Goal: Transaction & Acquisition: Purchase product/service

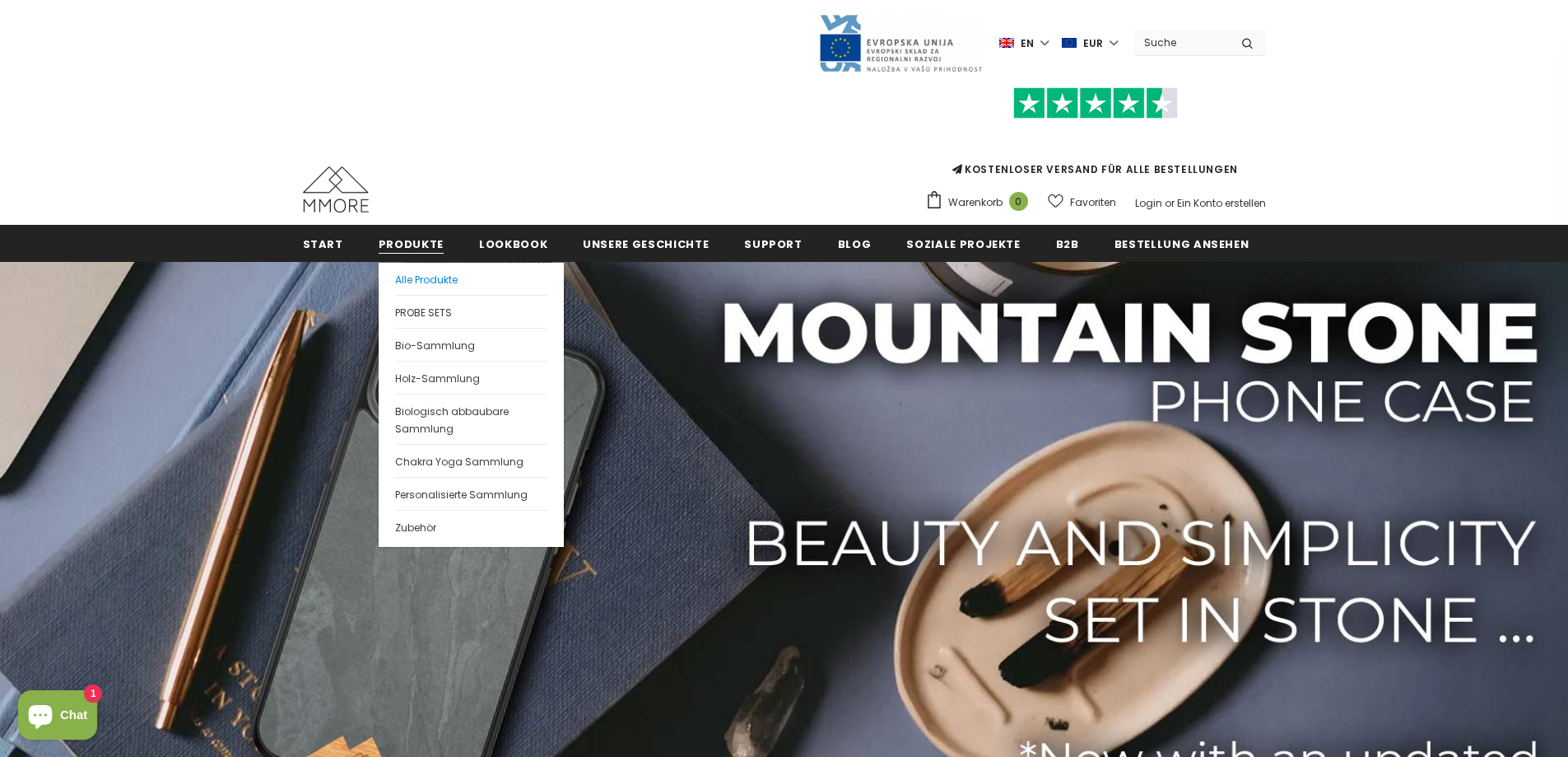
click at [421, 277] on span "Alle Produkte" at bounding box center [426, 279] width 63 height 14
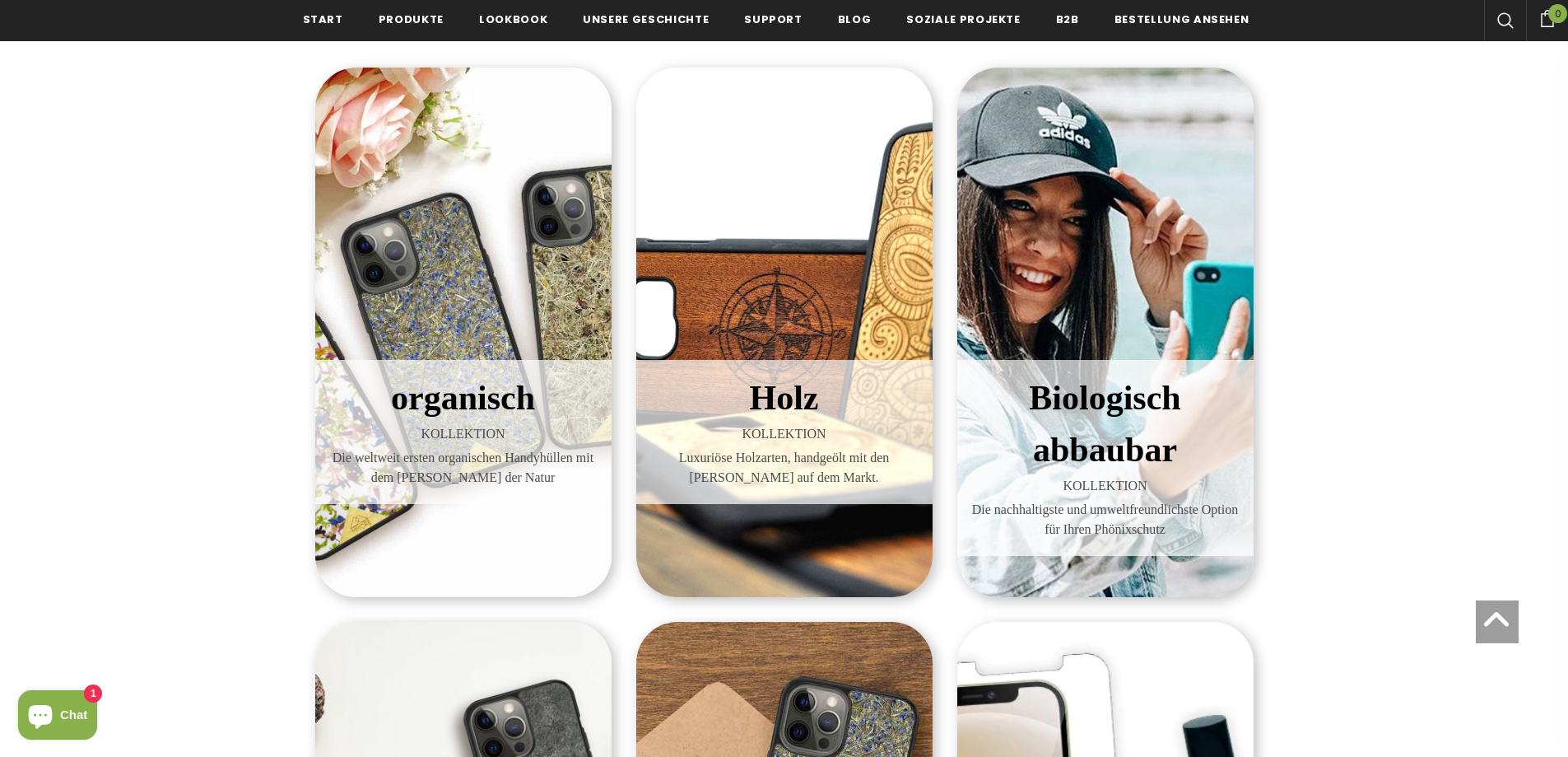
scroll to position [247, 0]
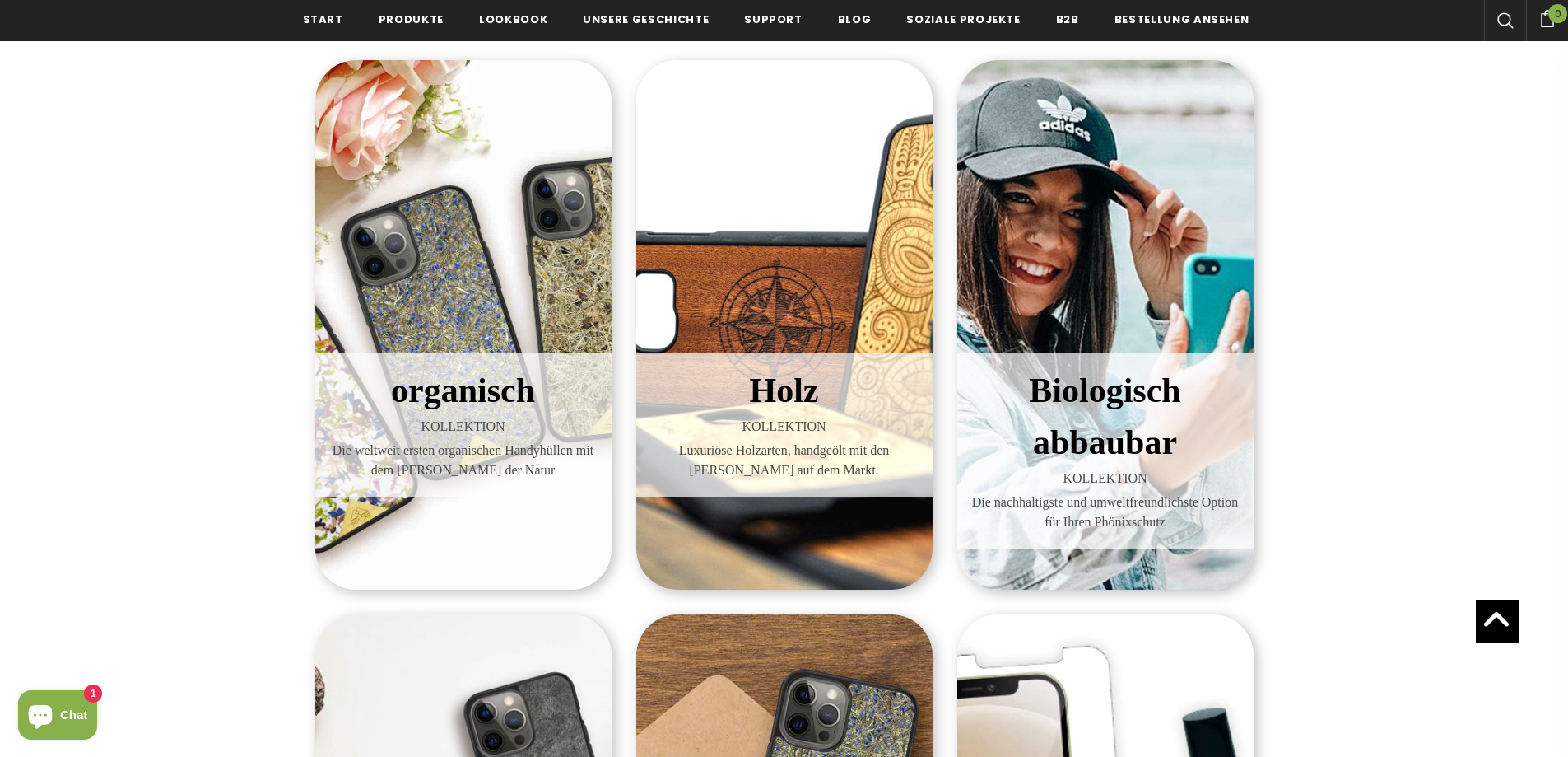
click at [777, 392] on span "Holz" at bounding box center [784, 390] width 69 height 38
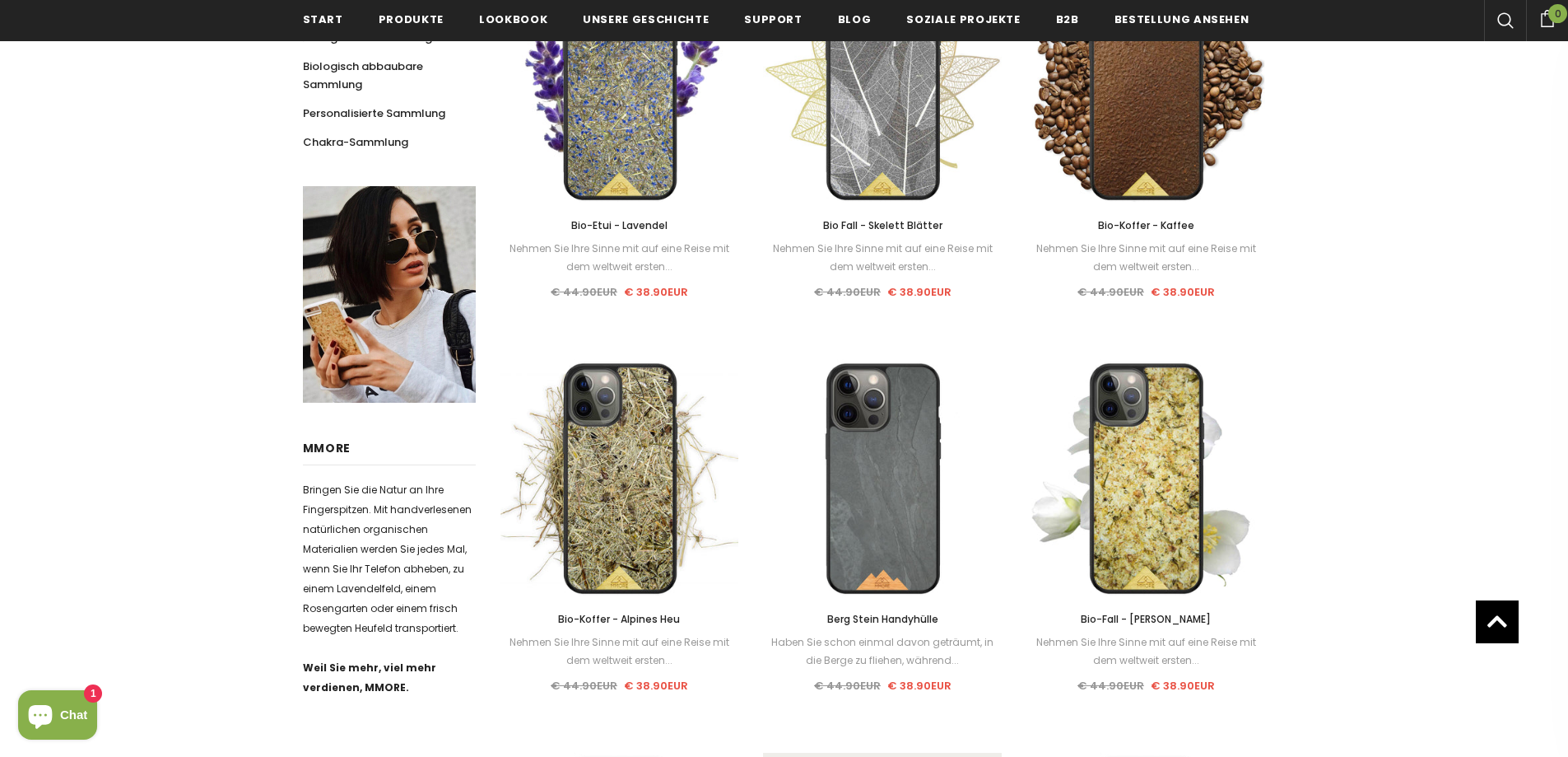
scroll to position [247, 0]
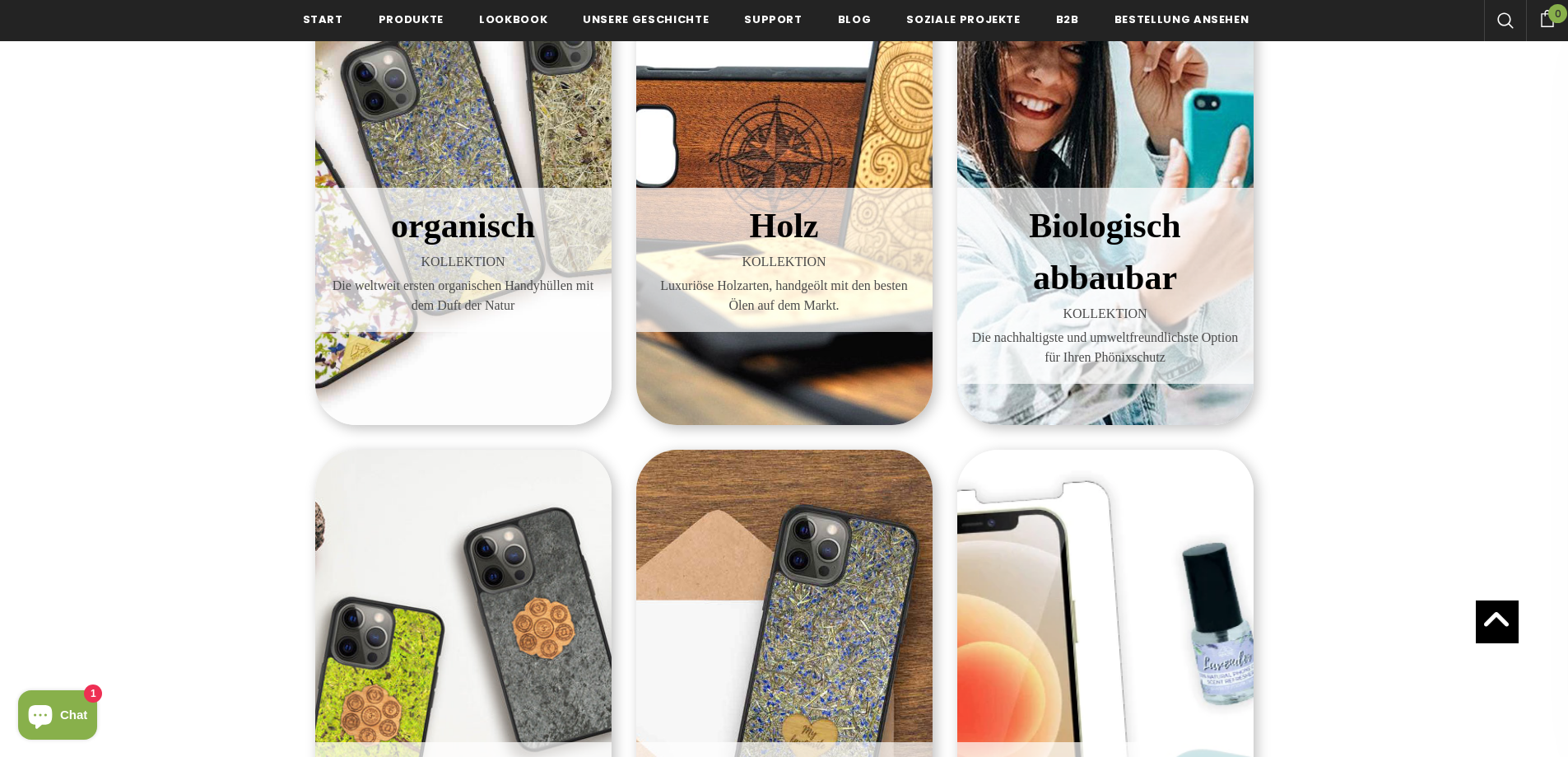
scroll to position [164, 0]
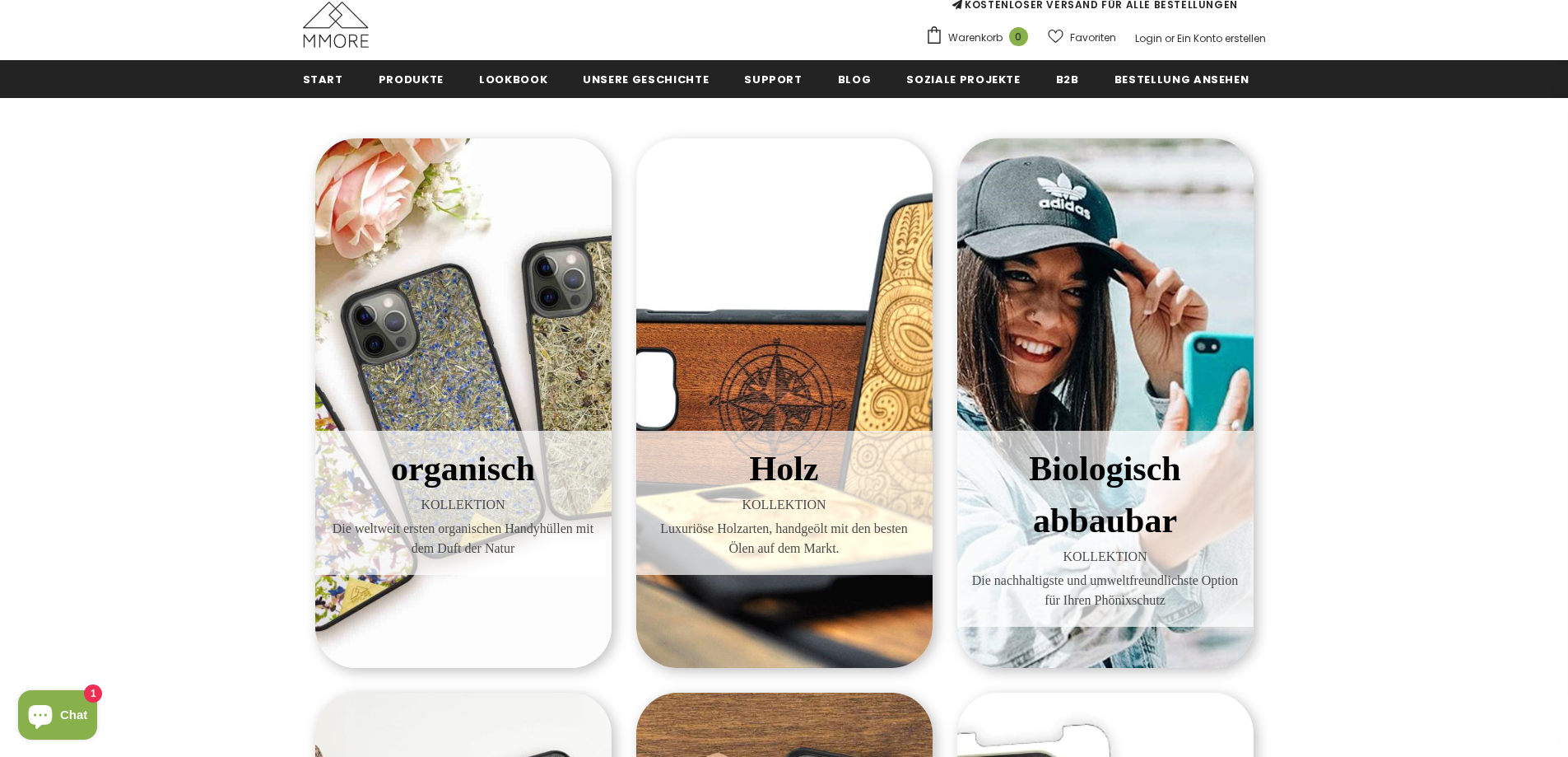
click at [744, 495] on span "KOLLEKTION" at bounding box center [784, 505] width 271 height 19
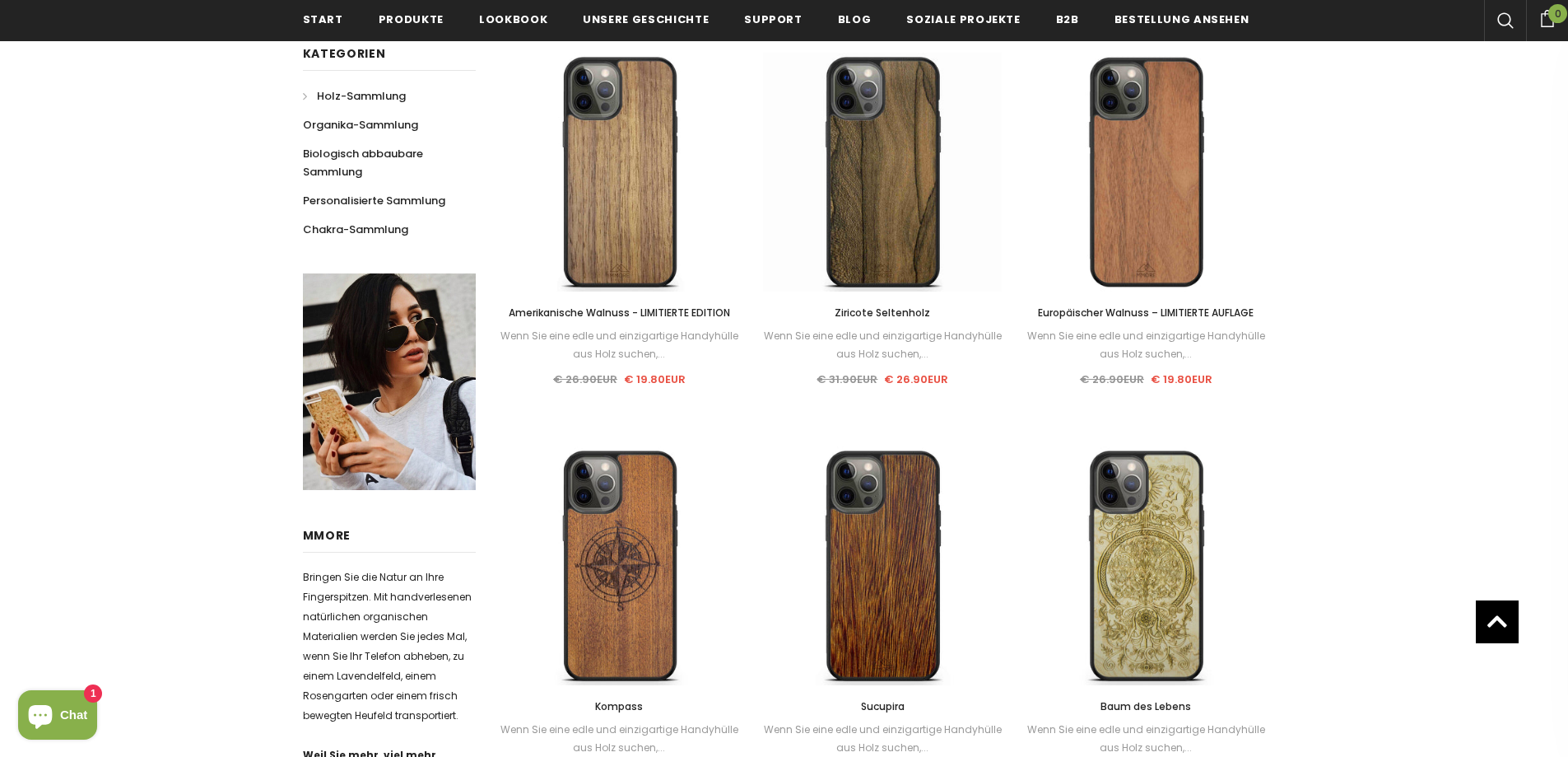
scroll to position [411, 0]
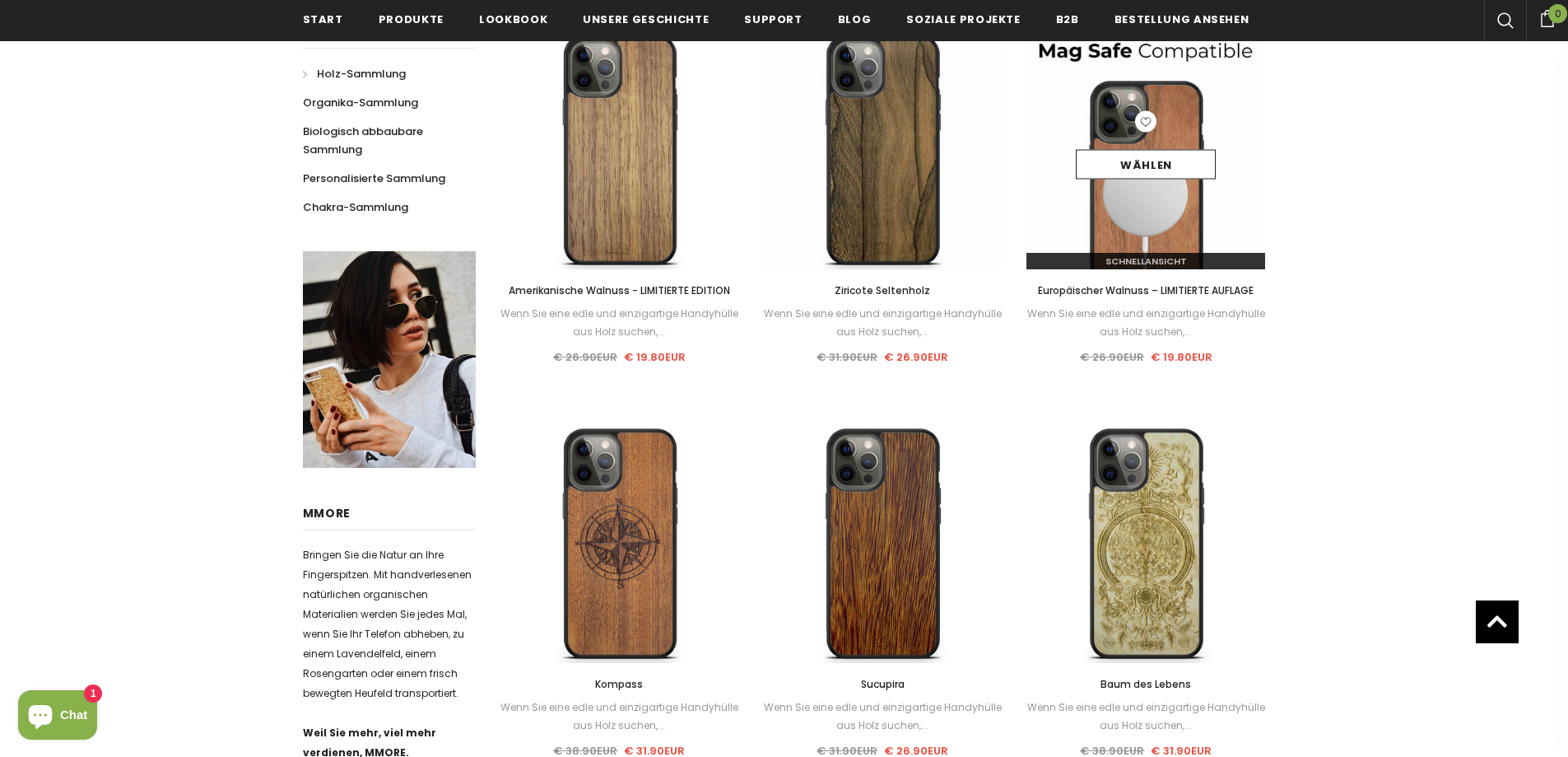
click at [1103, 233] on img at bounding box center [1146, 149] width 239 height 239
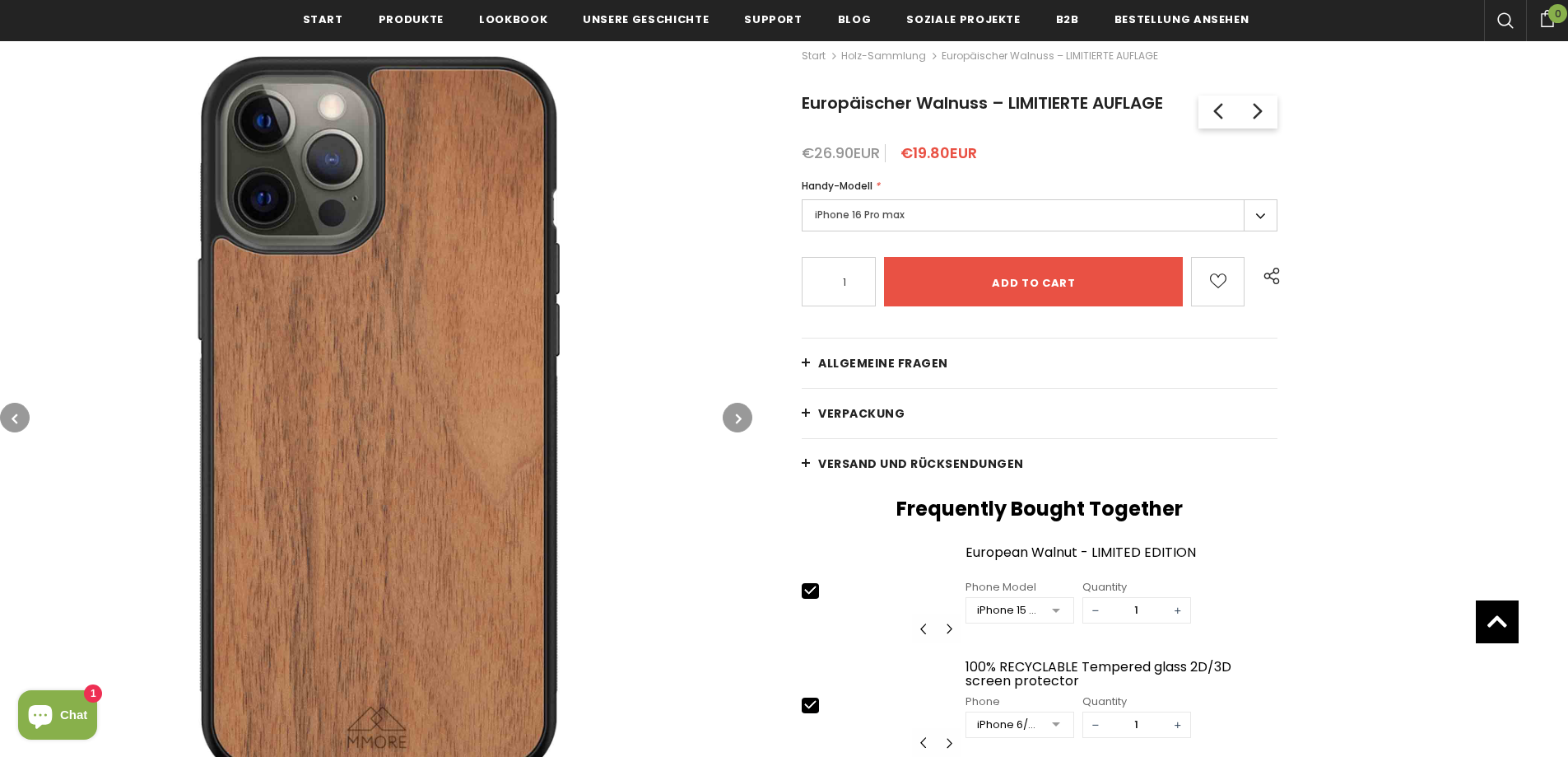
scroll to position [247, 0]
click at [895, 210] on label "iPhone 16 Pro max" at bounding box center [1039, 214] width 476 height 32
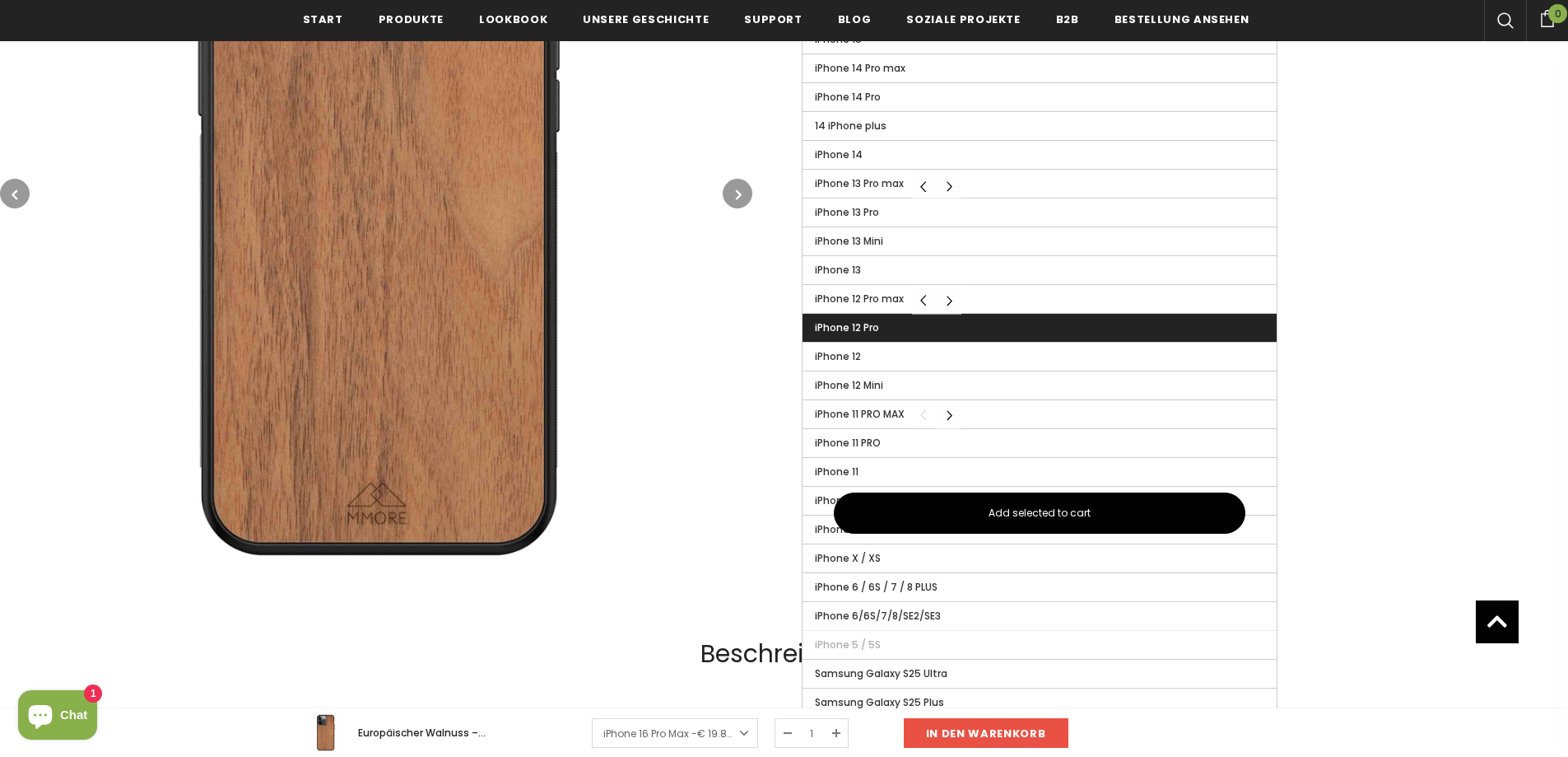
scroll to position [659, 0]
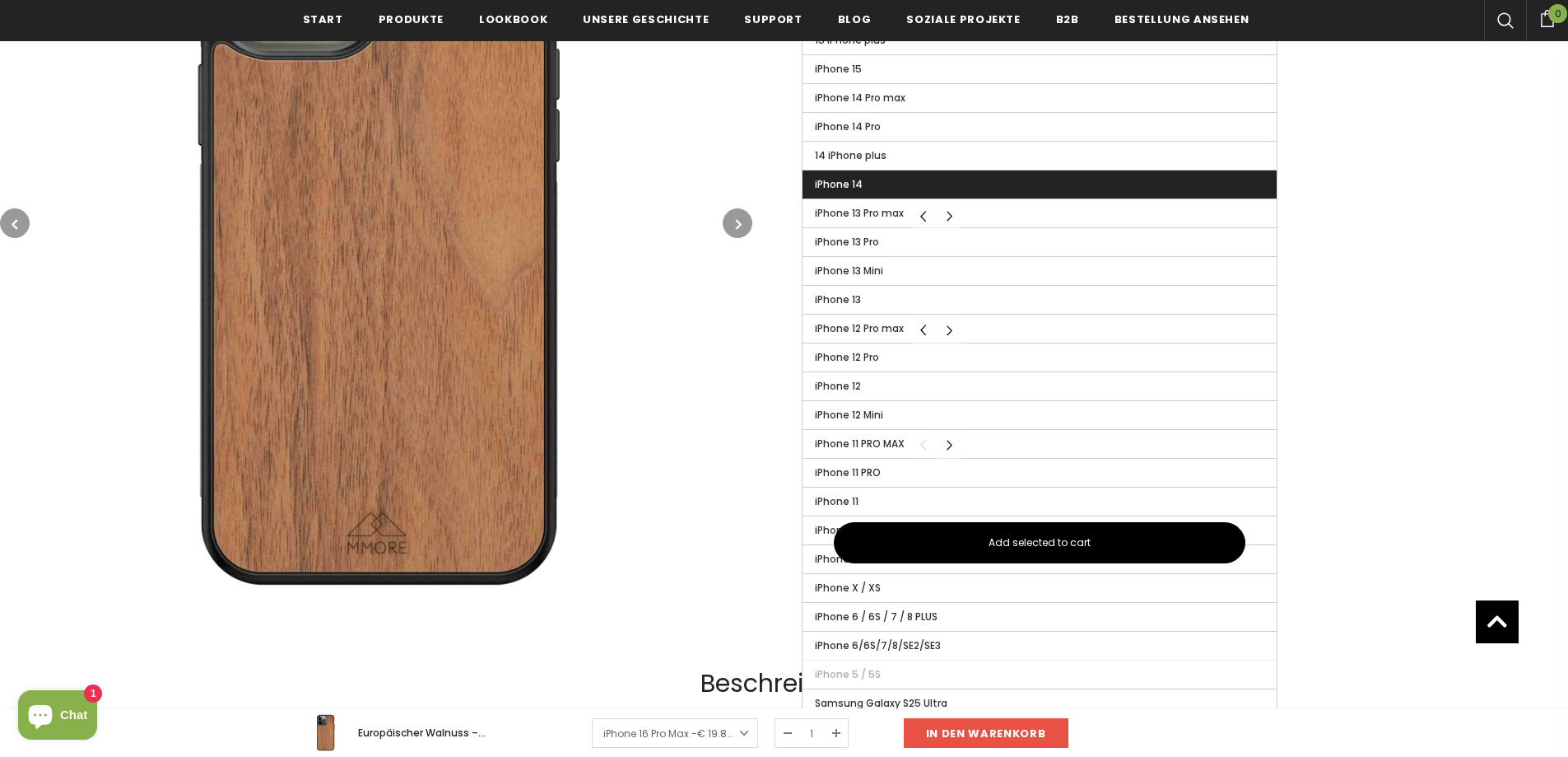
click at [849, 182] on span "iPhone 14" at bounding box center [839, 184] width 48 height 14
click at [0, 0] on input "iPhone 14" at bounding box center [0, 0] width 0 height 0
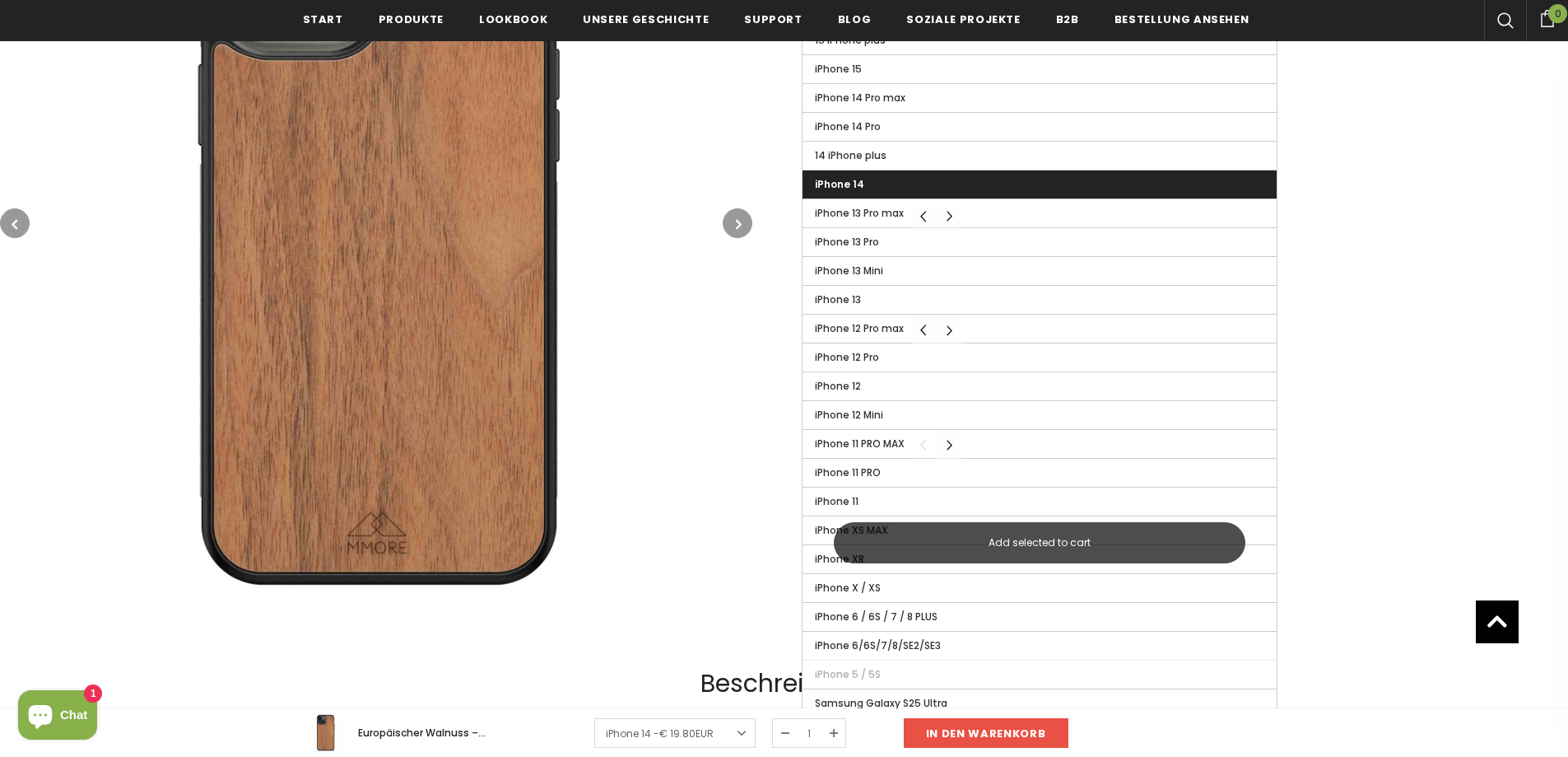
click at [1079, 539] on span "Add selected to cart" at bounding box center [1039, 542] width 102 height 15
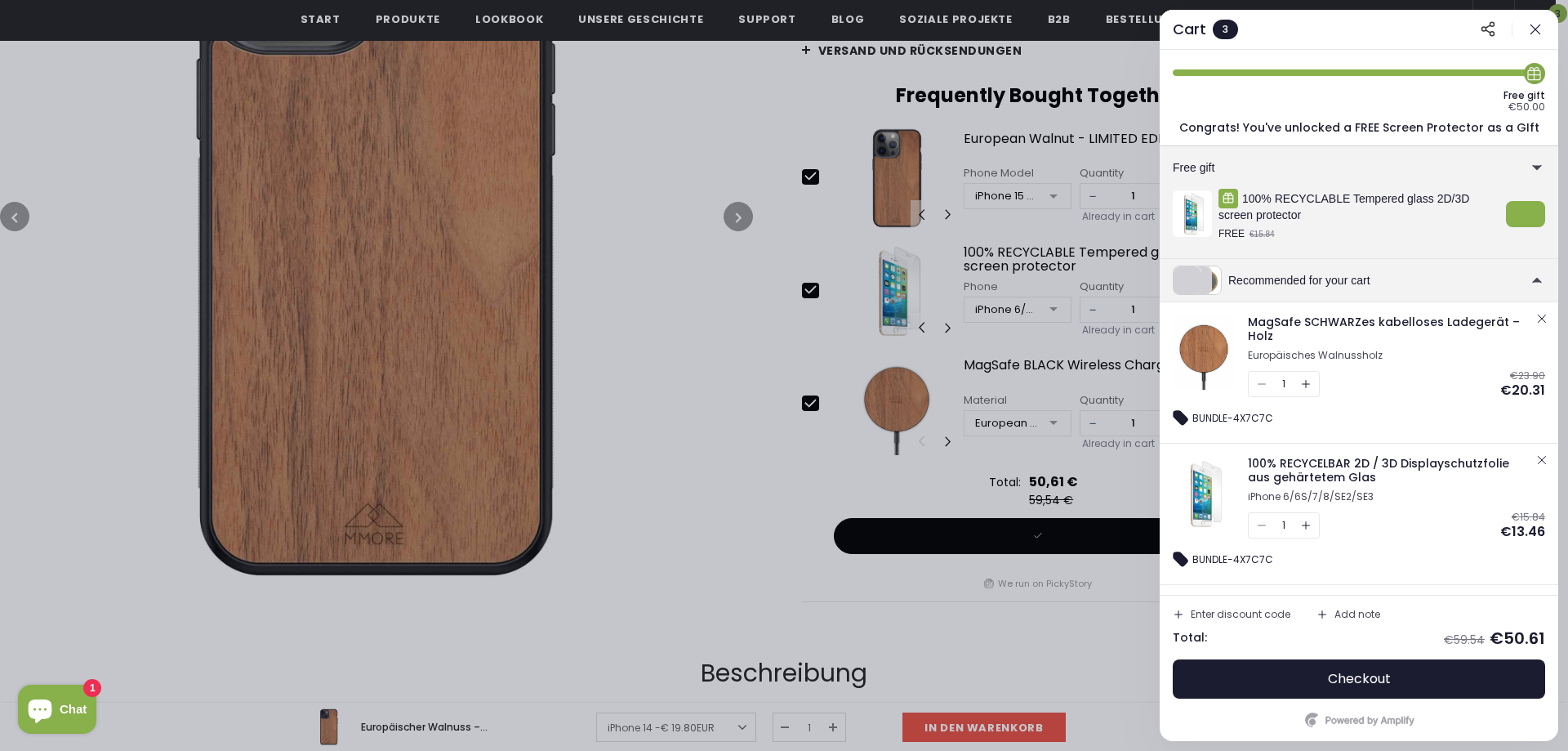
click at [1531, 27] on icon "button" at bounding box center [1536, 29] width 17 height 17
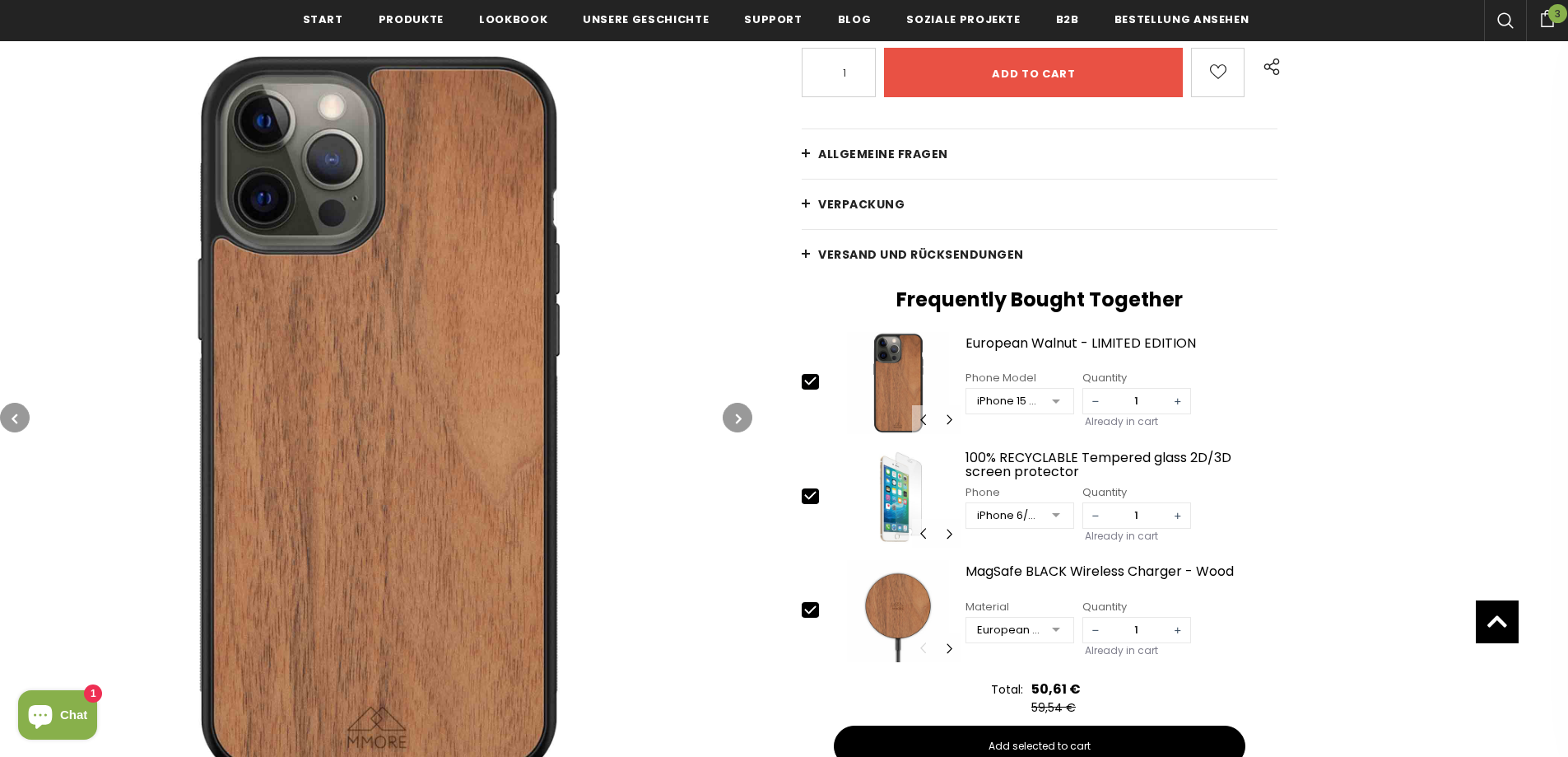
scroll to position [411, 0]
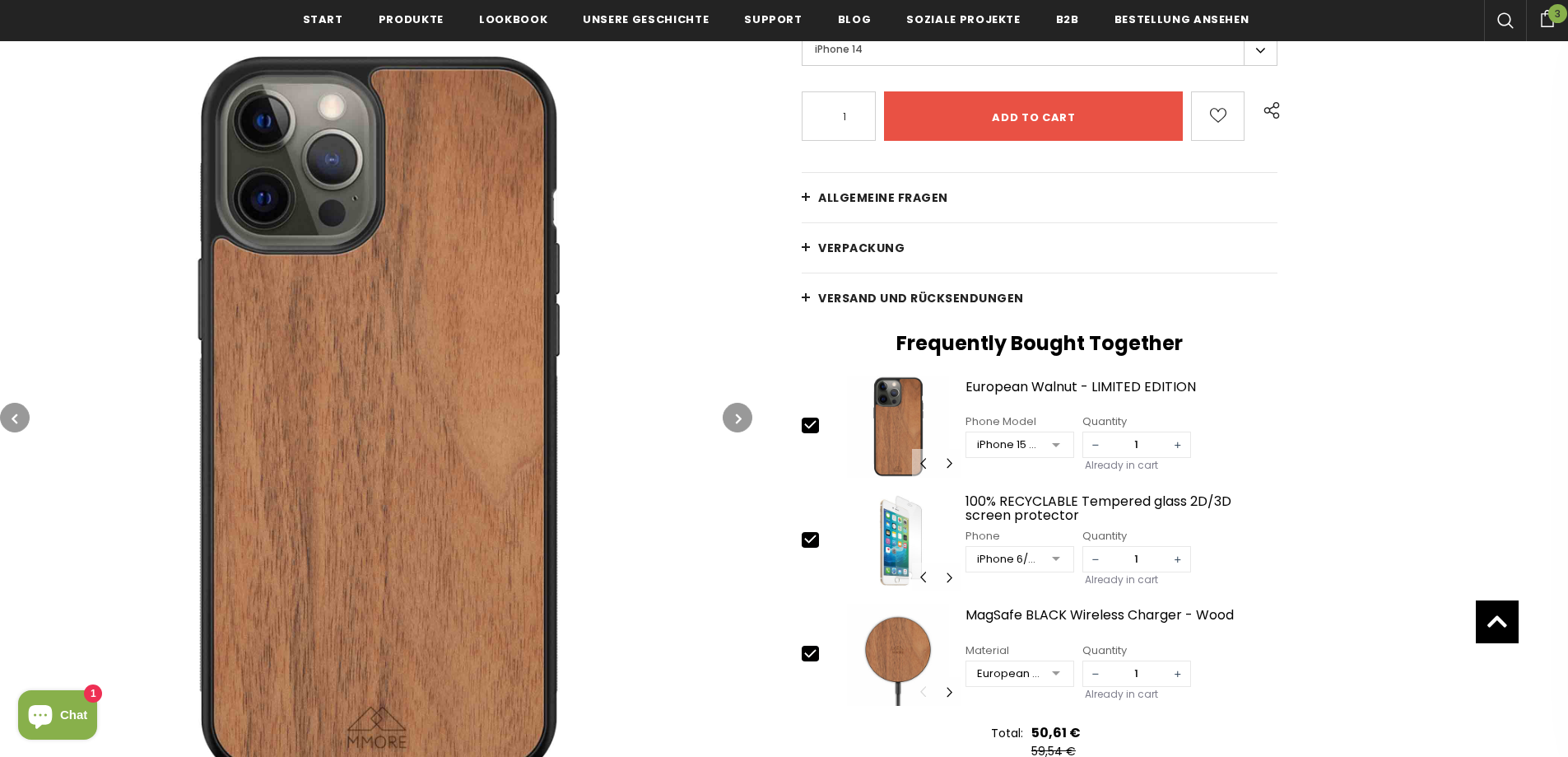
click at [804, 538] on icon at bounding box center [811, 539] width 18 height 18
type input "0"
click at [805, 655] on icon at bounding box center [811, 654] width 18 height 18
type input "0"
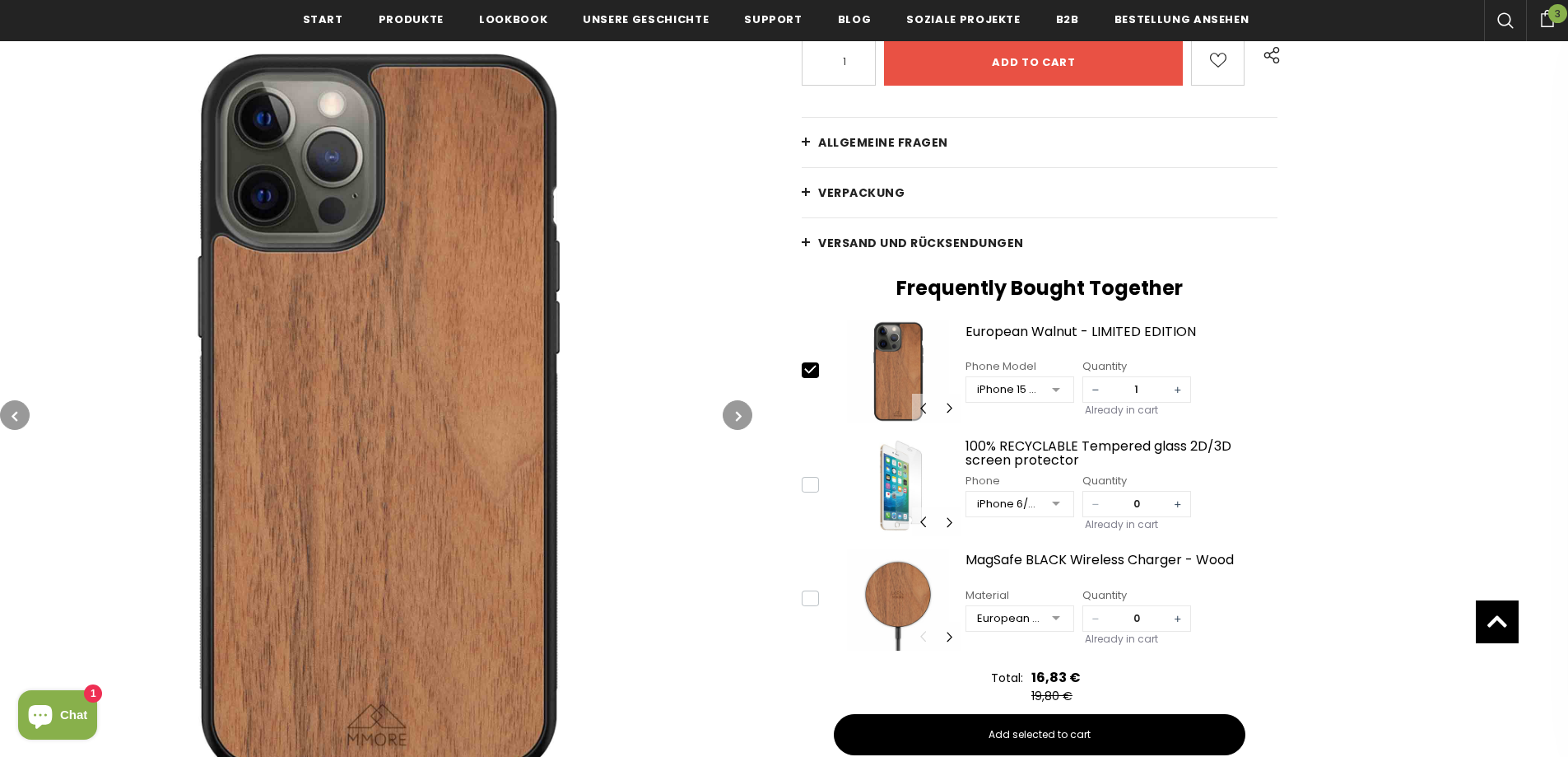
scroll to position [659, 0]
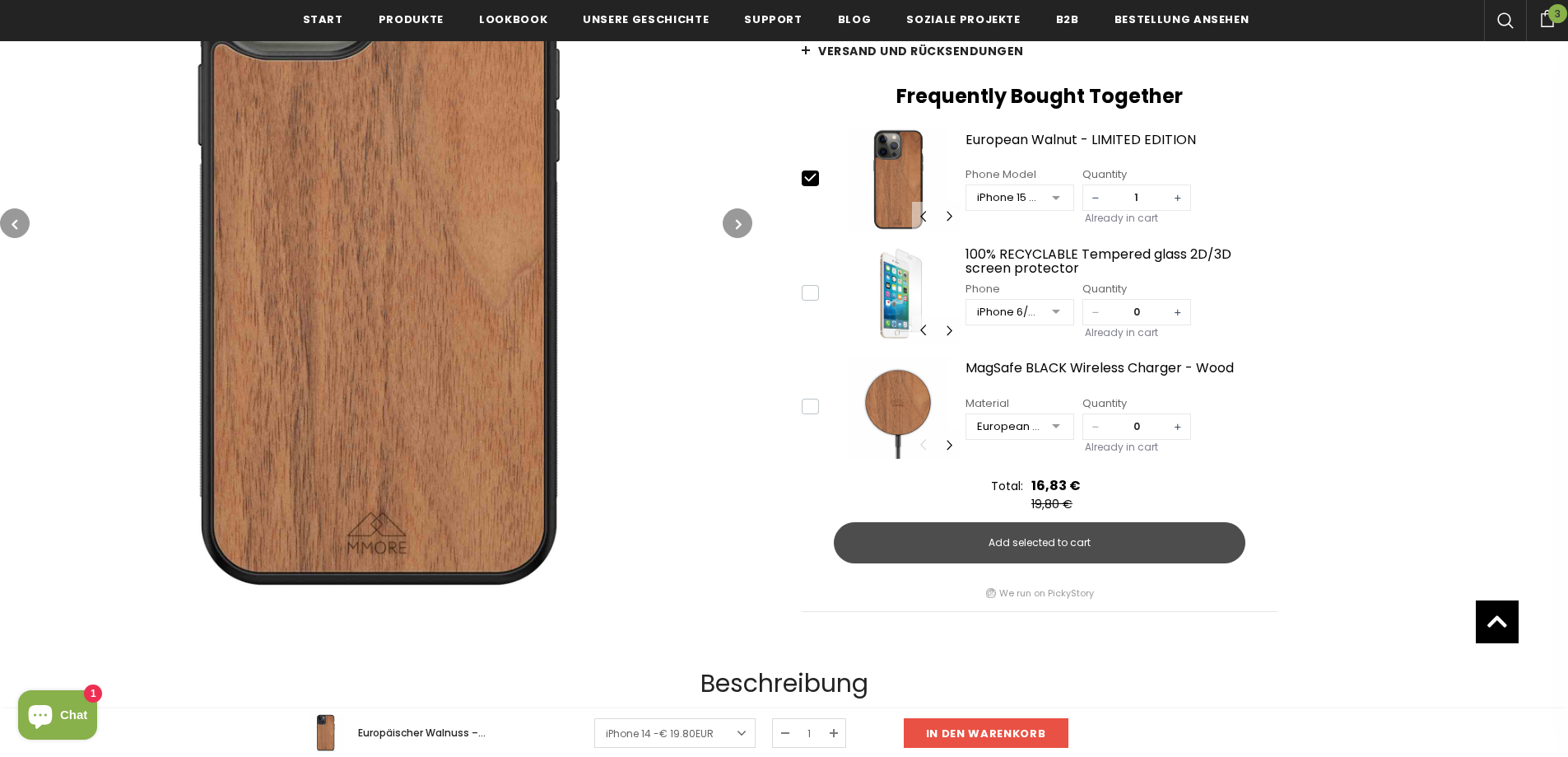
click at [1016, 536] on span "Add selected to cart" at bounding box center [1039, 542] width 102 height 15
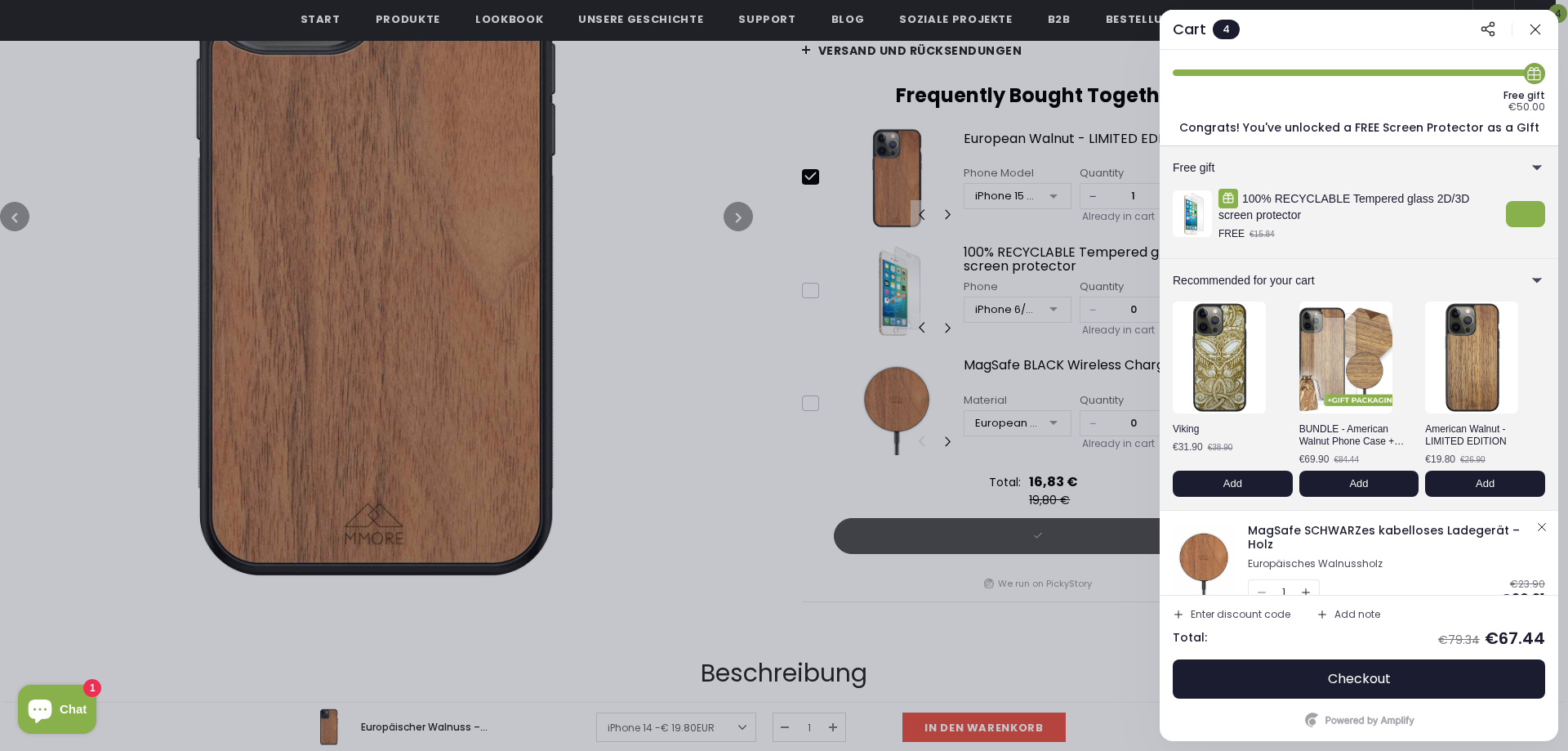
click at [691, 311] on div at bounding box center [784, 376] width 1568 height 751
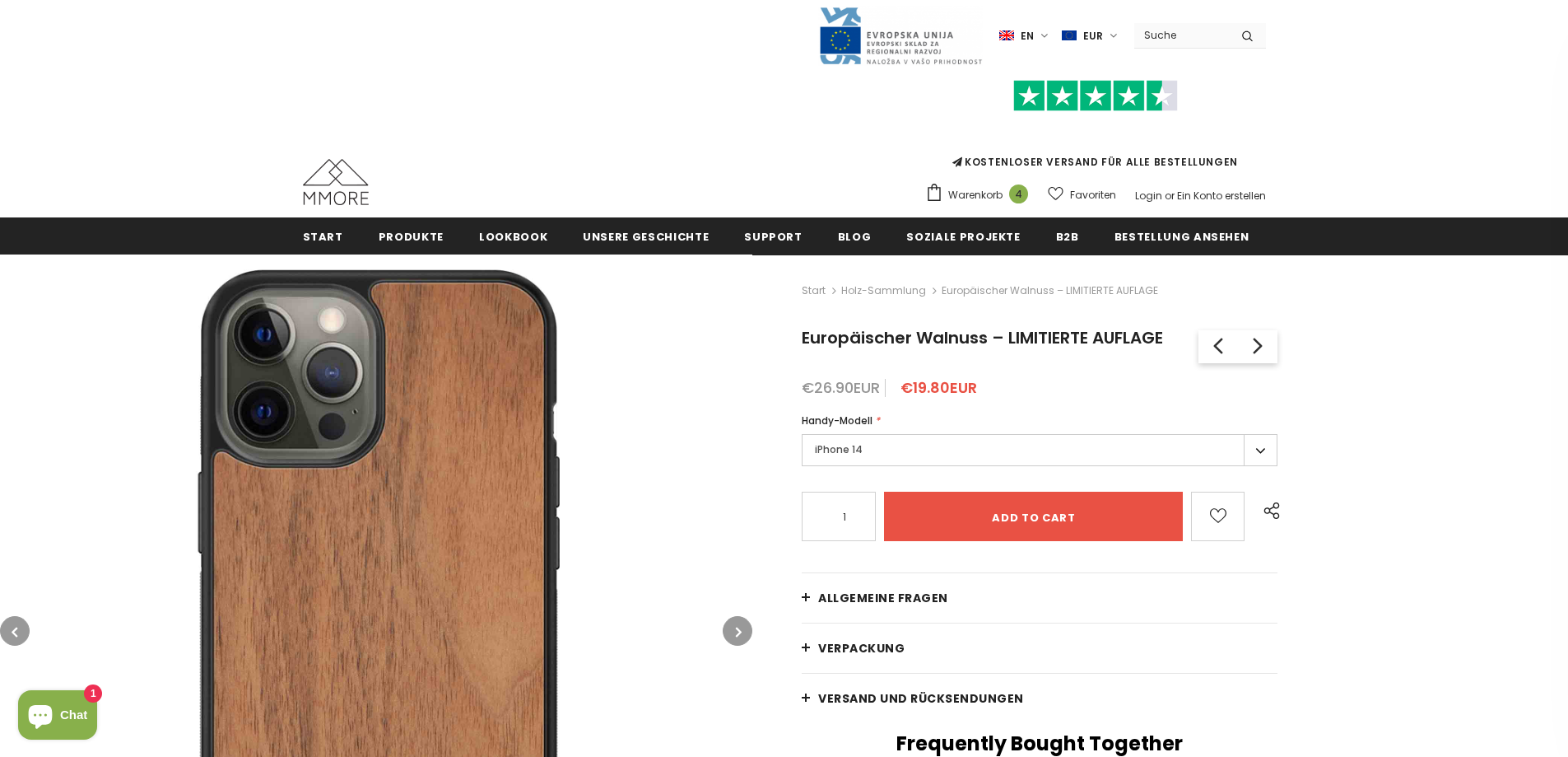
scroll to position [0, 0]
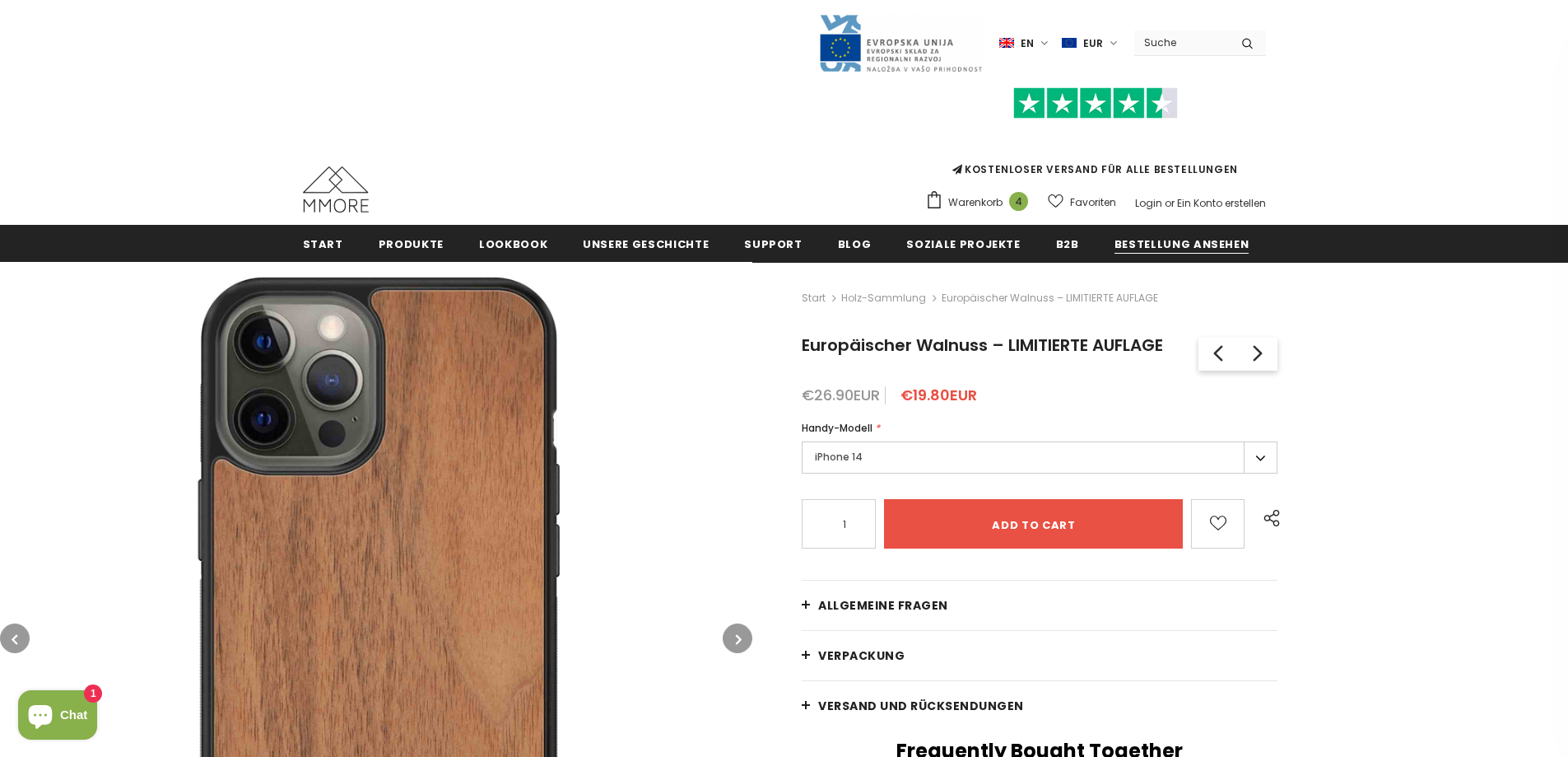
click at [1178, 227] on link "Bestellung ansehen" at bounding box center [1182, 243] width 135 height 37
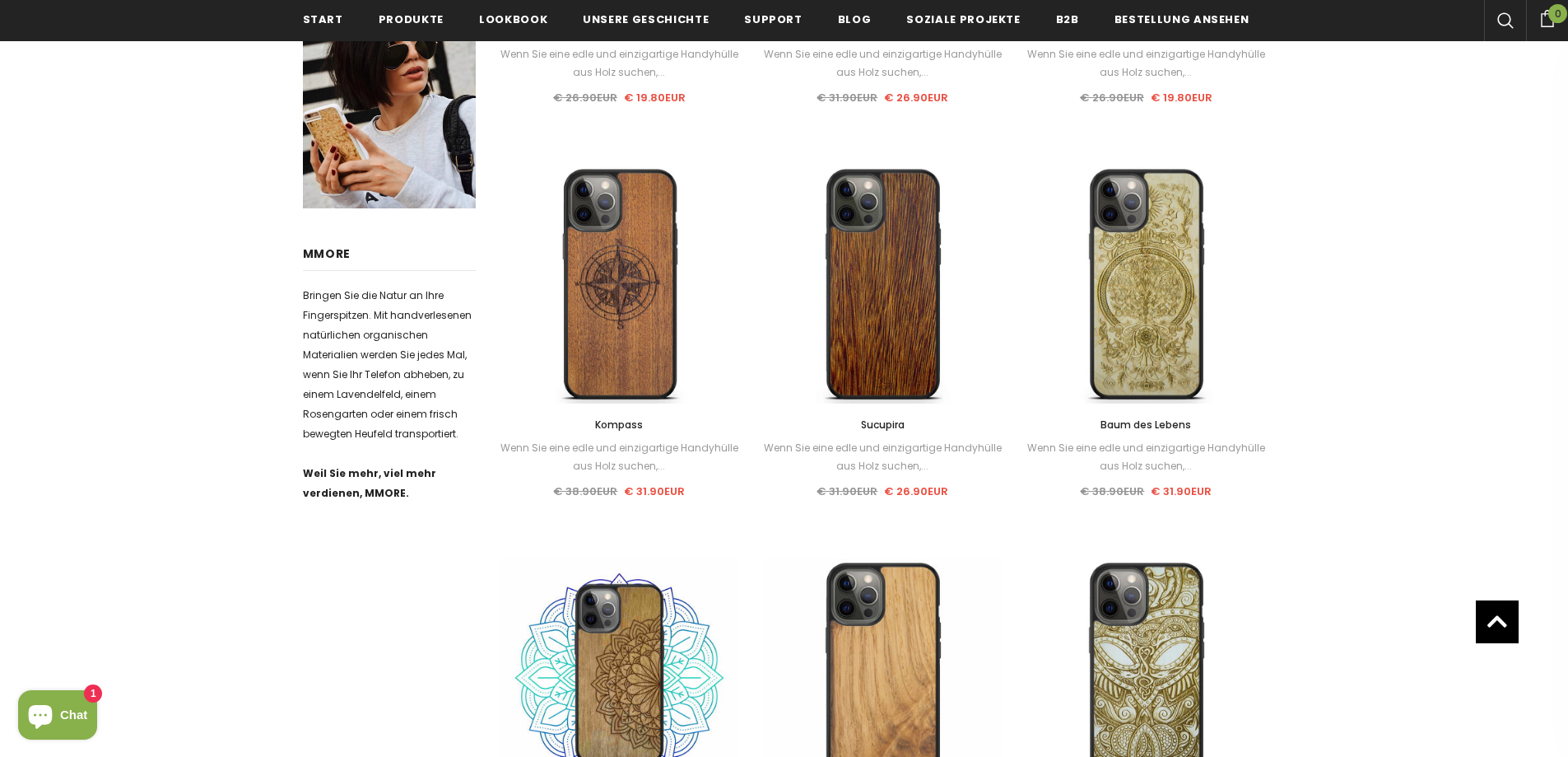
scroll to position [411, 0]
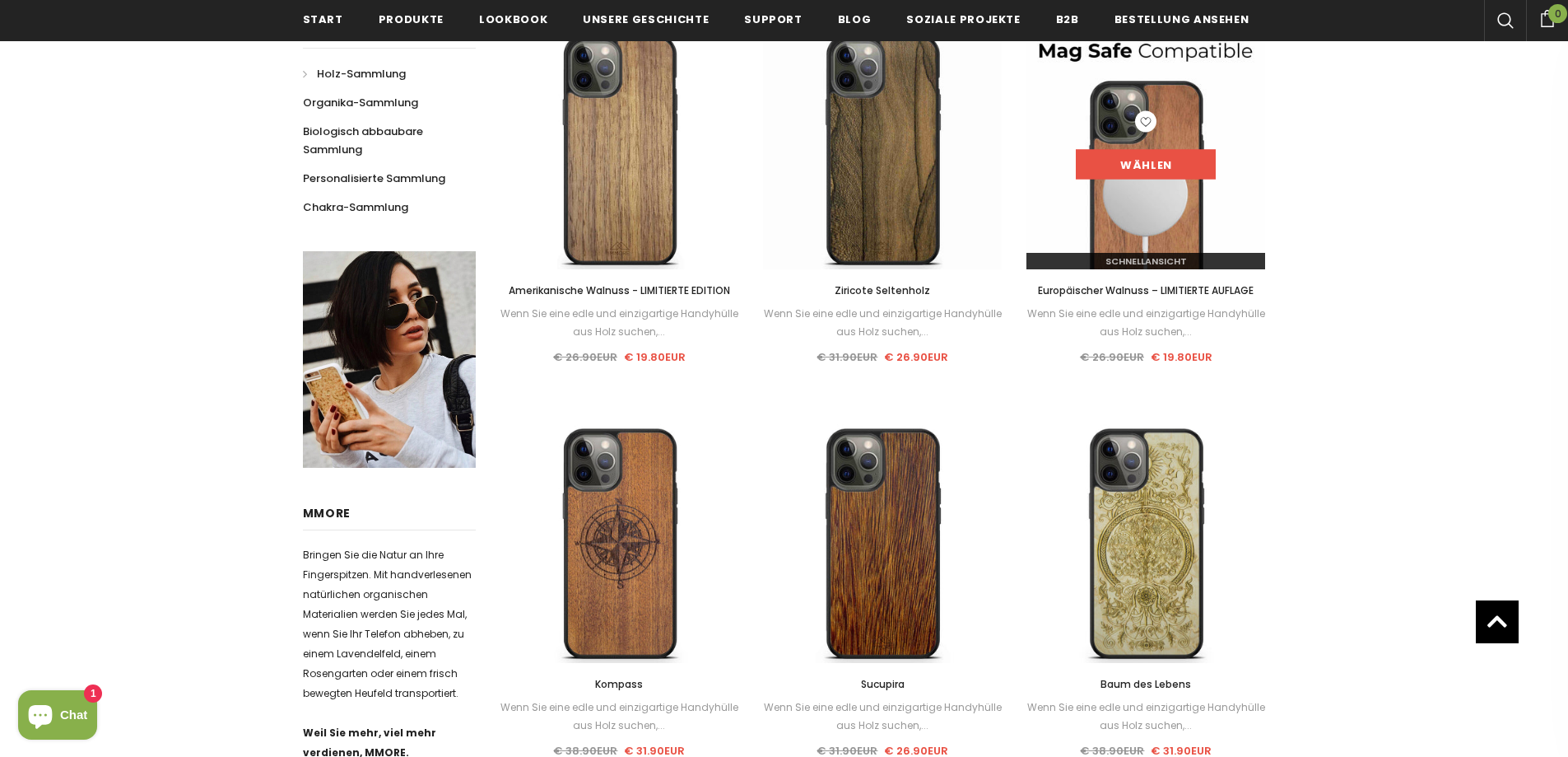
click at [1153, 157] on link "Wählen" at bounding box center [1146, 164] width 140 height 30
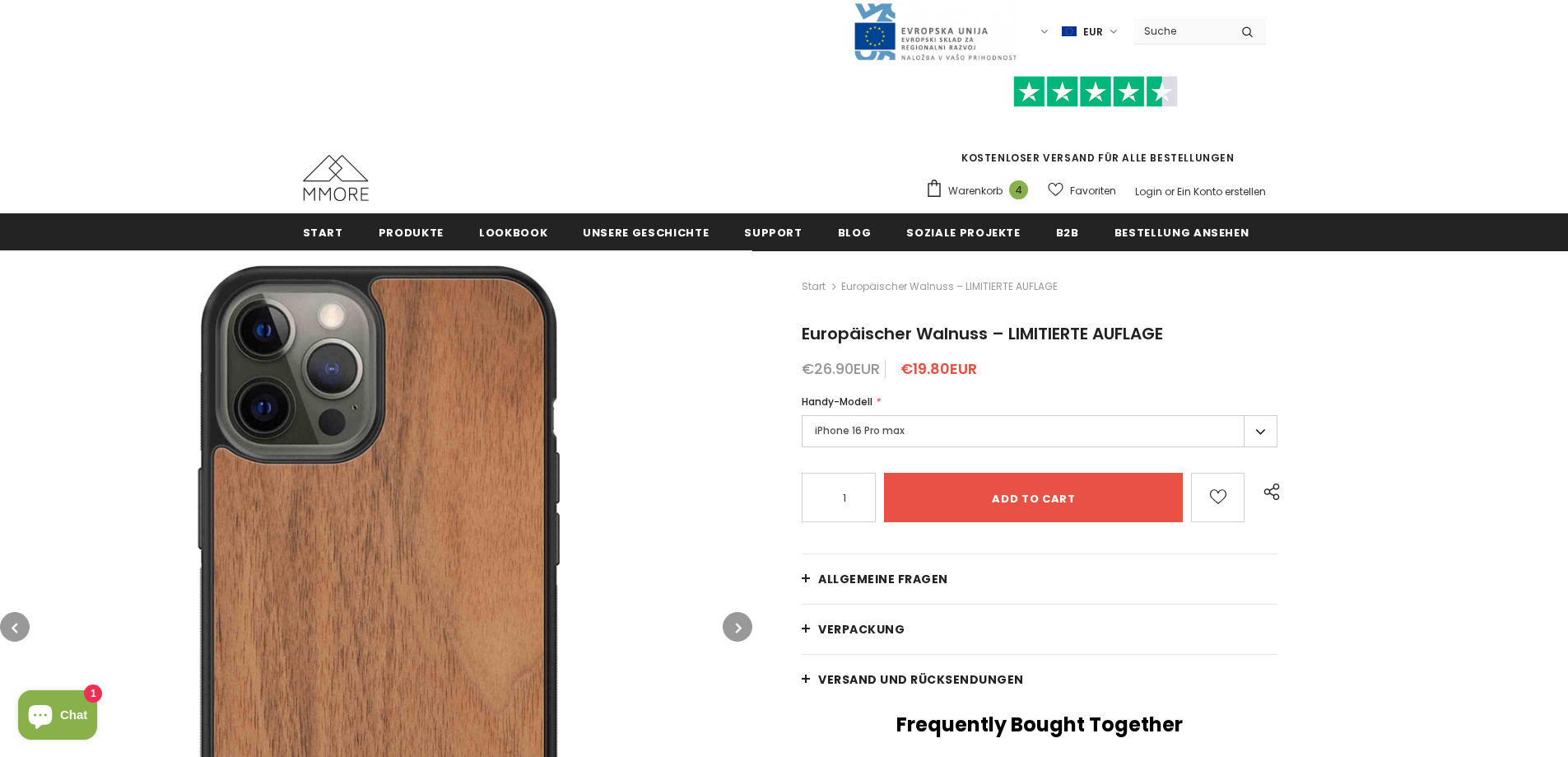
scroll to position [164, 0]
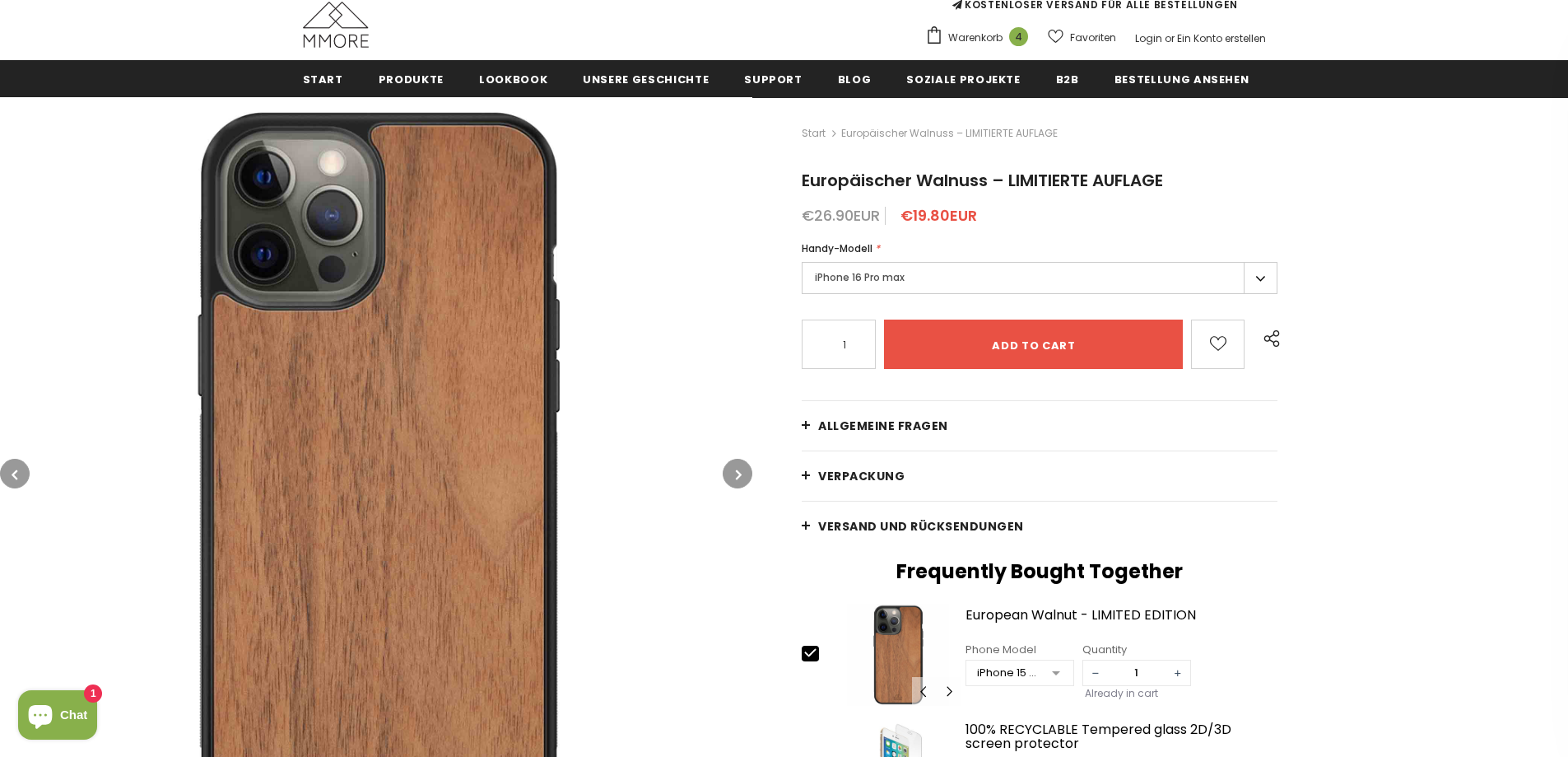
click at [910, 269] on label "iPhone 16 Pro max" at bounding box center [1039, 278] width 476 height 32
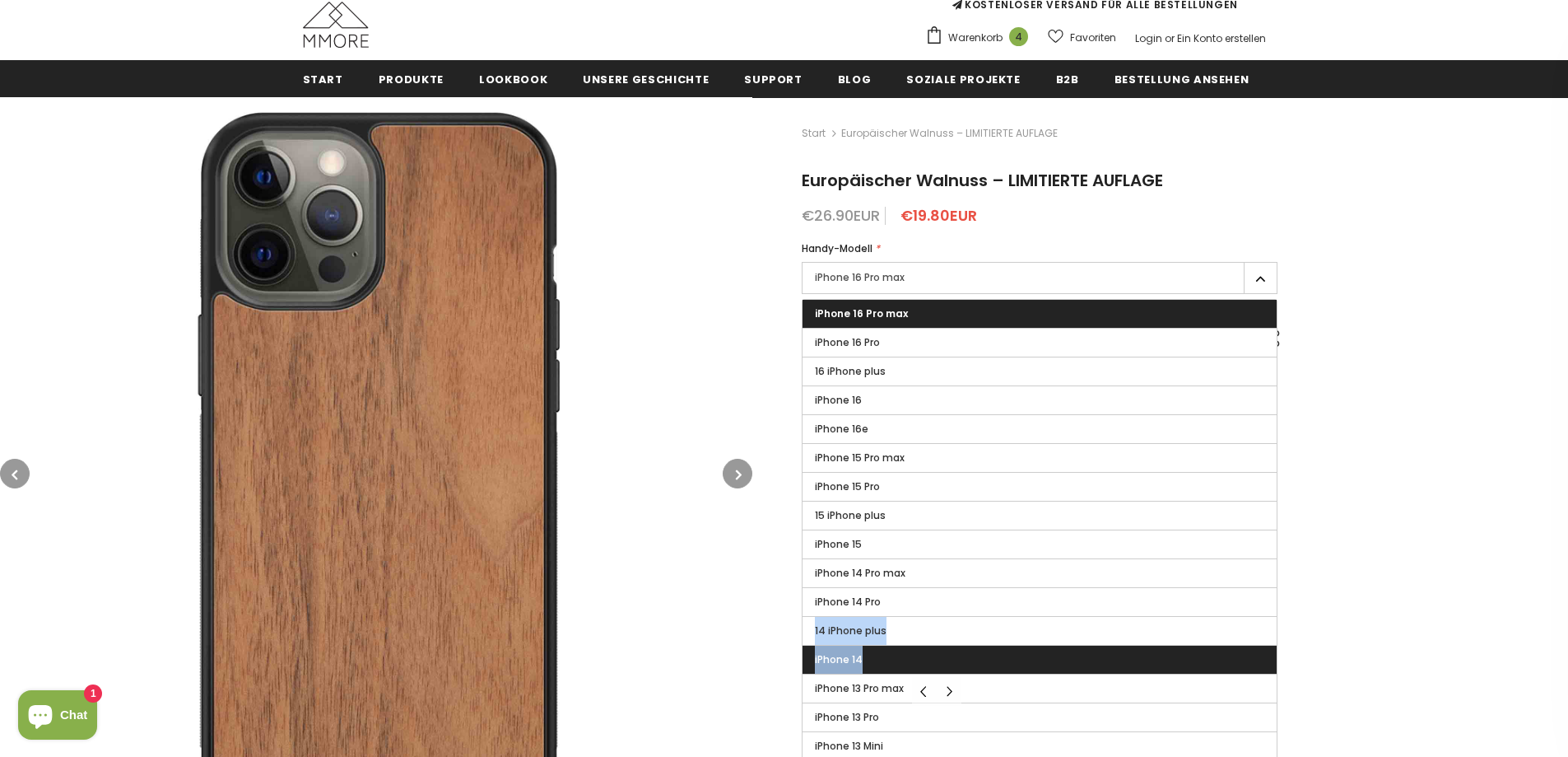
drag, startPoint x: 972, startPoint y: 602, endPoint x: 970, endPoint y: 652, distance: 50.0
click at [970, 648] on label "iPhone 14" at bounding box center [1039, 660] width 474 height 28
click at [0, 0] on input "iPhone 14" at bounding box center [0, 0] width 0 height 0
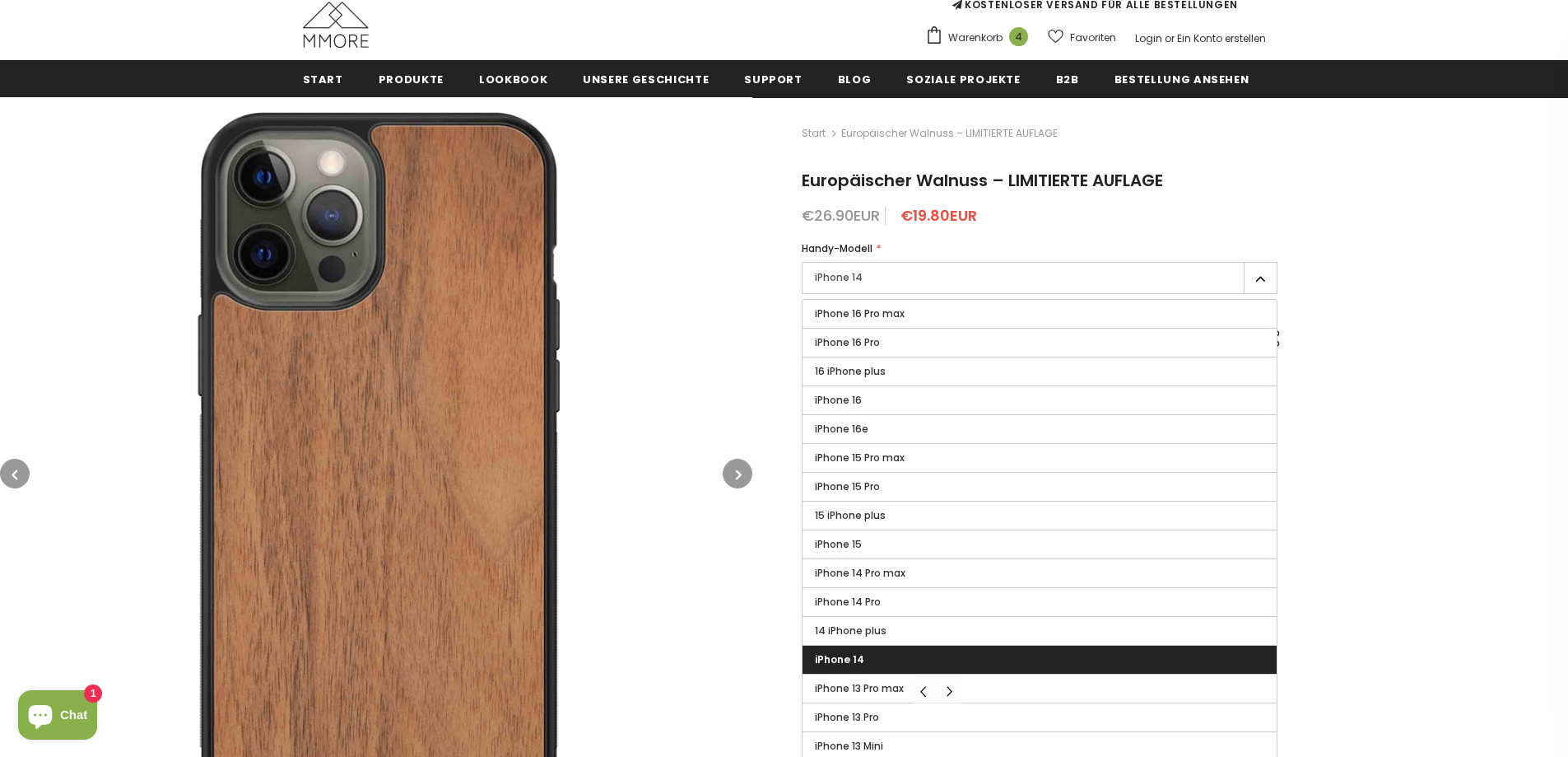
click at [714, 638] on img at bounding box center [376, 473] width 752 height 753
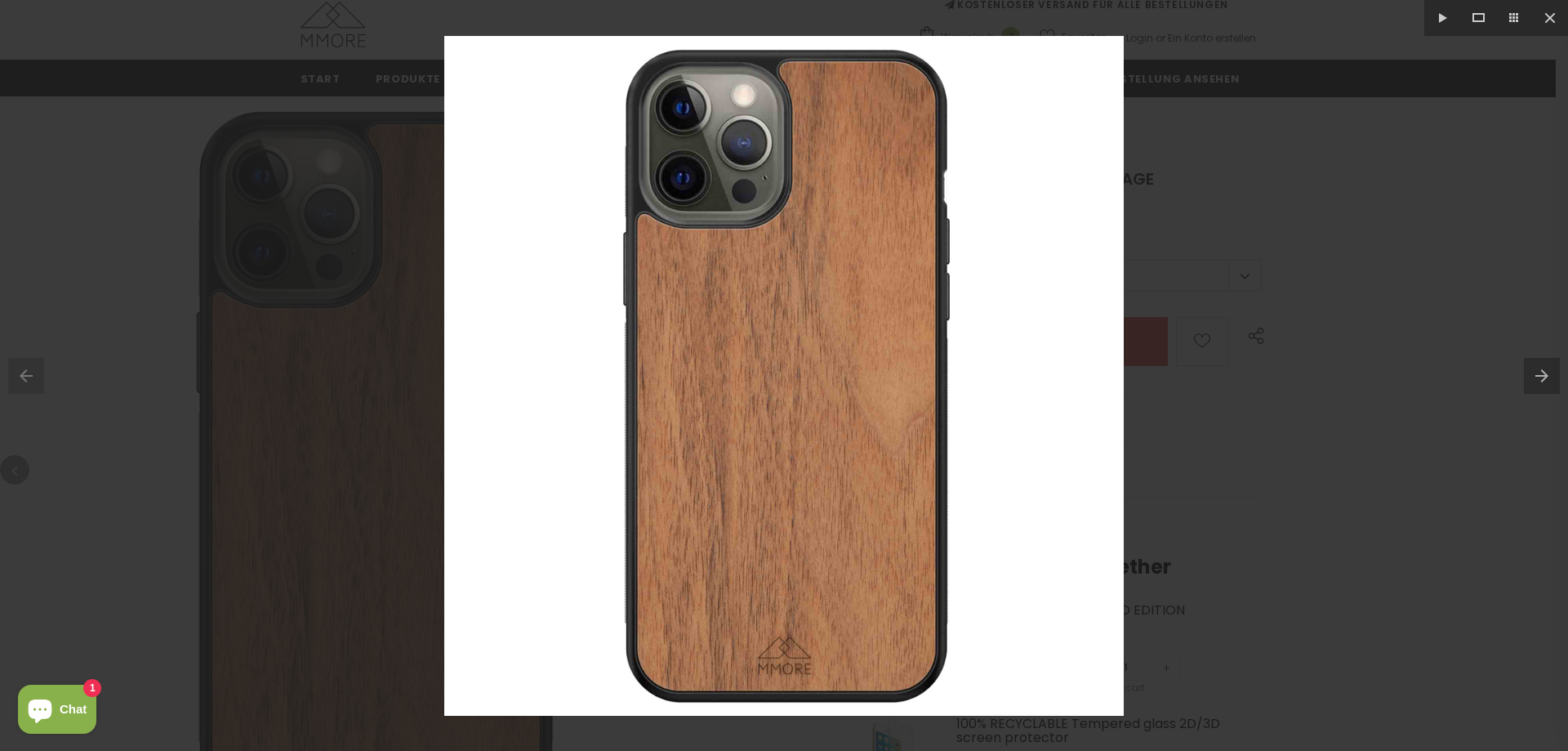
click at [1411, 208] on div at bounding box center [784, 376] width 1568 height 751
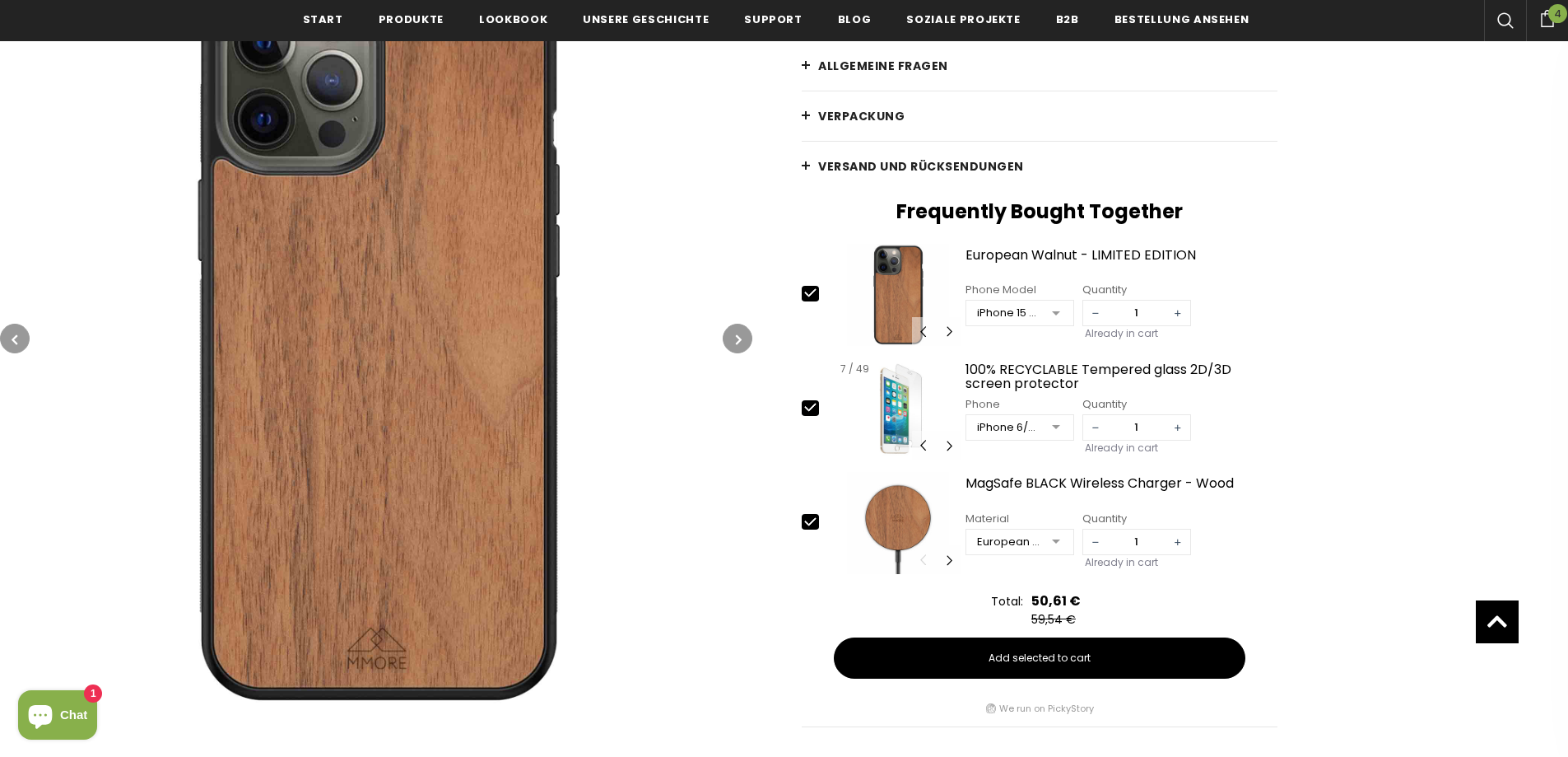
scroll to position [577, 0]
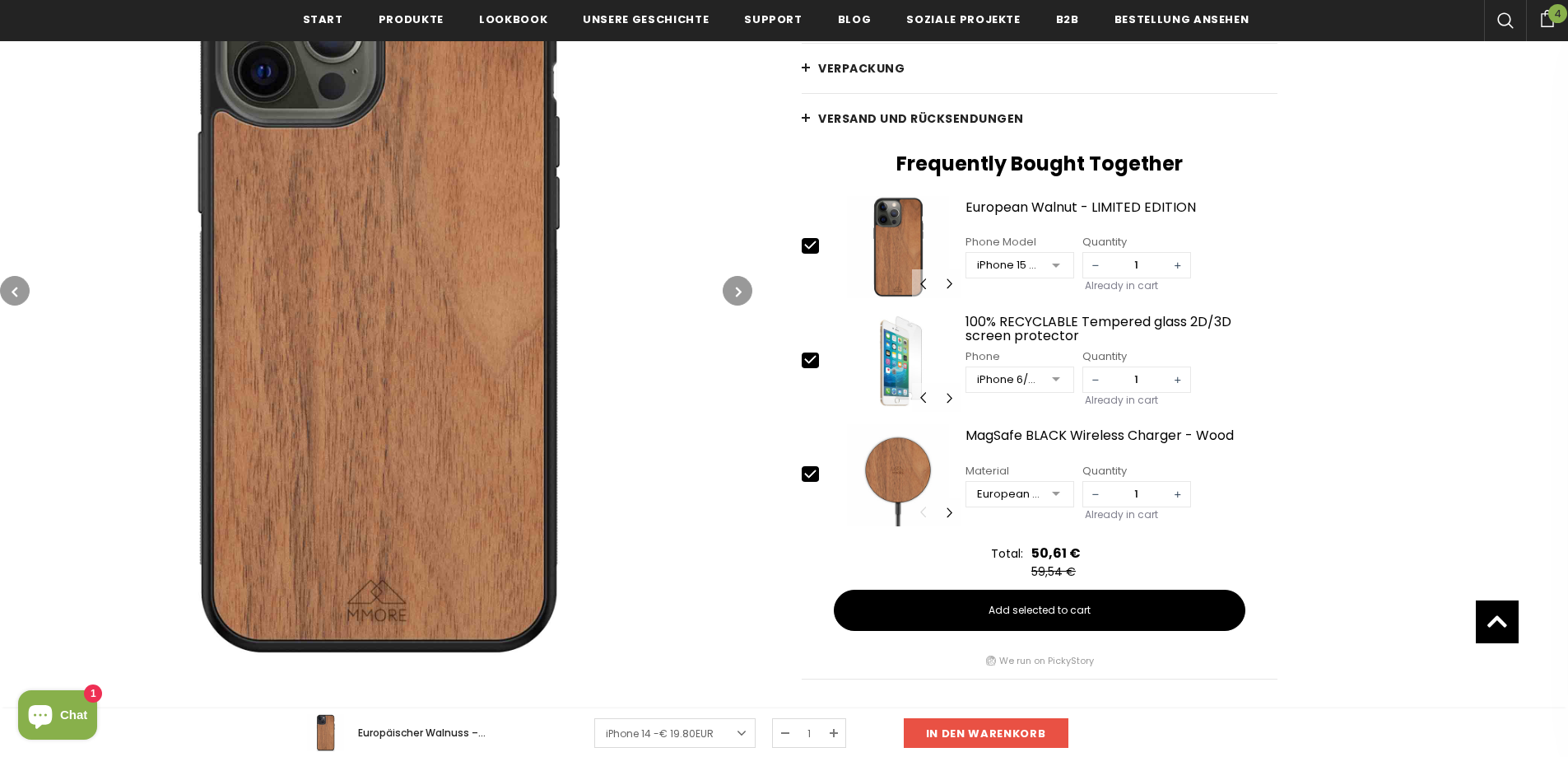
click at [813, 357] on icon at bounding box center [811, 360] width 18 height 18
type input "0"
click at [809, 472] on icon at bounding box center [811, 474] width 18 height 18
type input "0"
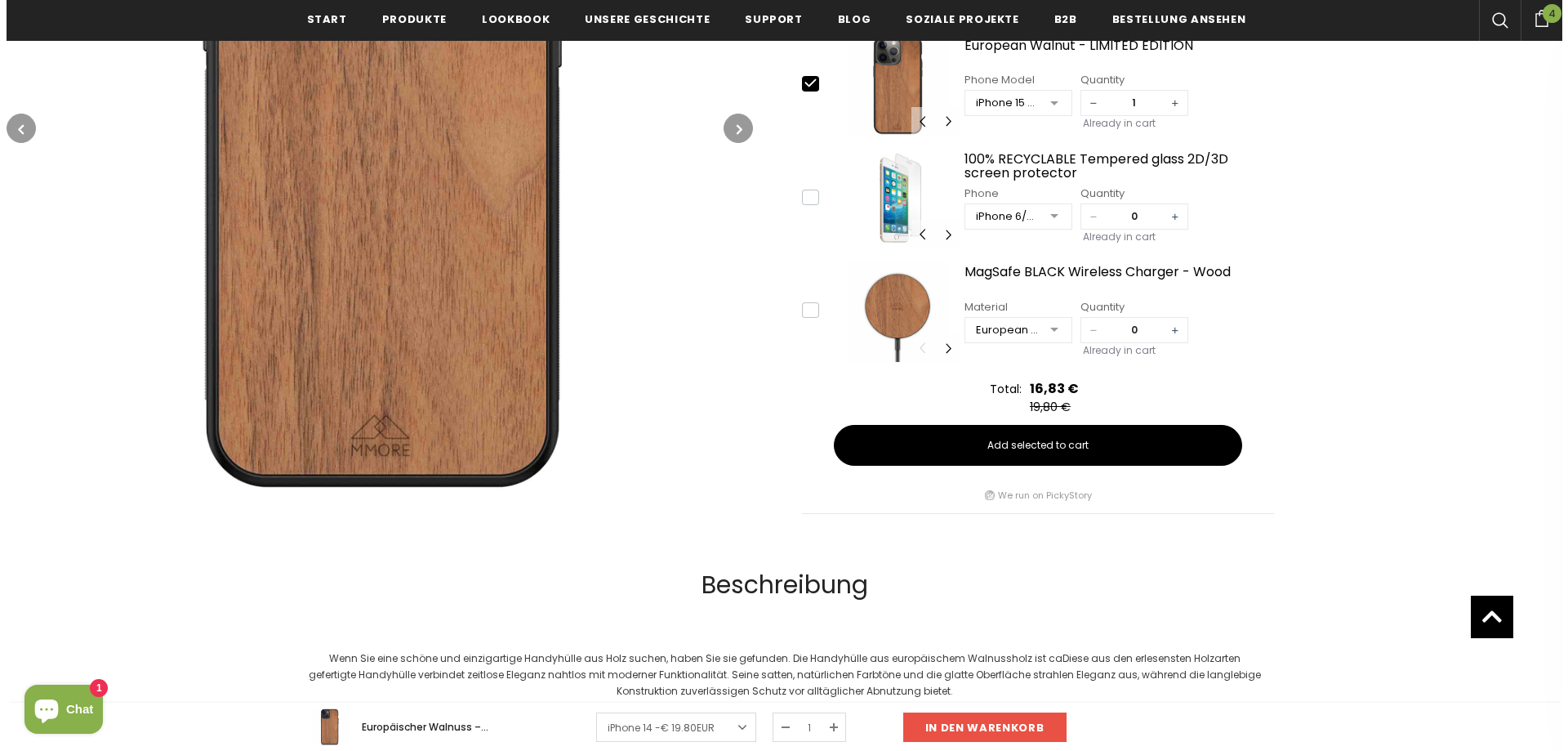
scroll to position [735, 0]
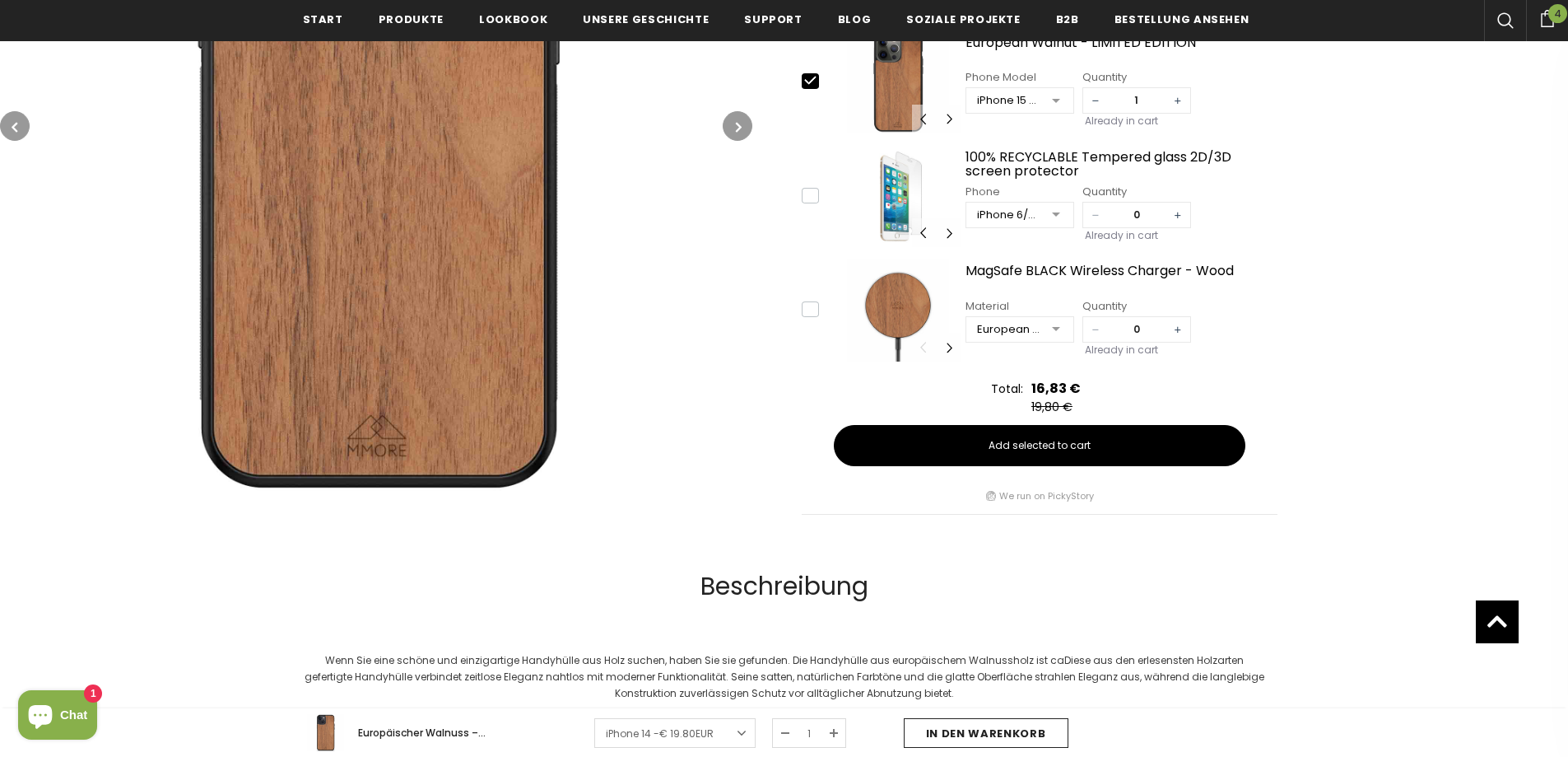
click at [1008, 730] on input "In den Warenkorb" at bounding box center [986, 733] width 164 height 30
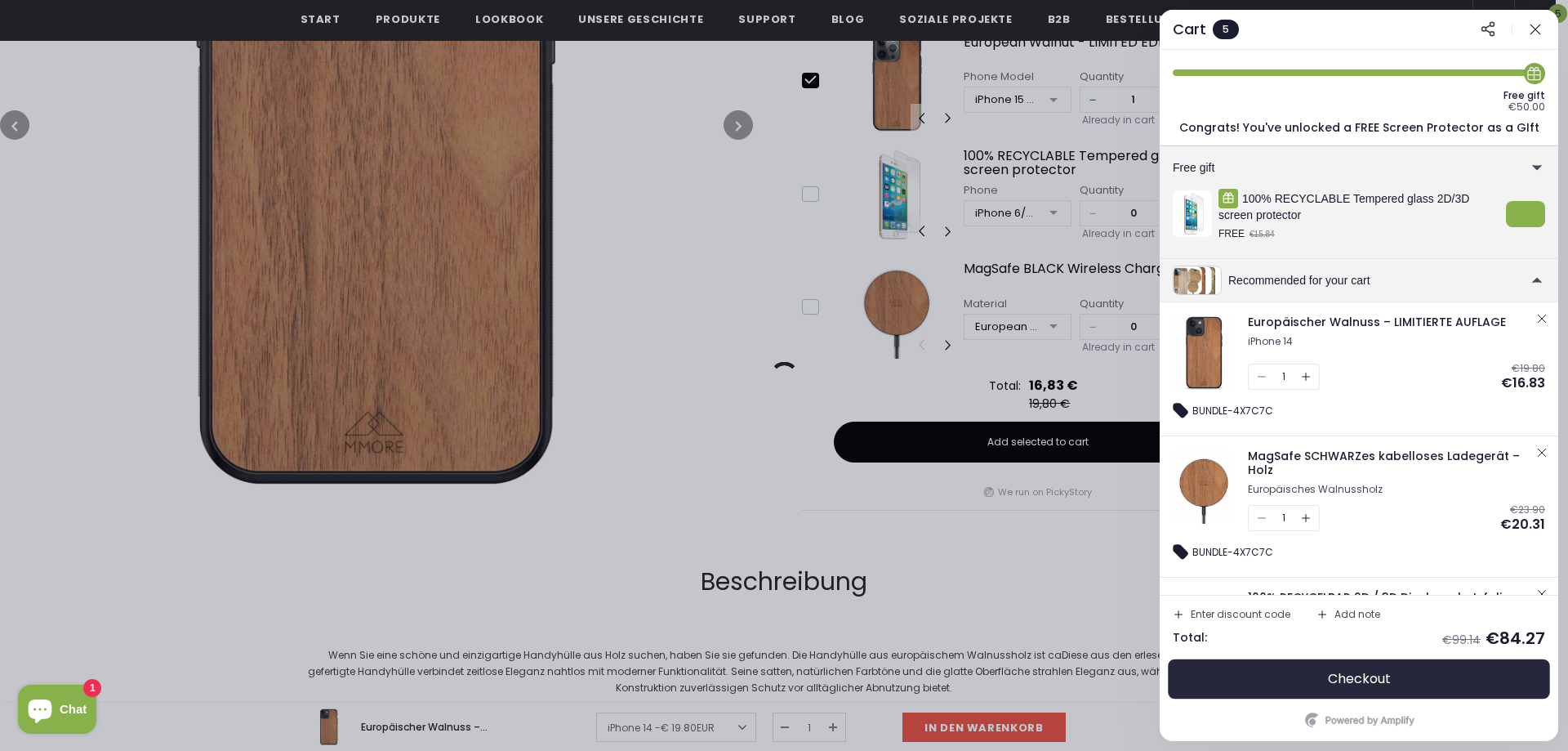
click at [1351, 676] on span "Checkout" at bounding box center [1360, 678] width 63 height 17
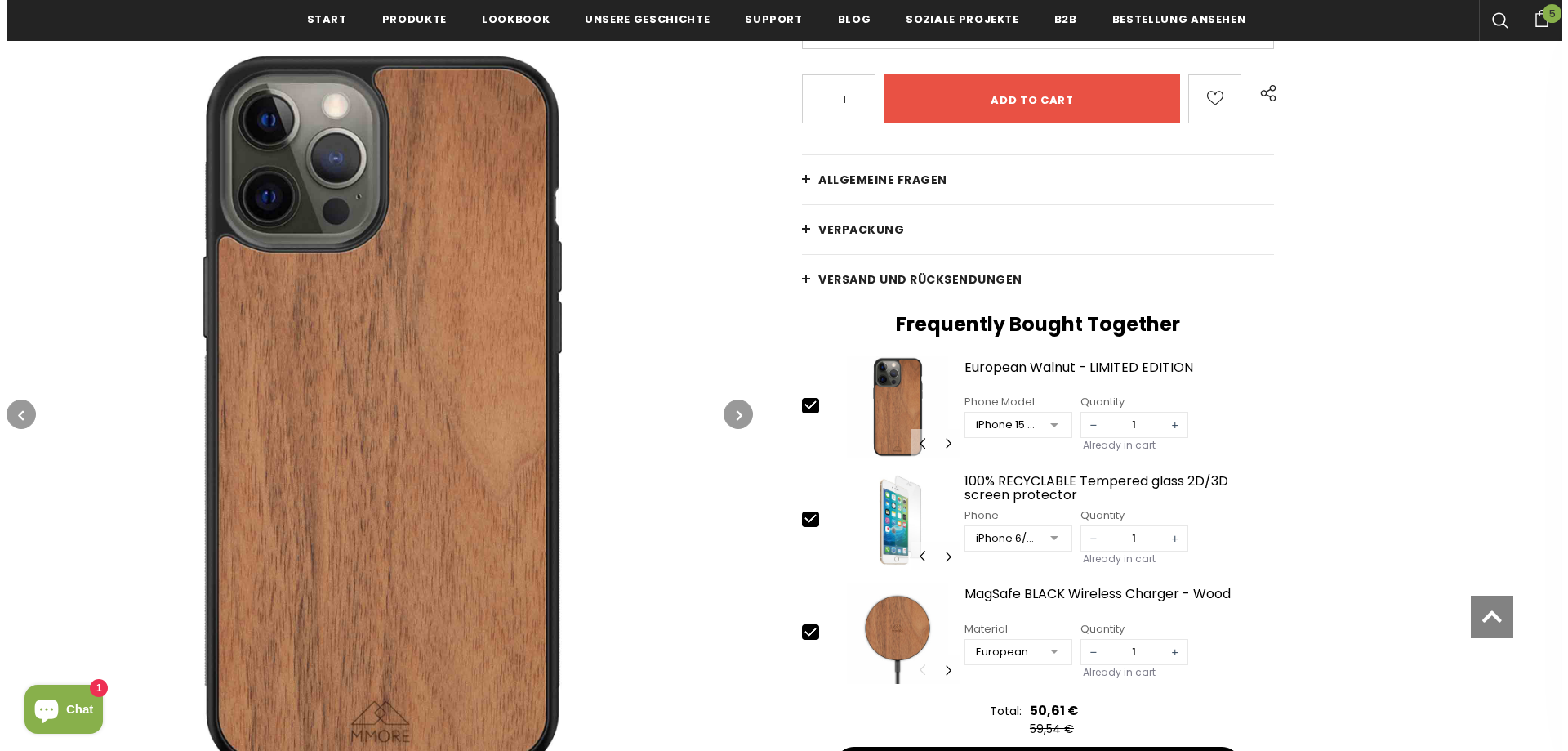
scroll to position [412, 0]
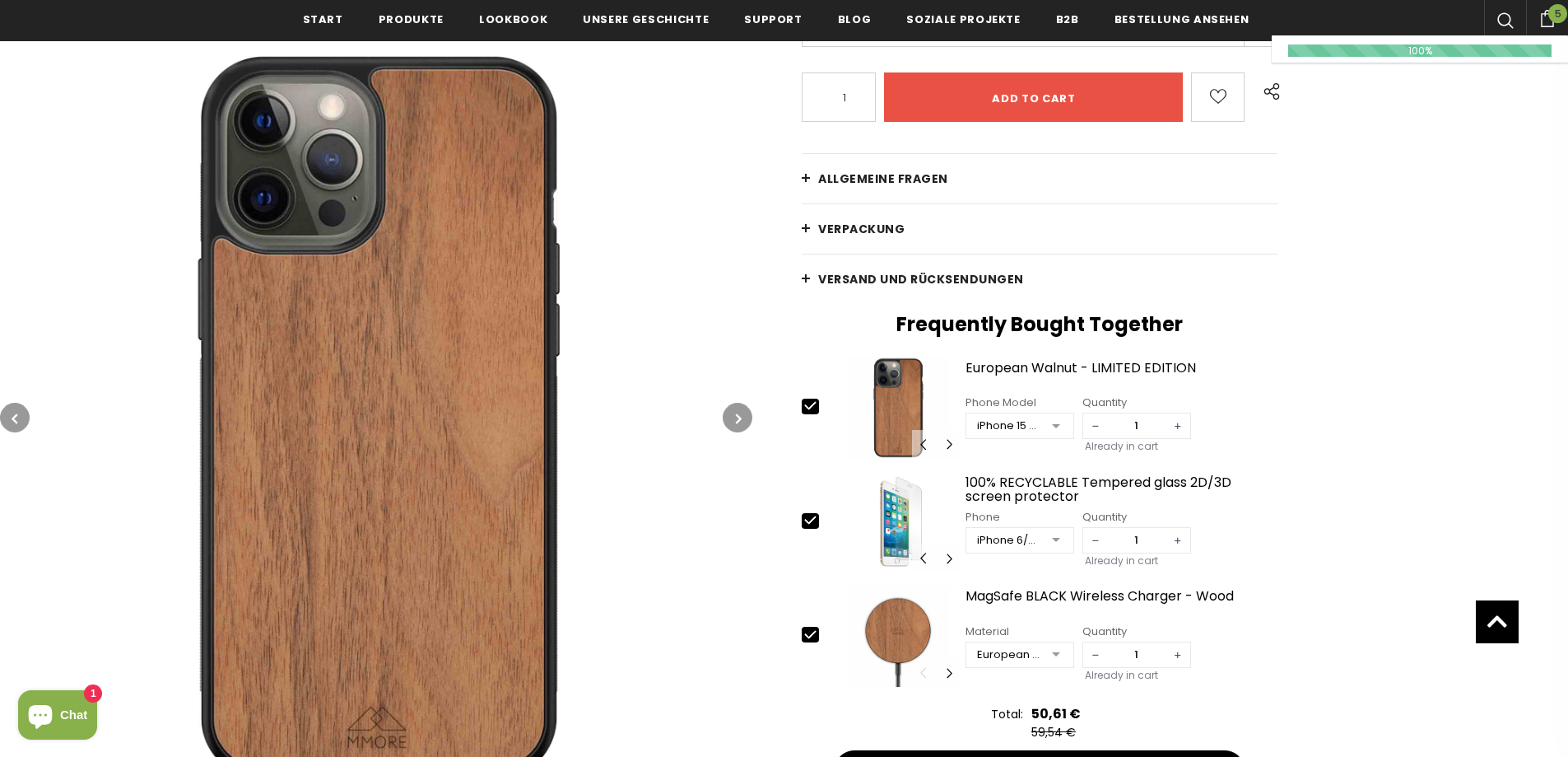
click at [1549, 20] on icon at bounding box center [1547, 19] width 18 height 18
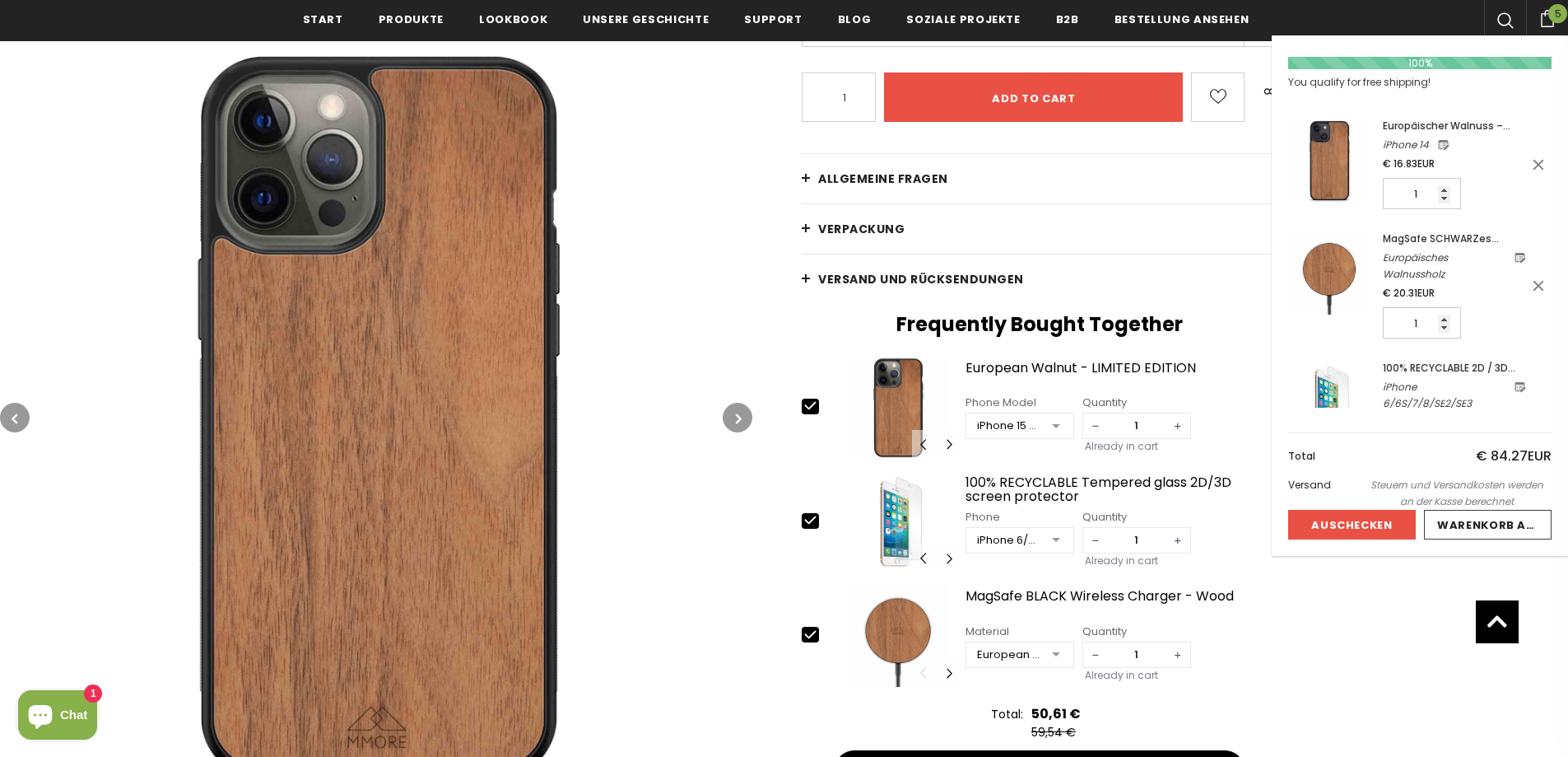
click at [1549, 18] on span "5" at bounding box center [1557, 13] width 19 height 19
click at [1536, 407] on icon at bounding box center [1538, 415] width 17 height 17
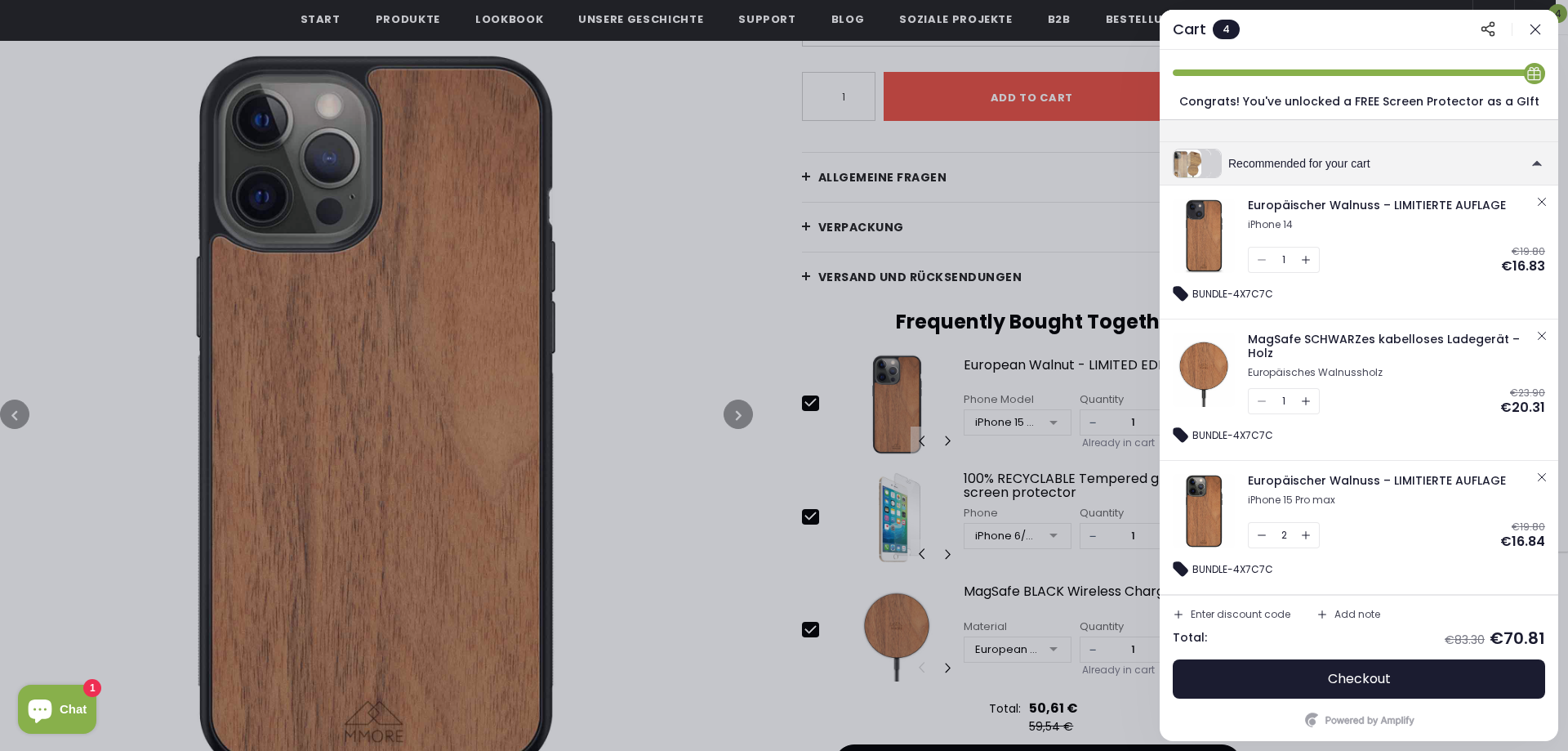
scroll to position [111, 0]
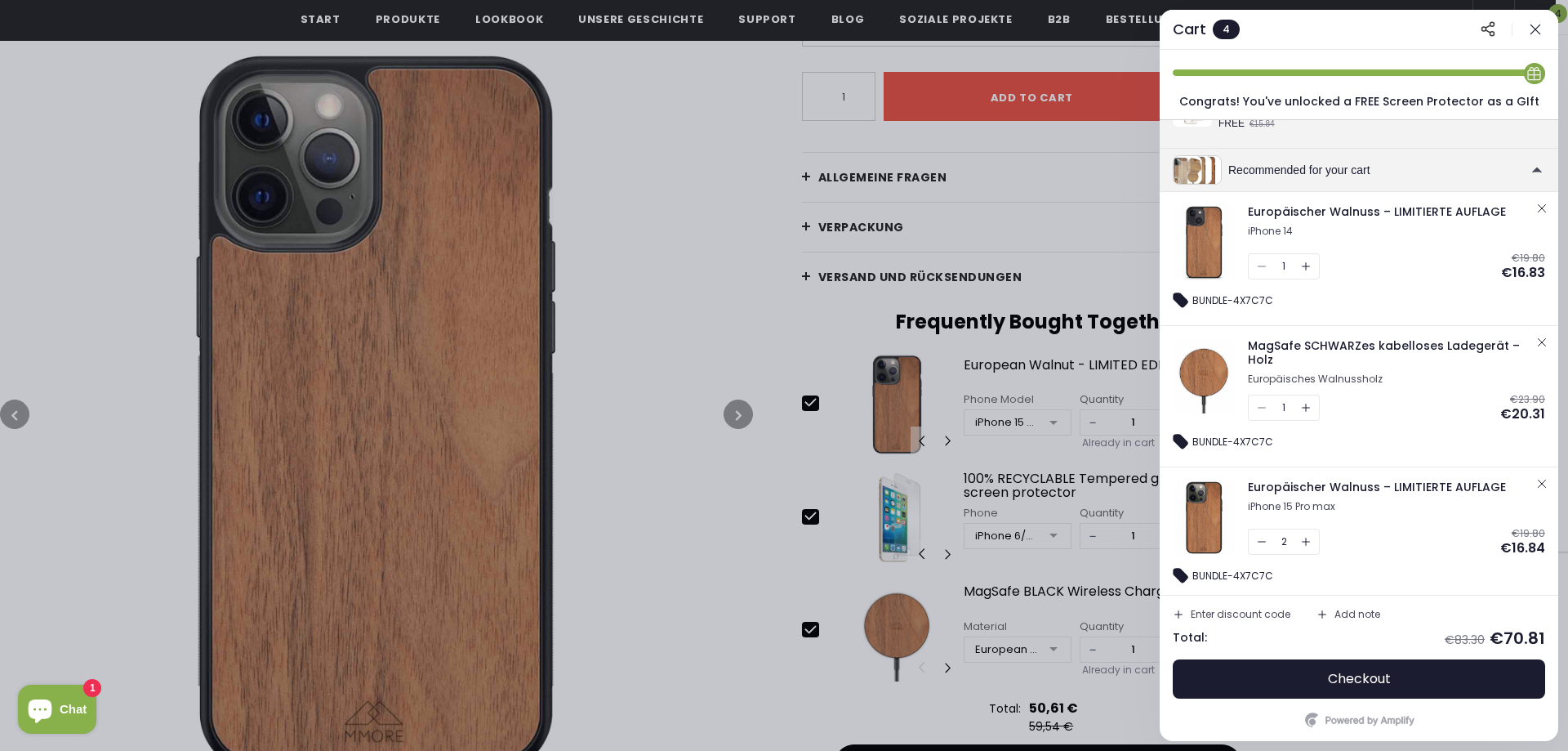
click at [1264, 397] on div "1" at bounding box center [1285, 408] width 72 height 26
click at [1543, 478] on icon "button" at bounding box center [1542, 483] width 13 height 13
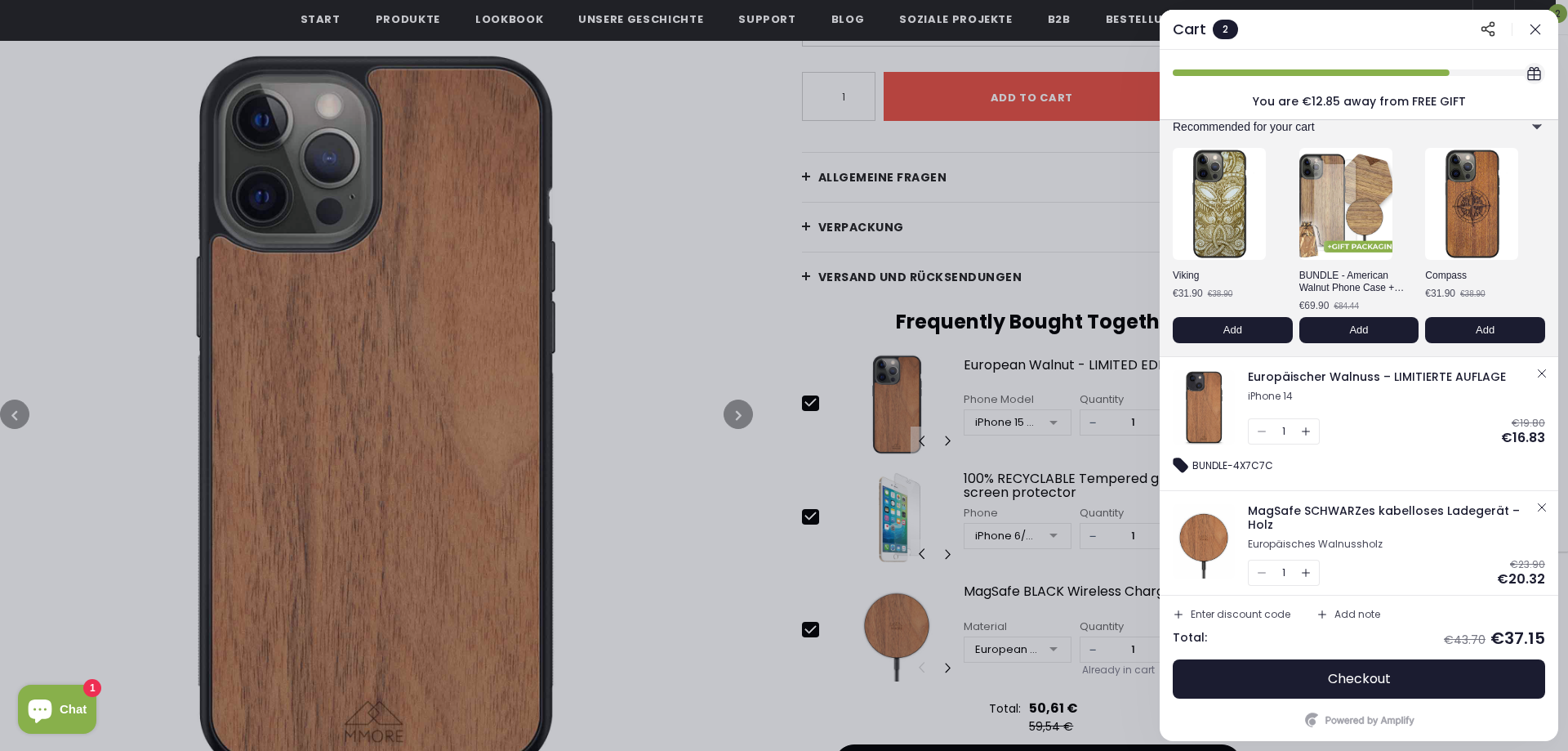
scroll to position [71, 0]
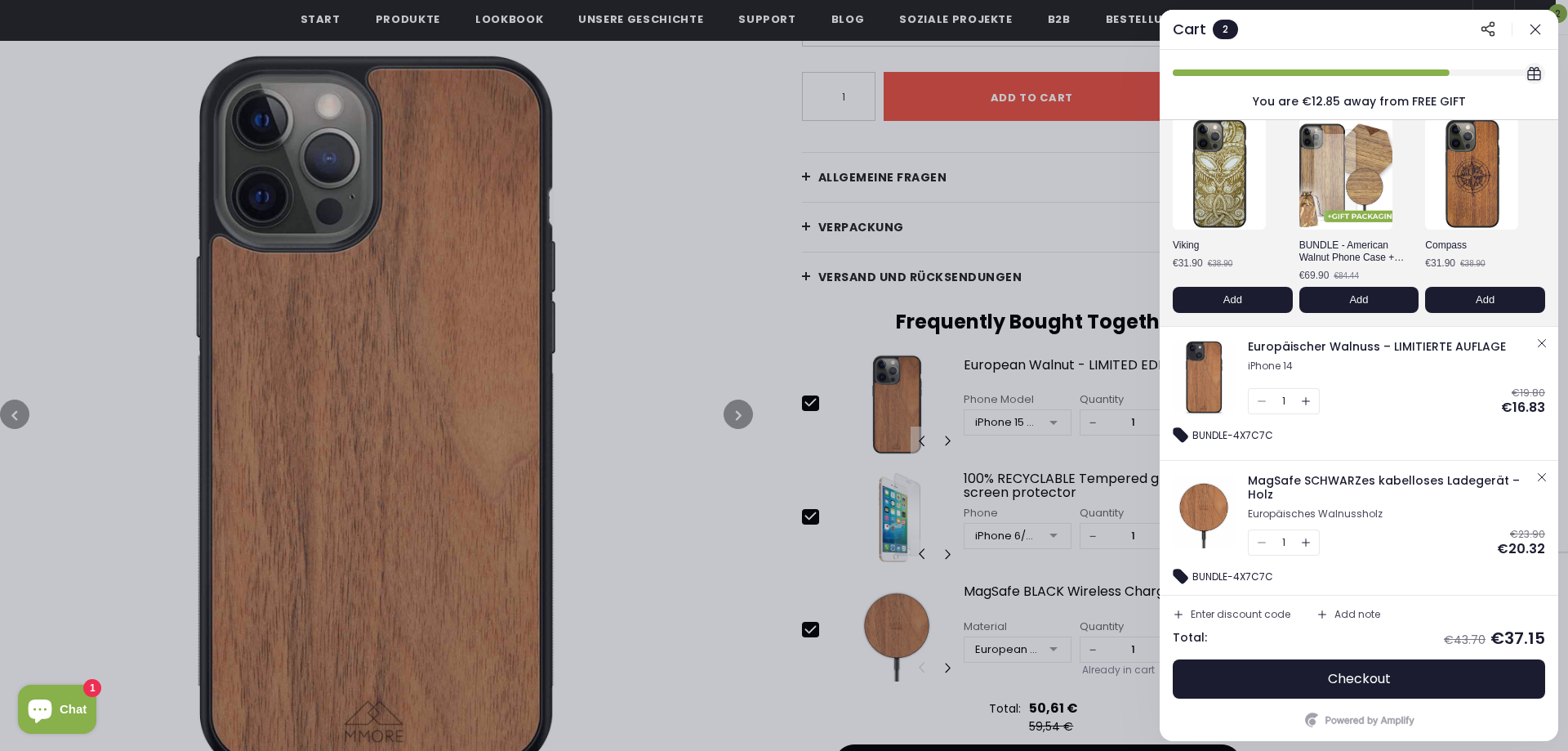
click at [1536, 475] on icon "button" at bounding box center [1542, 476] width 13 height 13
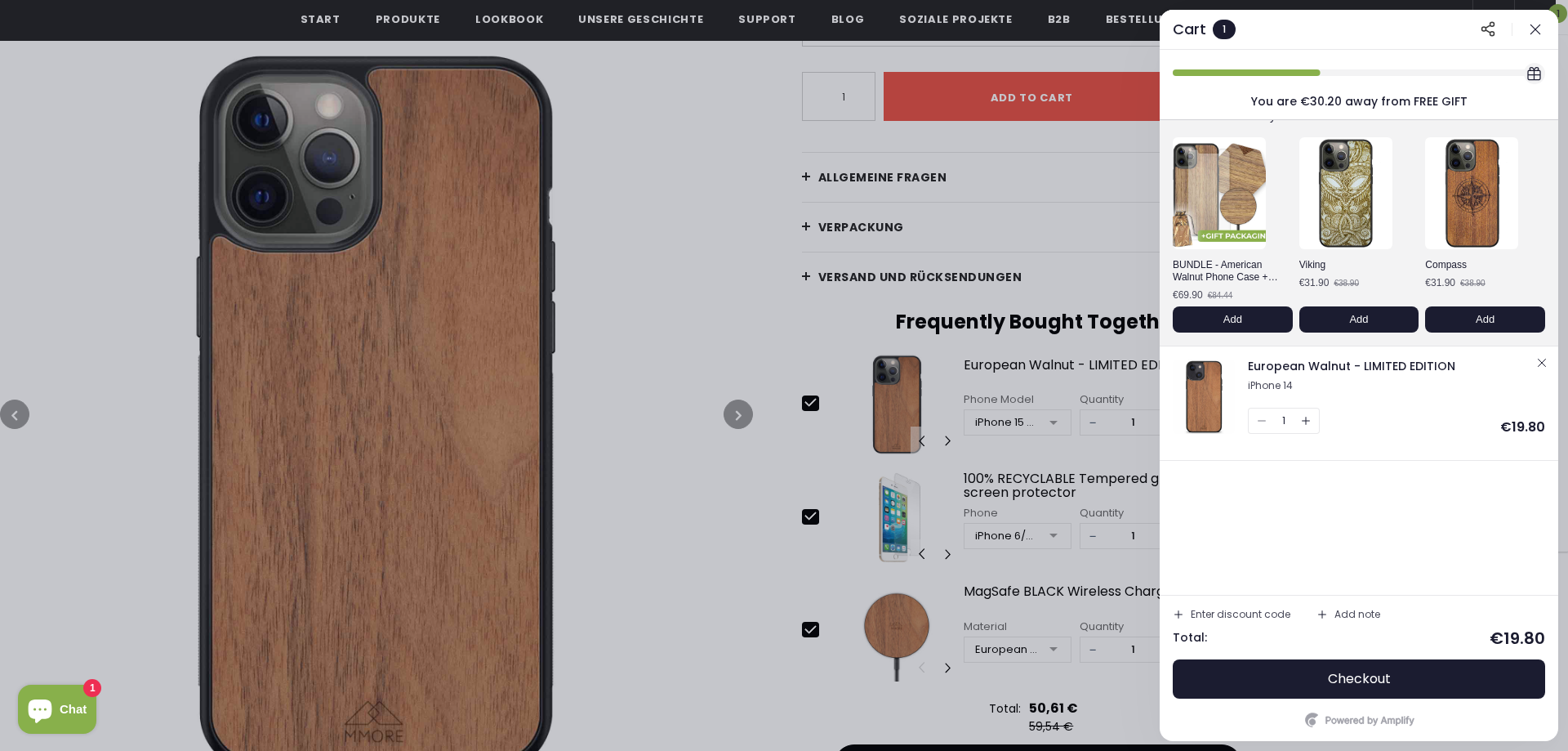
scroll to position [0, 0]
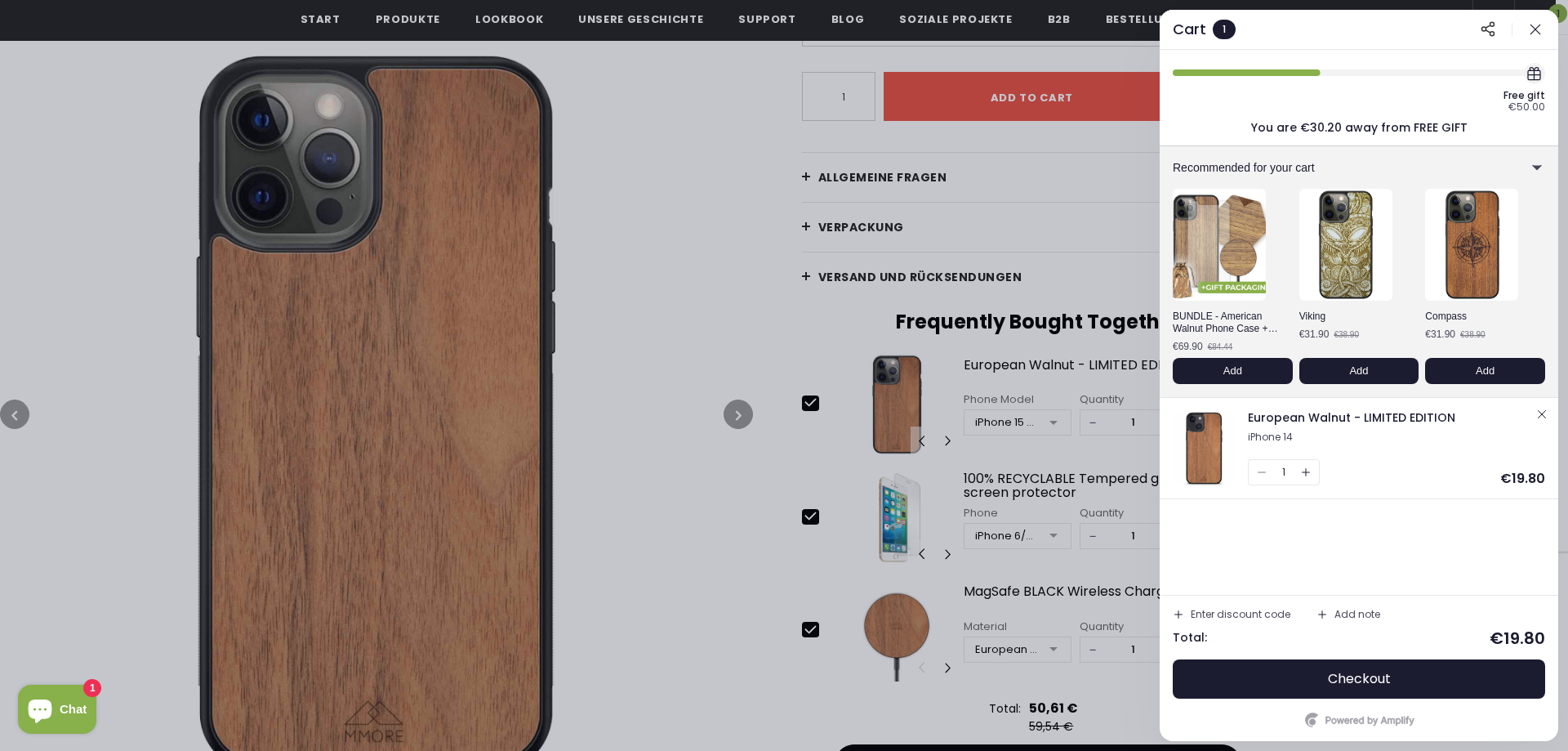
click at [1367, 679] on span "Checkout" at bounding box center [1360, 678] width 63 height 17
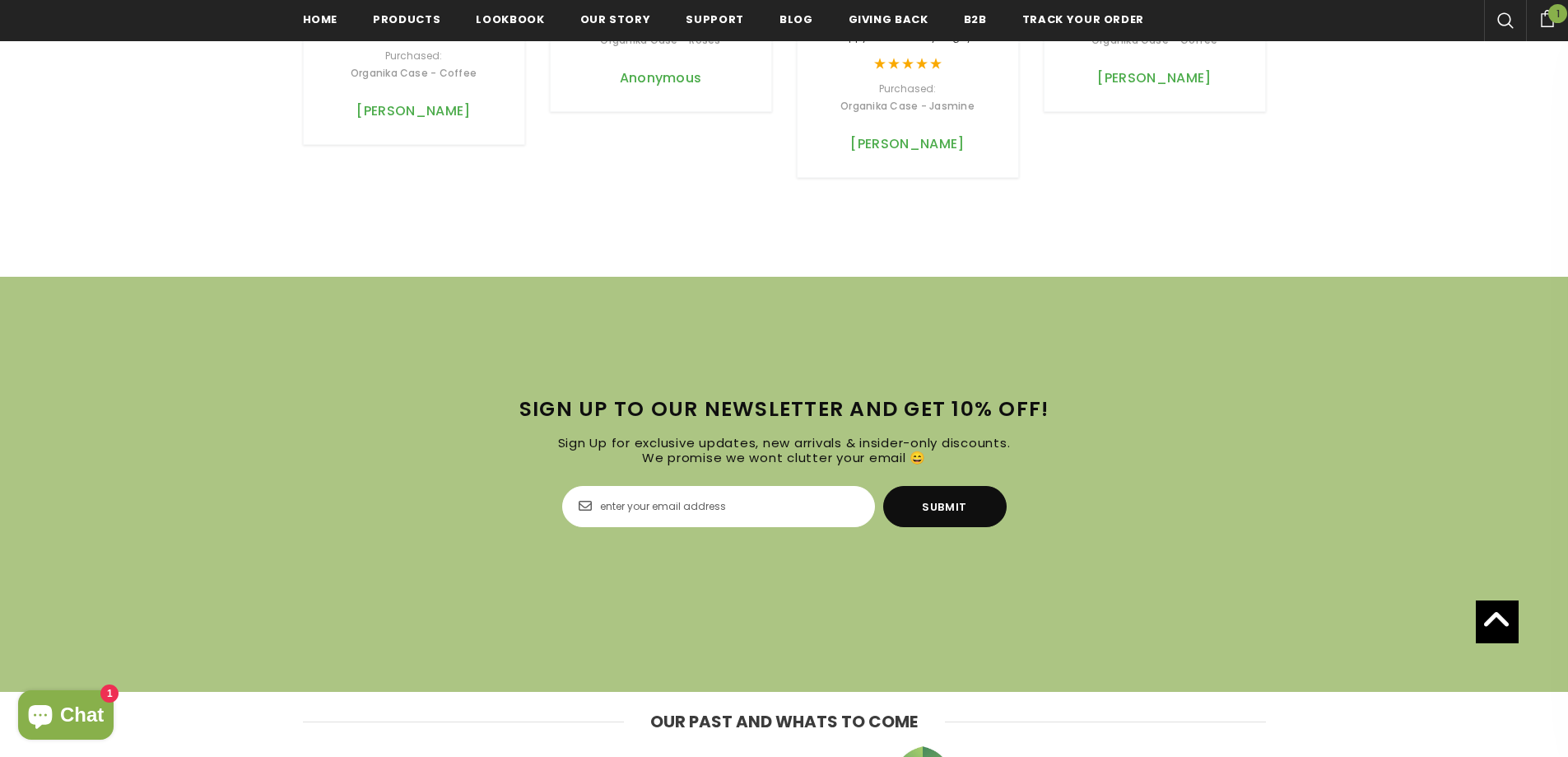
scroll to position [5356, 0]
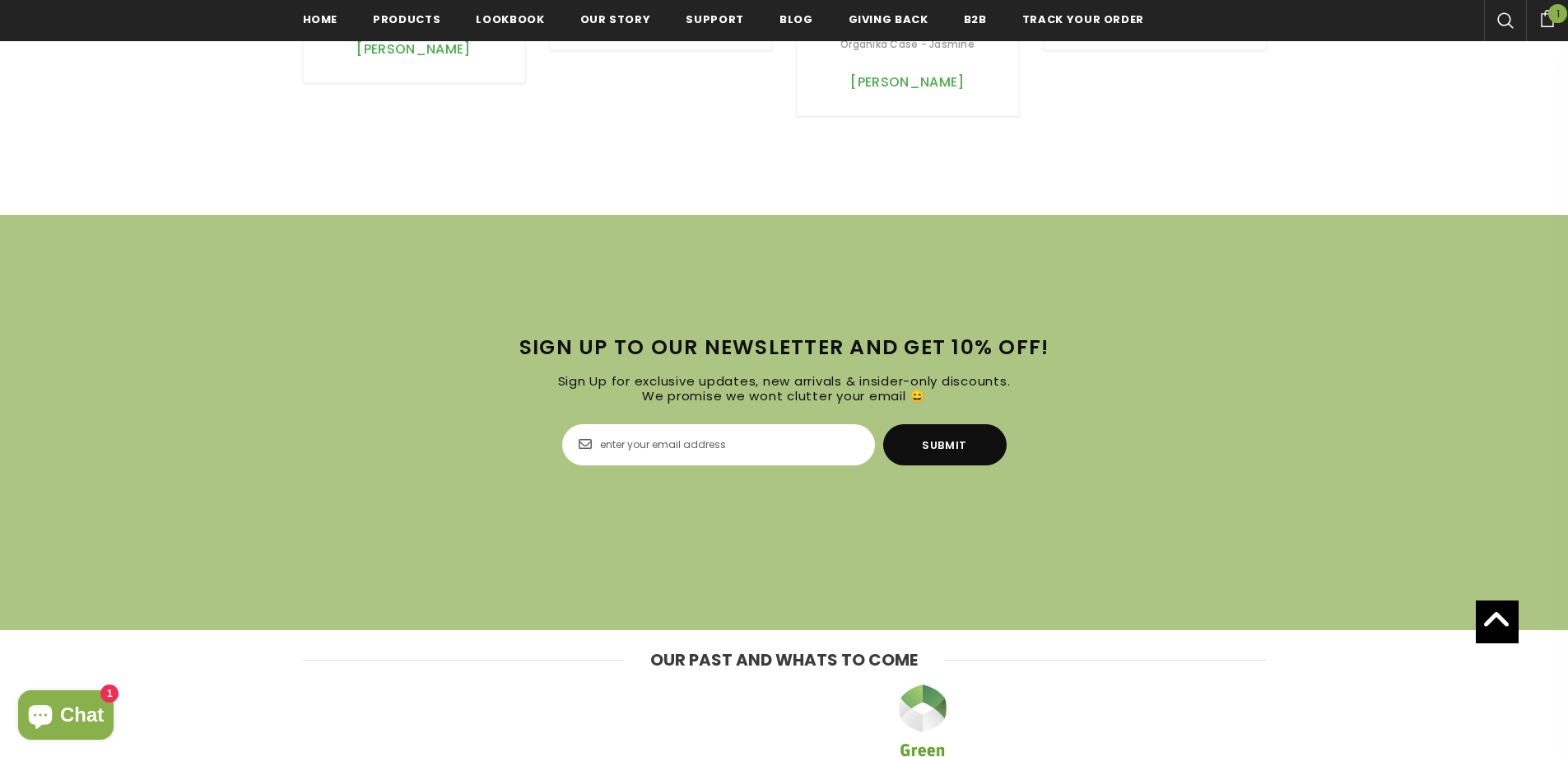
click at [769, 423] on div "Sign Up To Our Newsletter and get 10% off! Sign Up for exclusive updates, new a…" at bounding box center [784, 414] width 1568 height 201
click at [773, 443] on input "Email Address" at bounding box center [719, 444] width 313 height 42
drag, startPoint x: 696, startPoint y: 430, endPoint x: 704, endPoint y: 433, distance: 8.5
click at [697, 430] on input "Email Address" at bounding box center [719, 444] width 313 height 42
type input "mahaka@gmx.de"
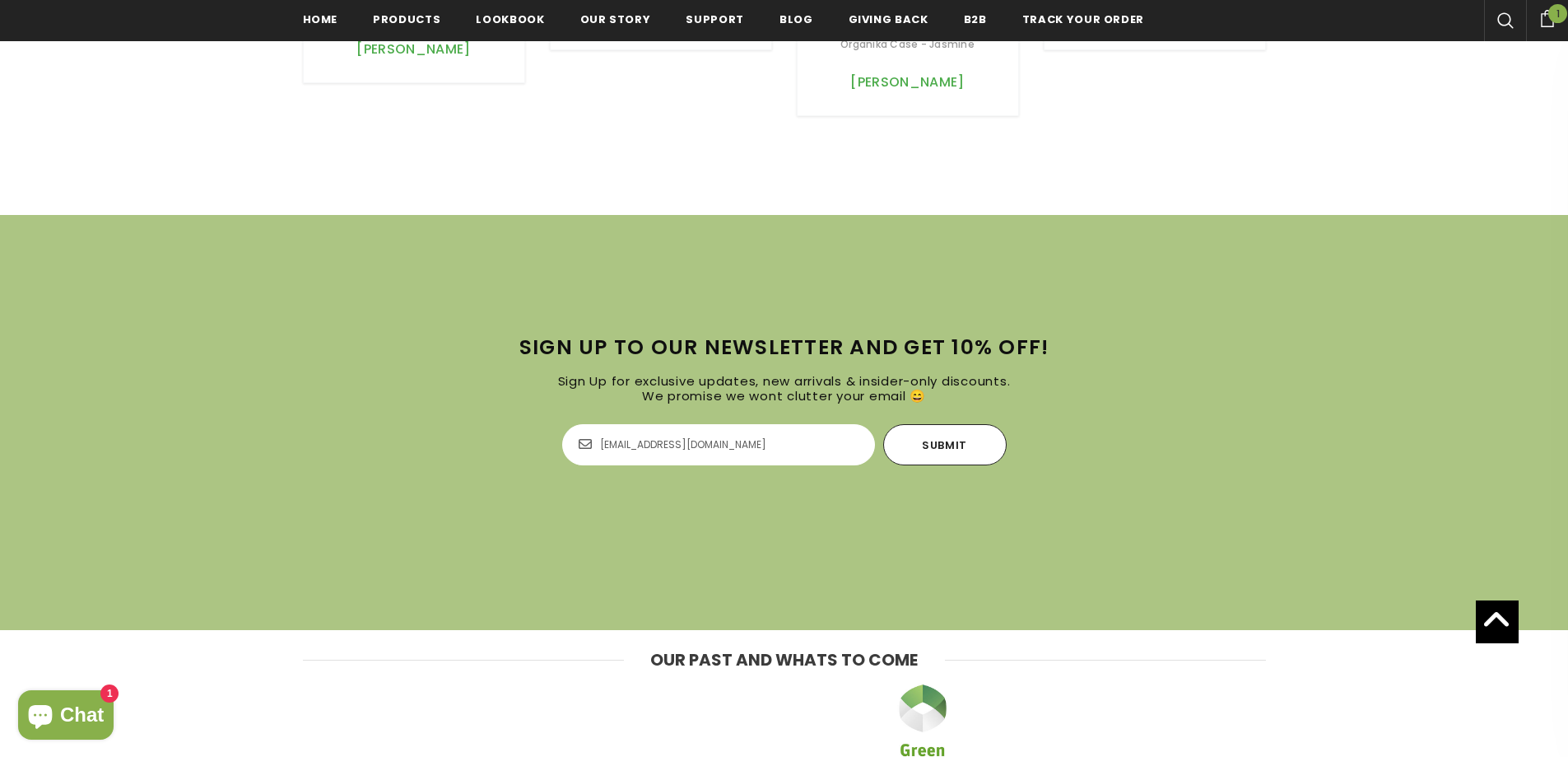
click at [934, 447] on input "Submit" at bounding box center [945, 444] width 124 height 42
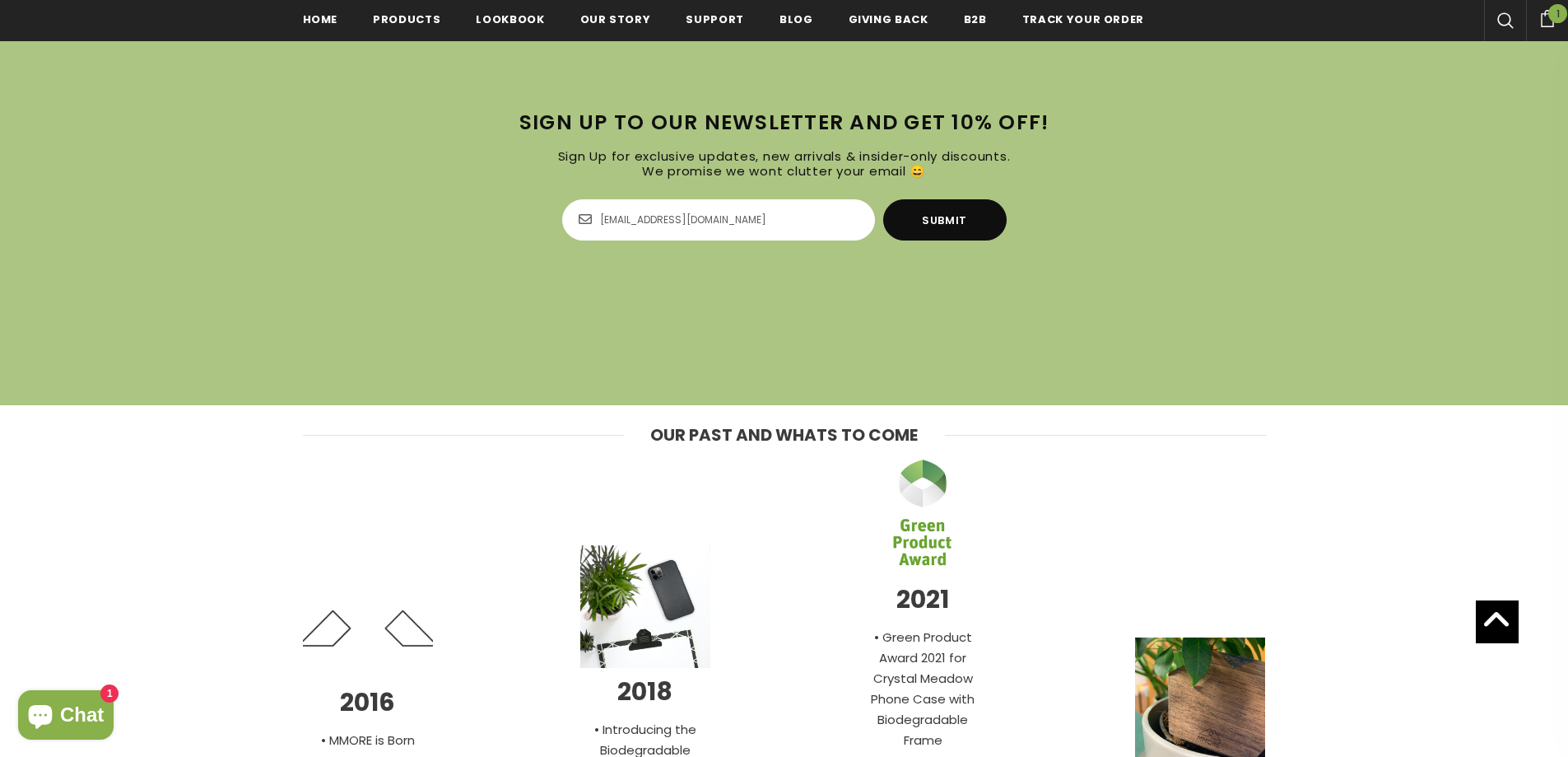
scroll to position [5602, 0]
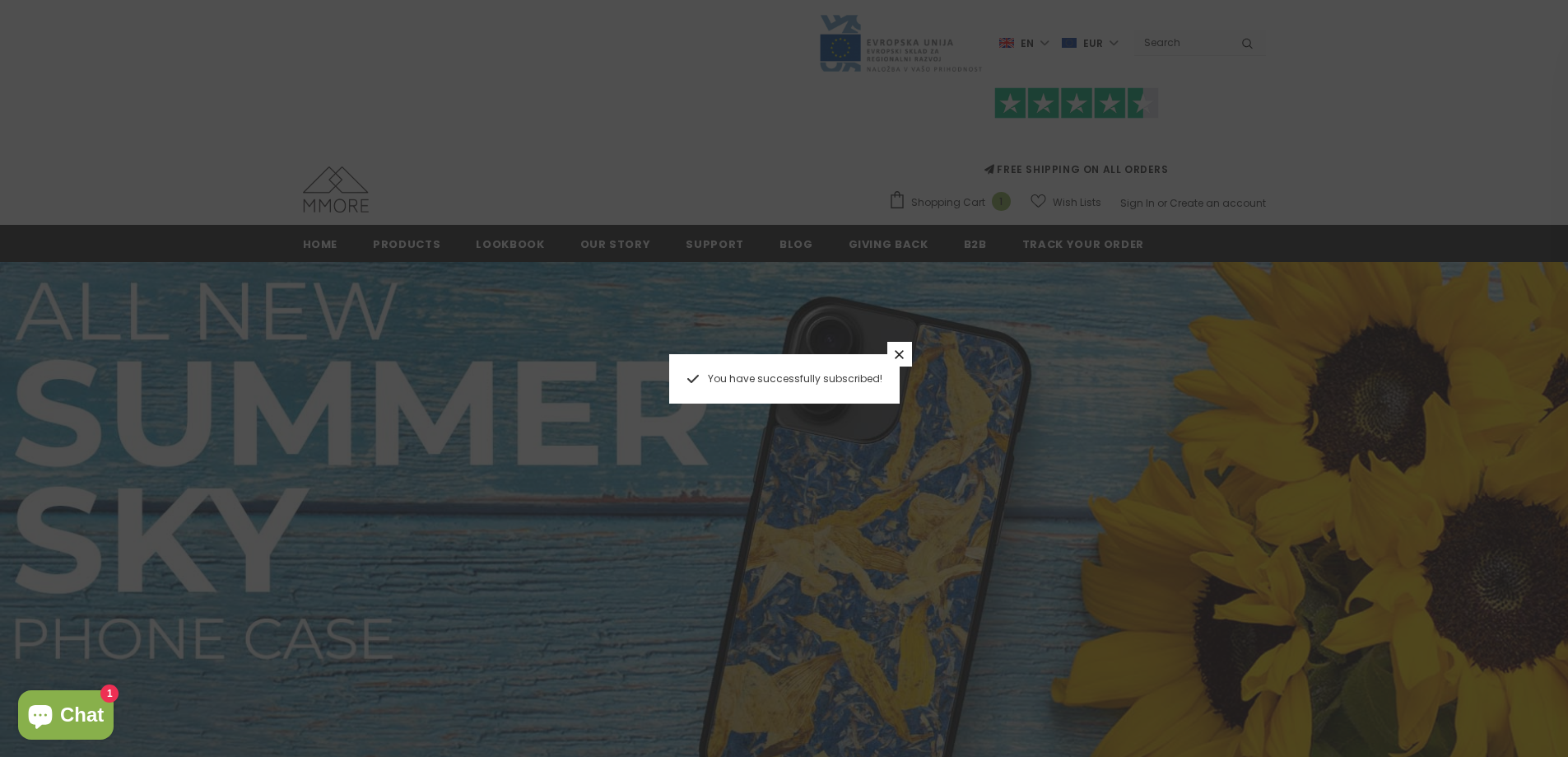
click at [907, 357] on link at bounding box center [900, 354] width 25 height 25
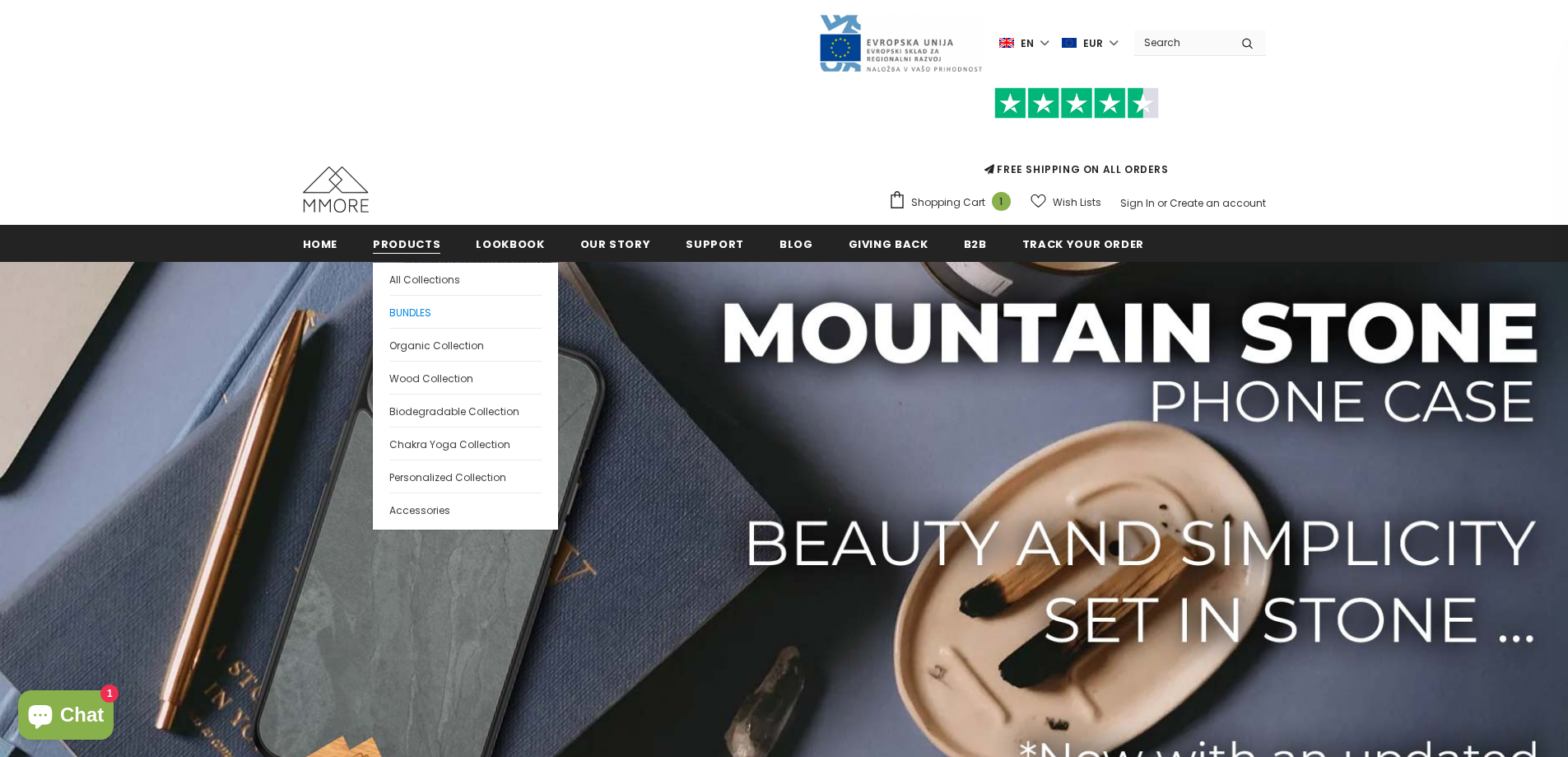
click at [415, 311] on span "BUNDLES" at bounding box center [409, 312] width 42 height 14
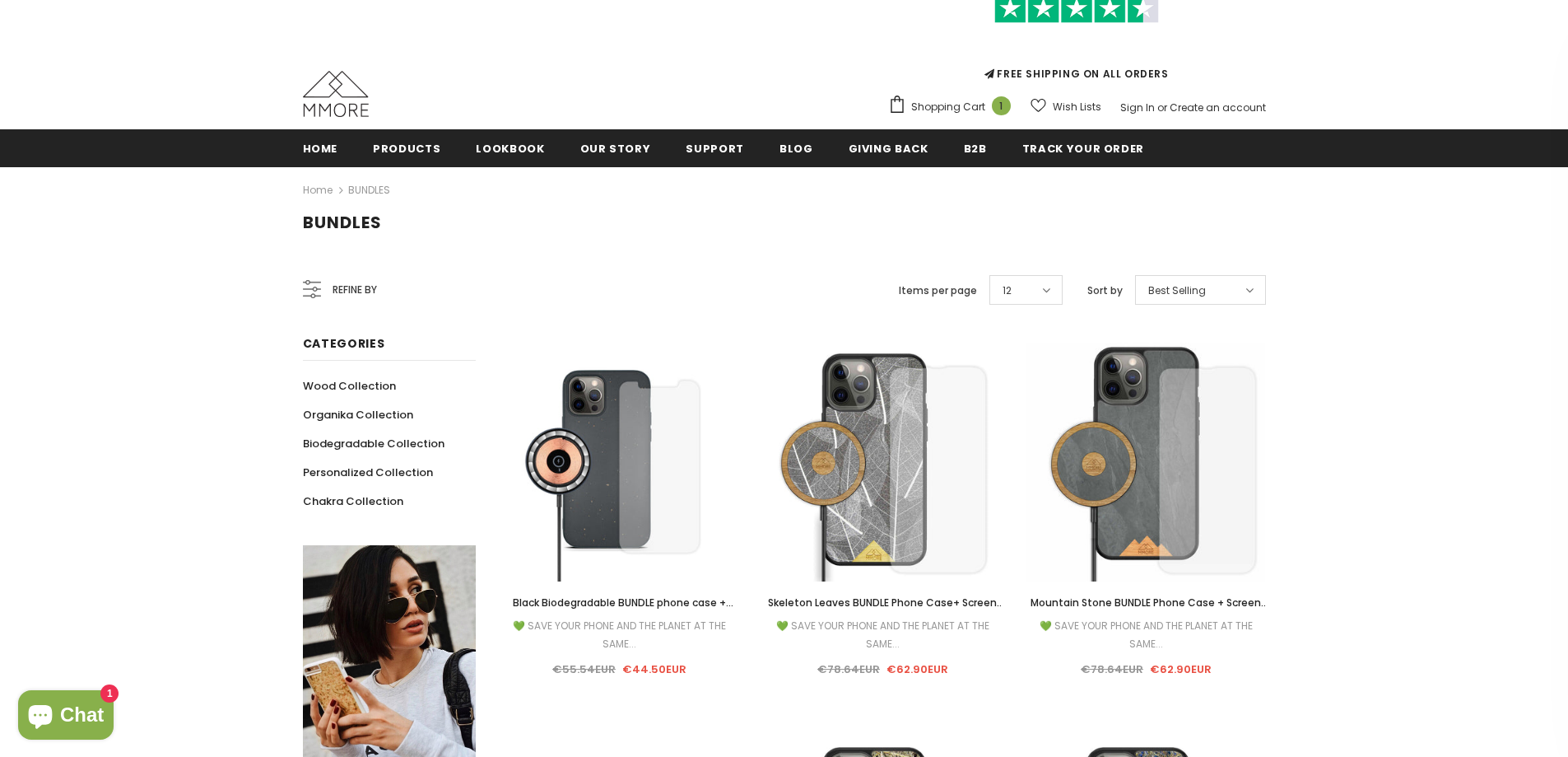
scroll to position [164, 0]
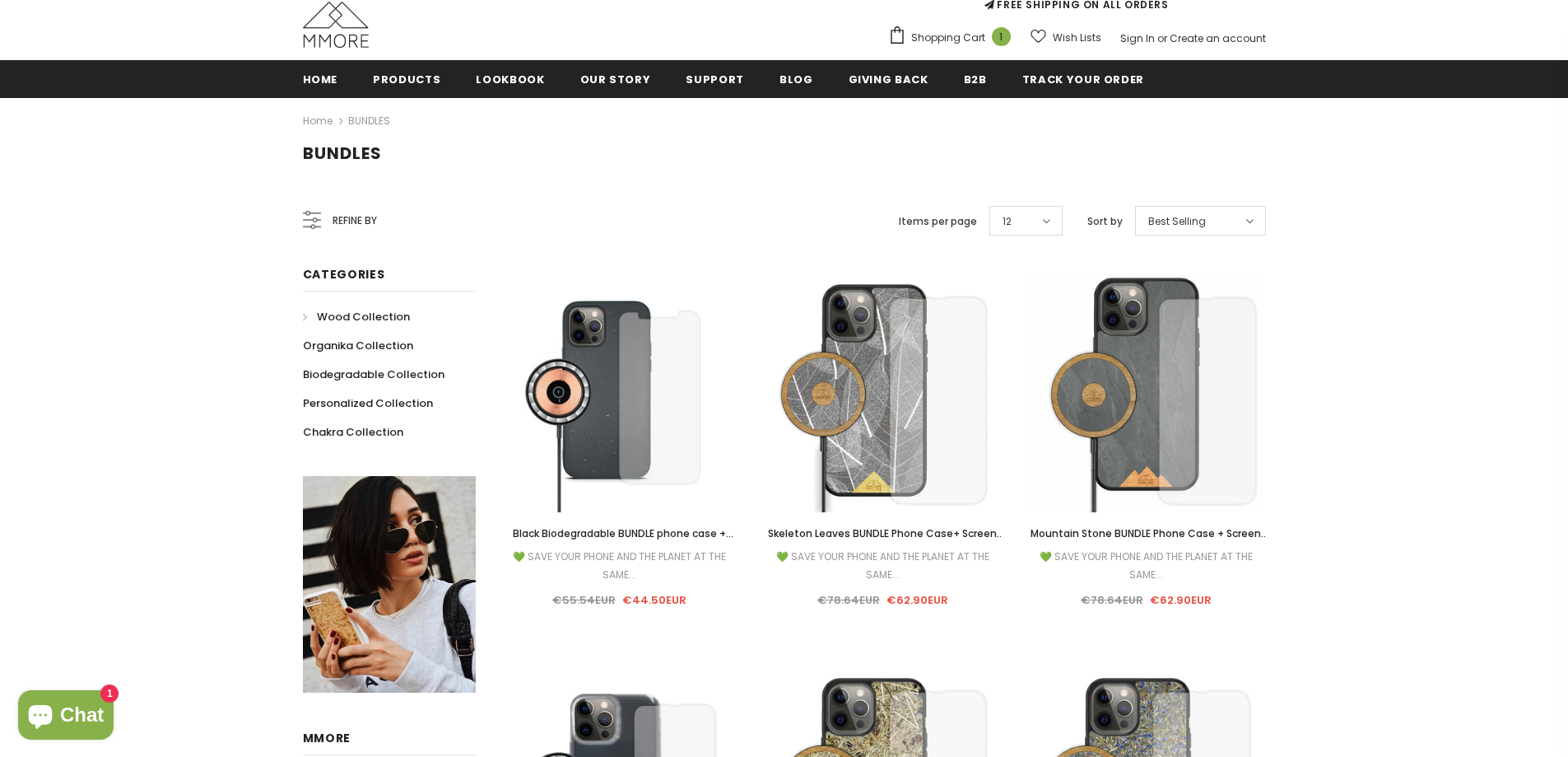
click at [333, 318] on span "Wood Collection" at bounding box center [362, 317] width 93 height 16
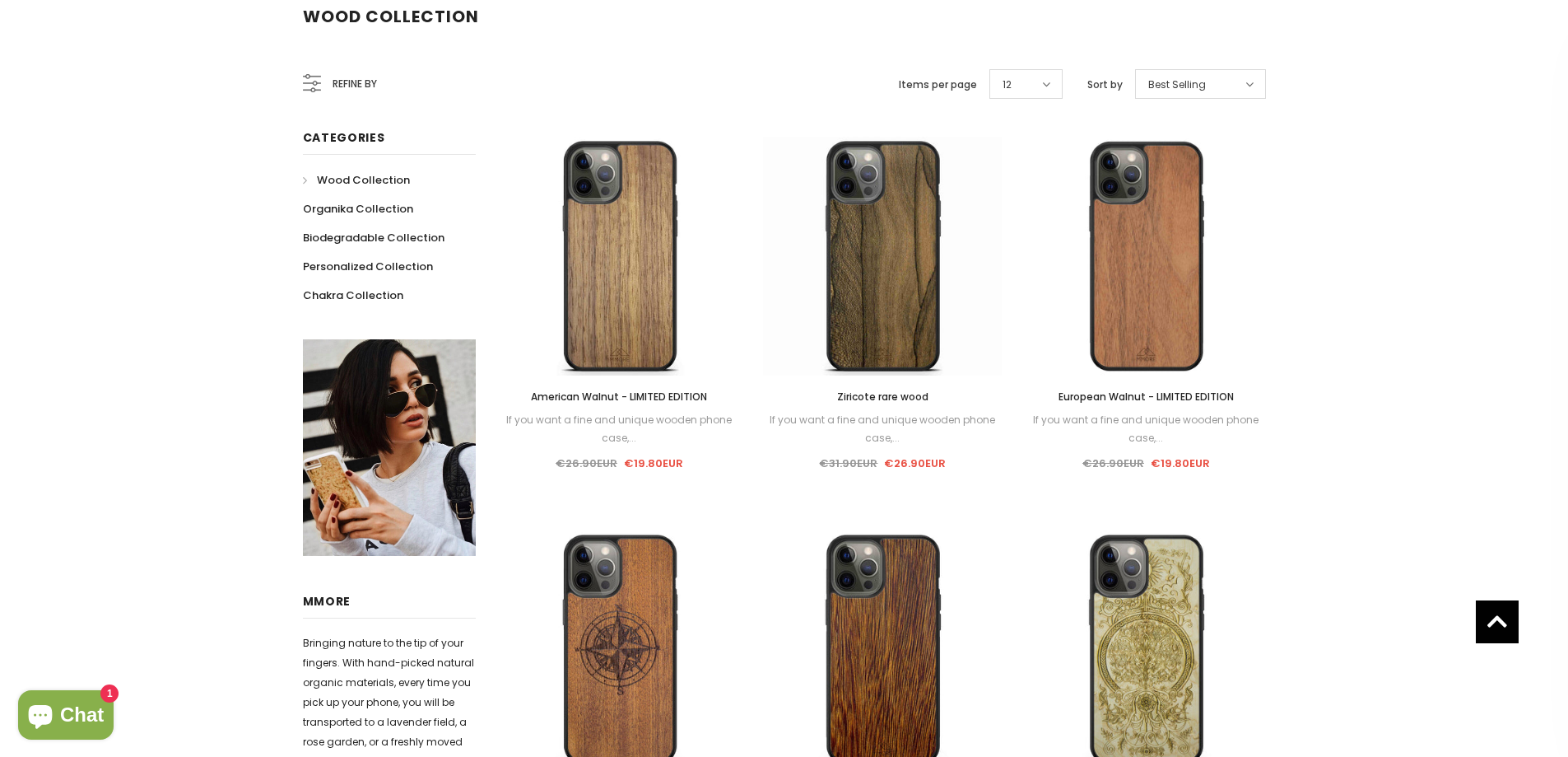
scroll to position [111, 0]
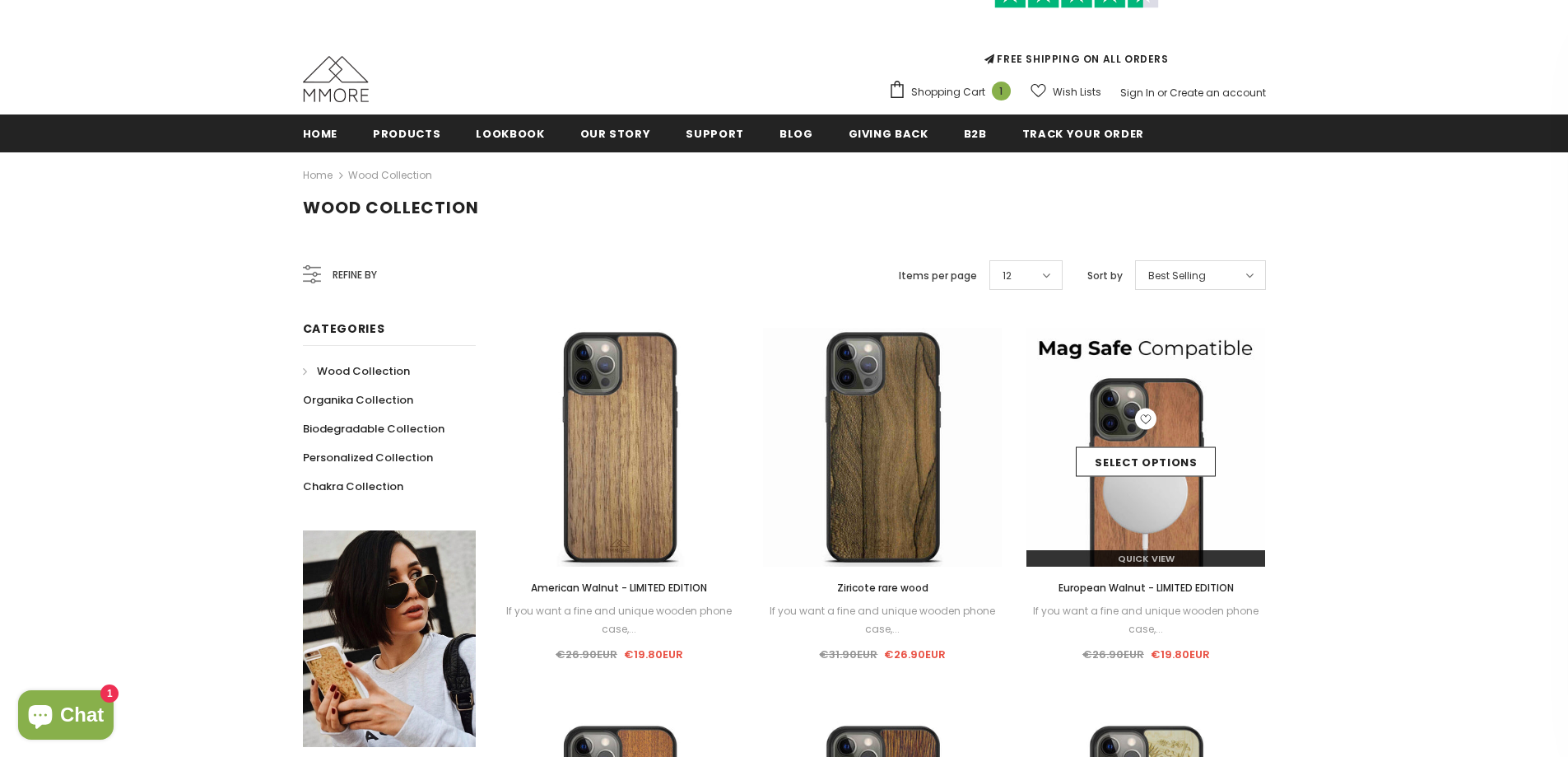
click at [1151, 425] on icon at bounding box center [1146, 419] width 21 height 21
click at [1160, 450] on link "Select options" at bounding box center [1146, 463] width 140 height 30
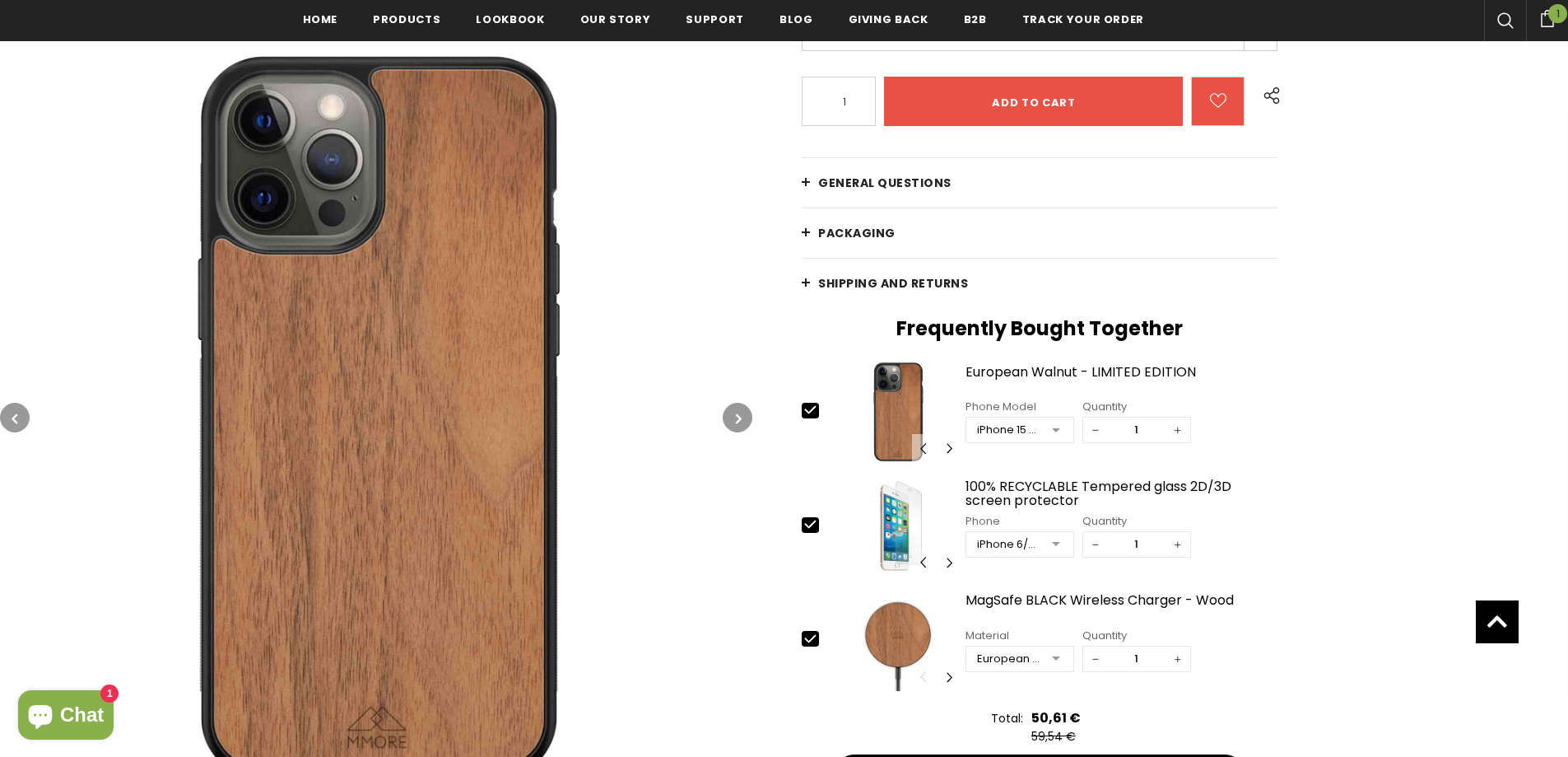
scroll to position [416, 0]
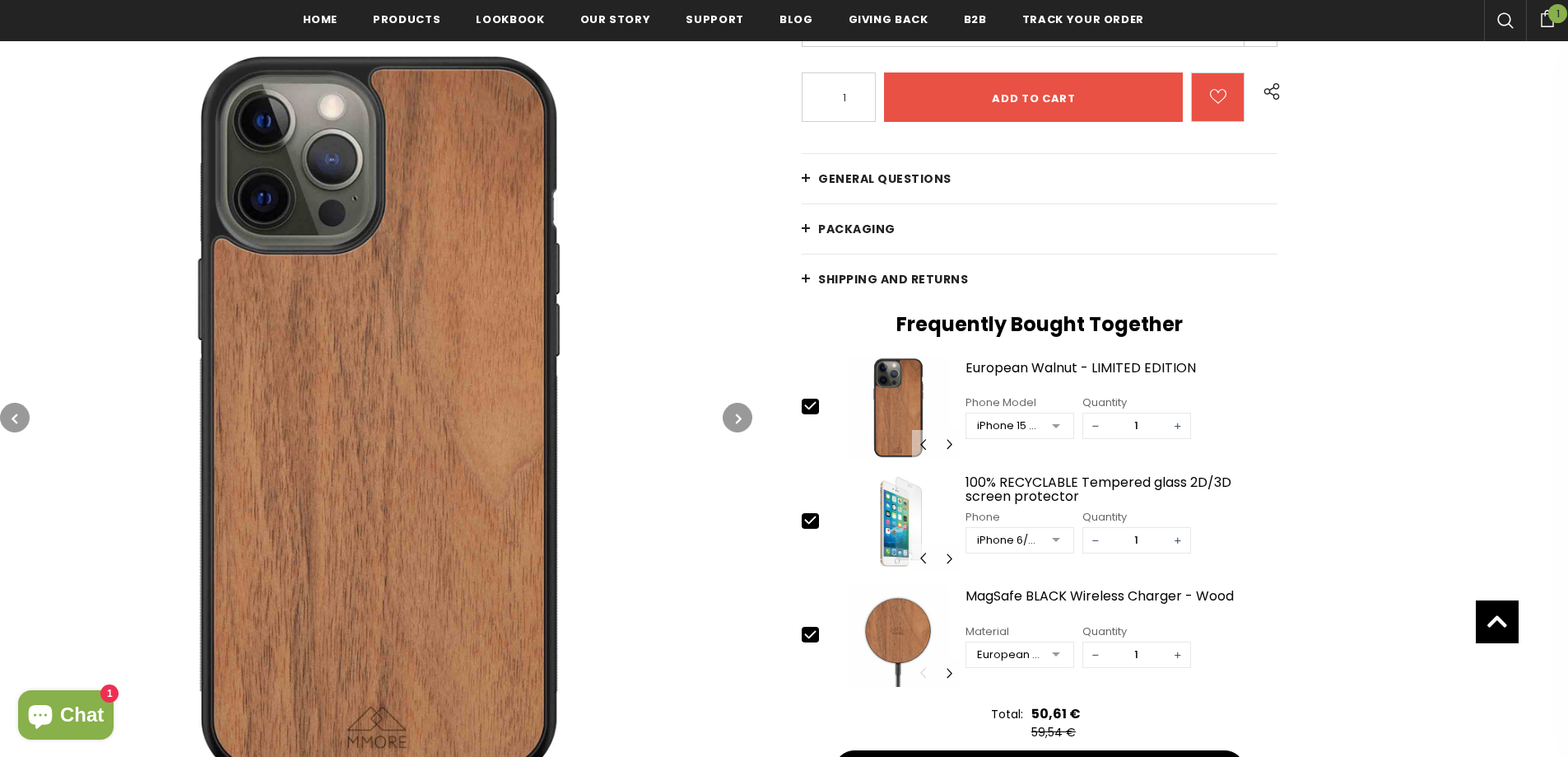
click at [831, 174] on span "General Questions" at bounding box center [884, 179] width 133 height 17
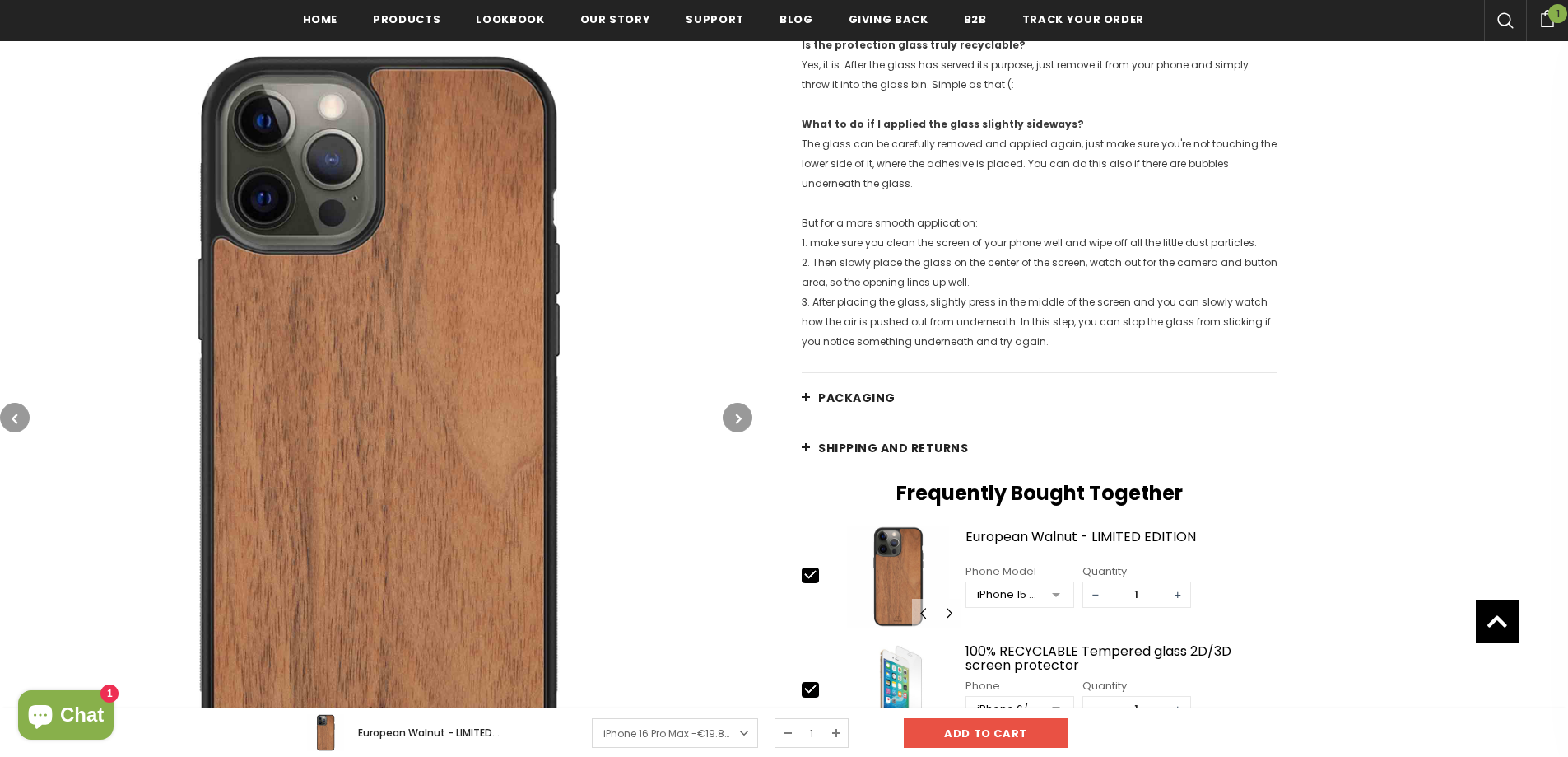
scroll to position [2062, 0]
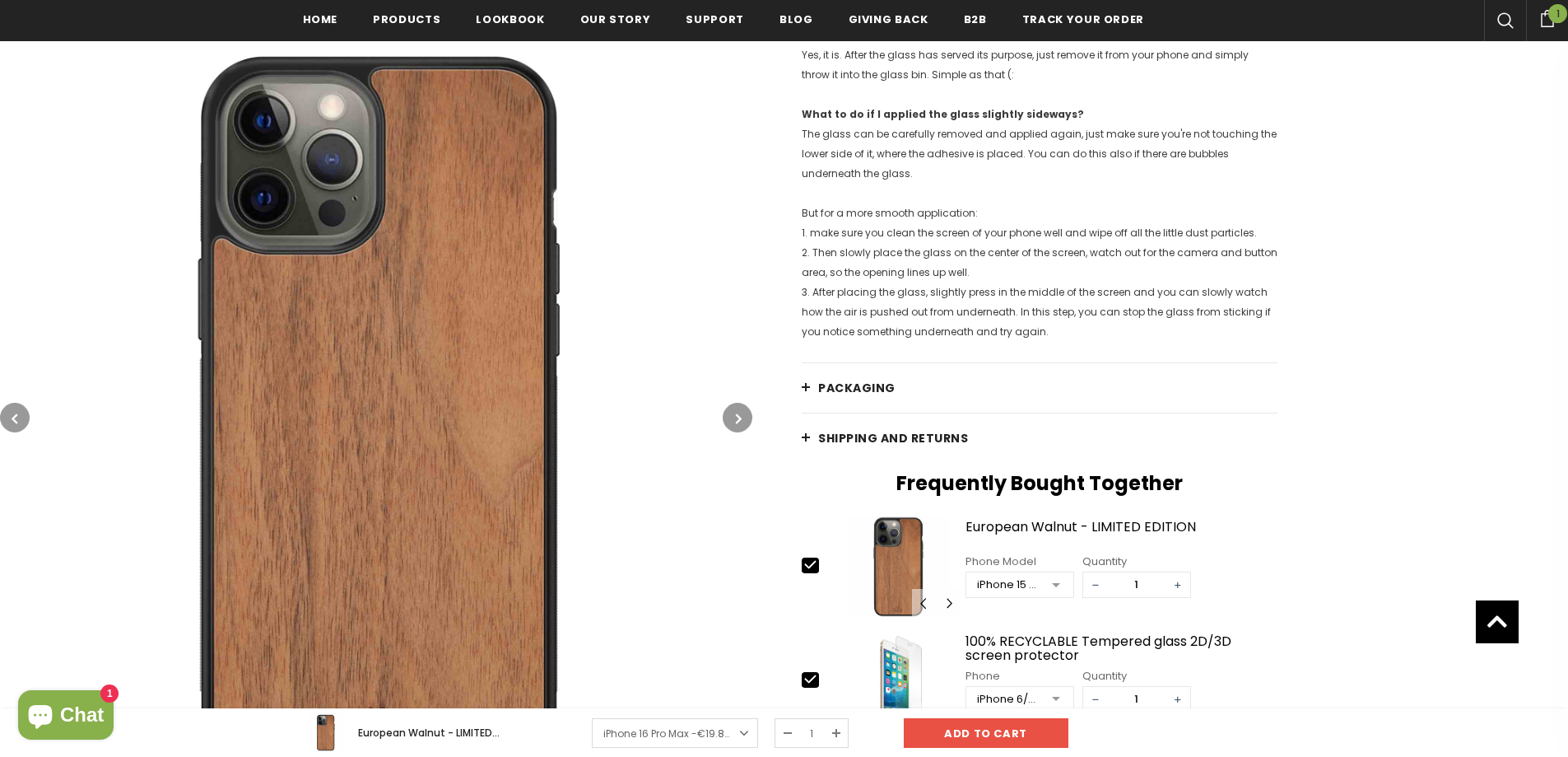
click at [860, 396] on span "PACKAGING" at bounding box center [856, 387] width 78 height 17
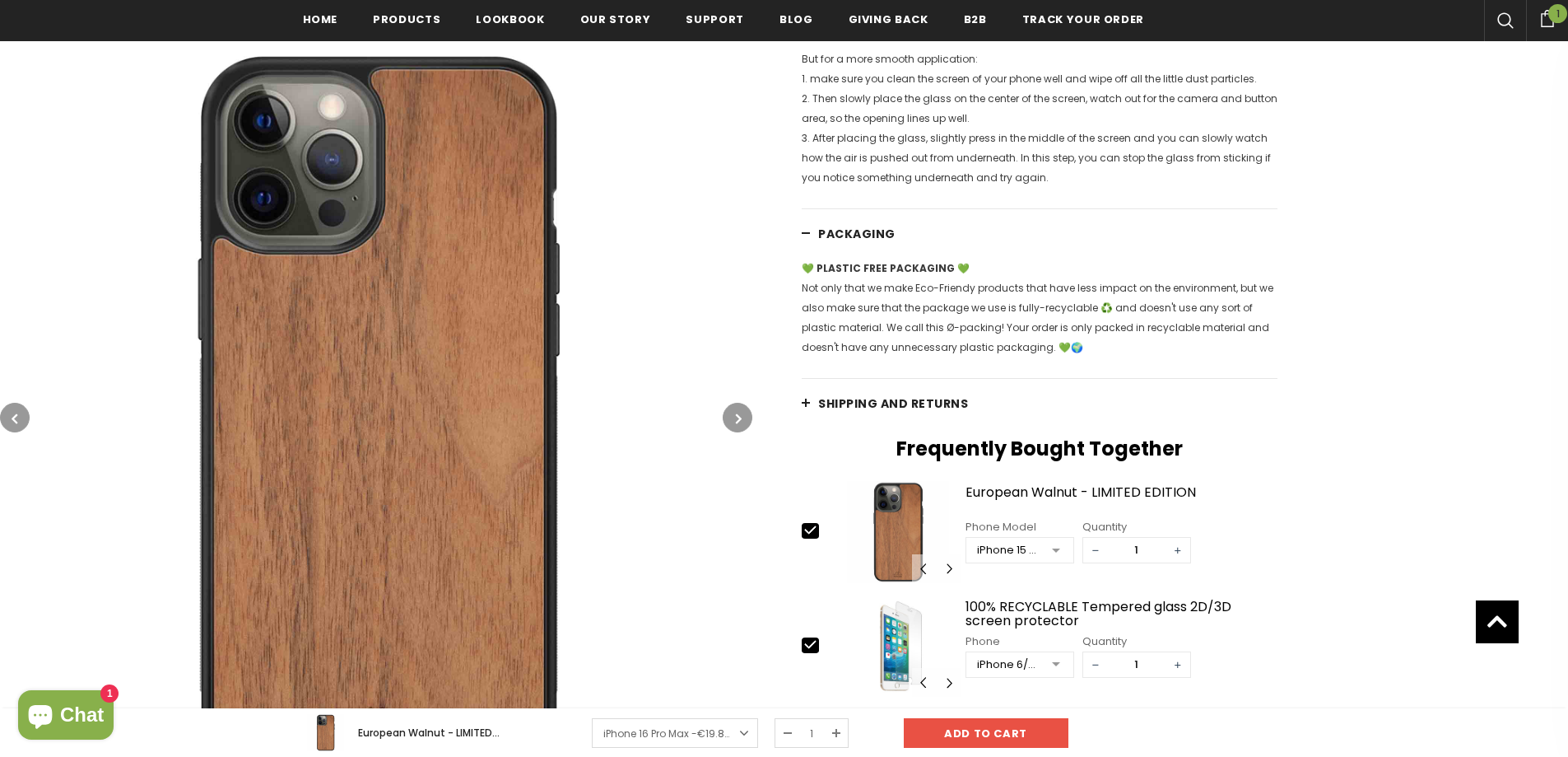
scroll to position [2227, 0]
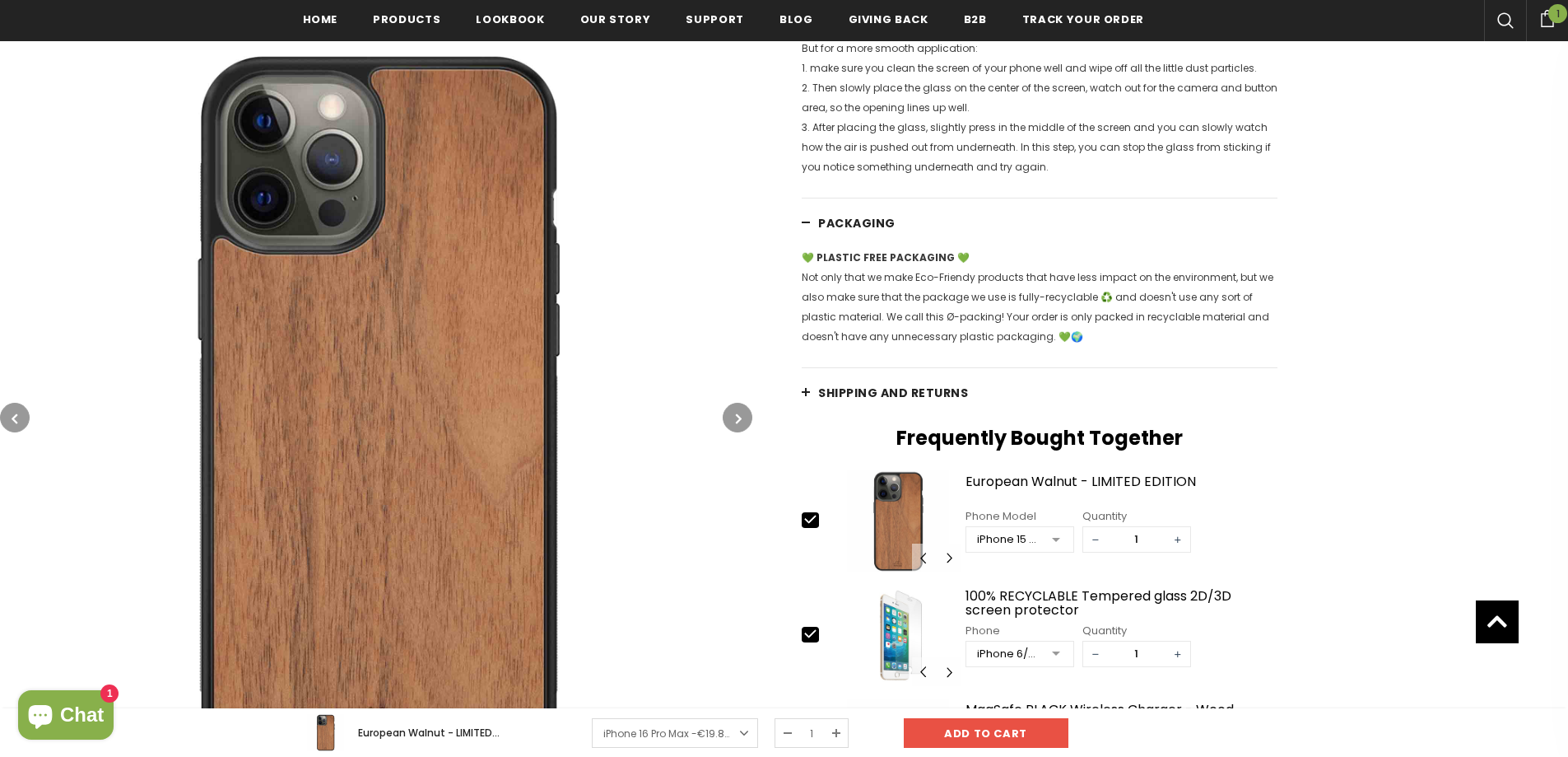
click at [887, 401] on span "Shipping and returns" at bounding box center [892, 393] width 149 height 17
click at [873, 401] on span "Shipping and returns" at bounding box center [892, 393] width 149 height 17
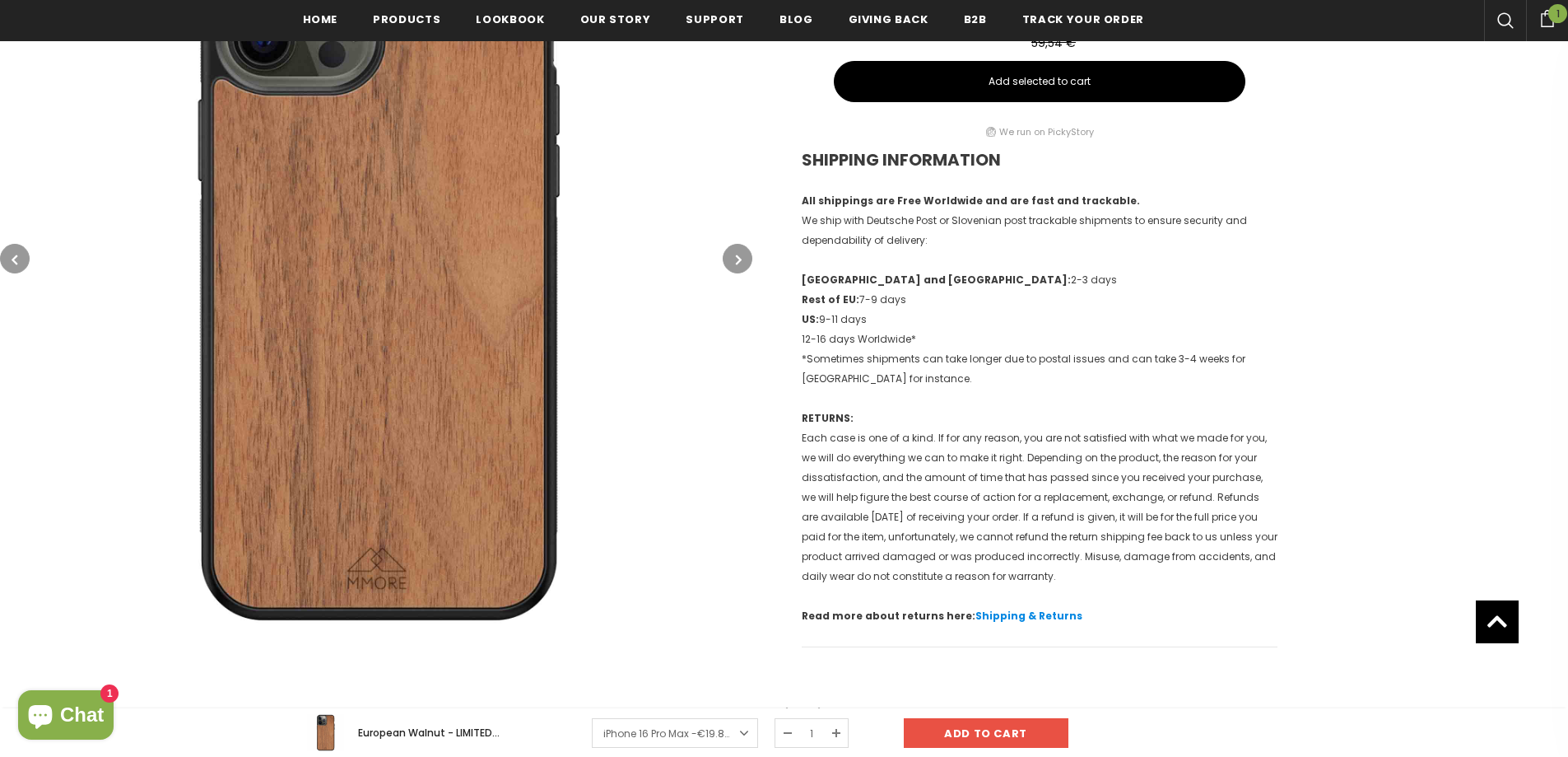
scroll to position [3132, 0]
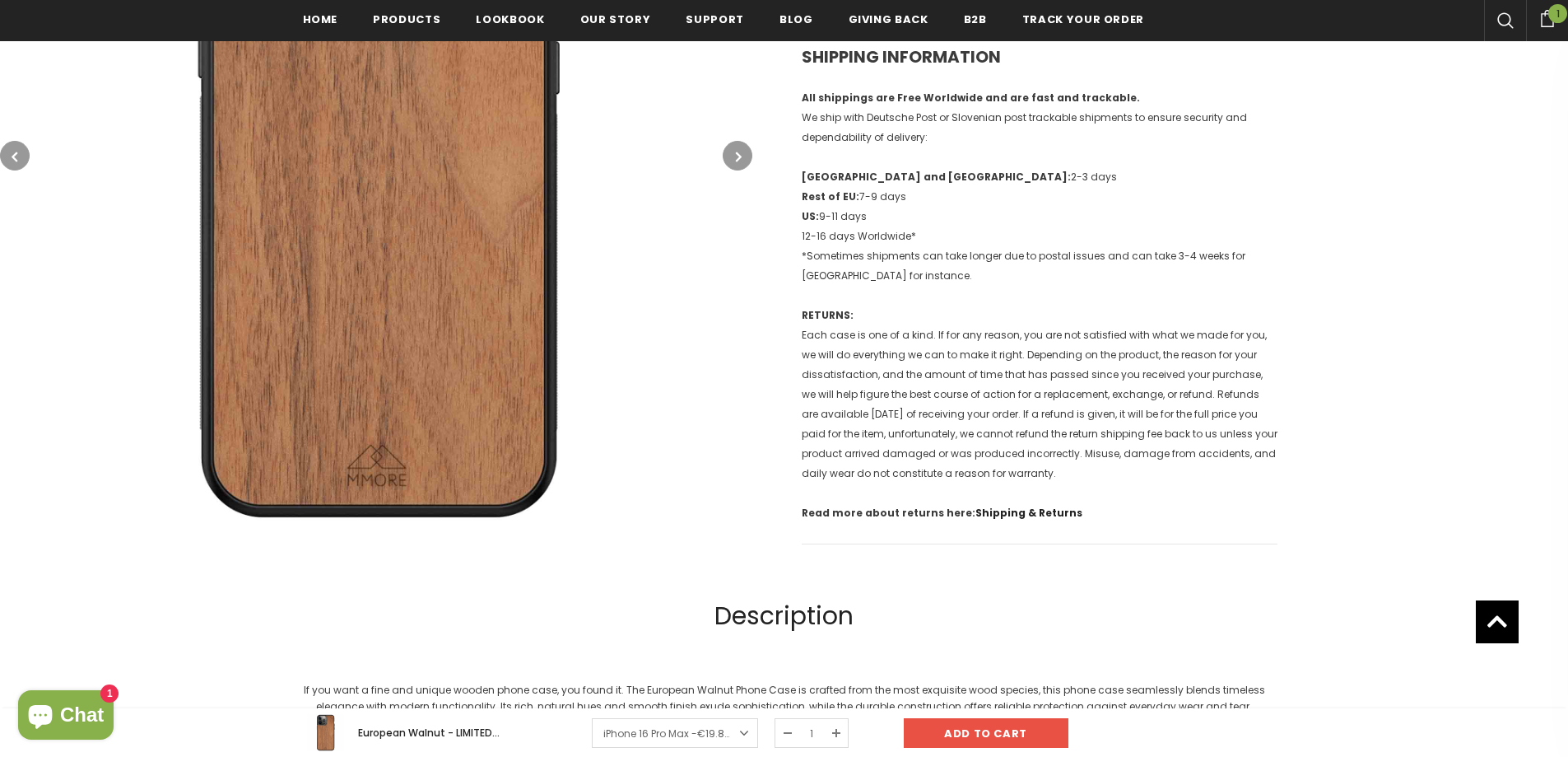
click at [992, 519] on link "Shipping & Returns" at bounding box center [1028, 513] width 107 height 14
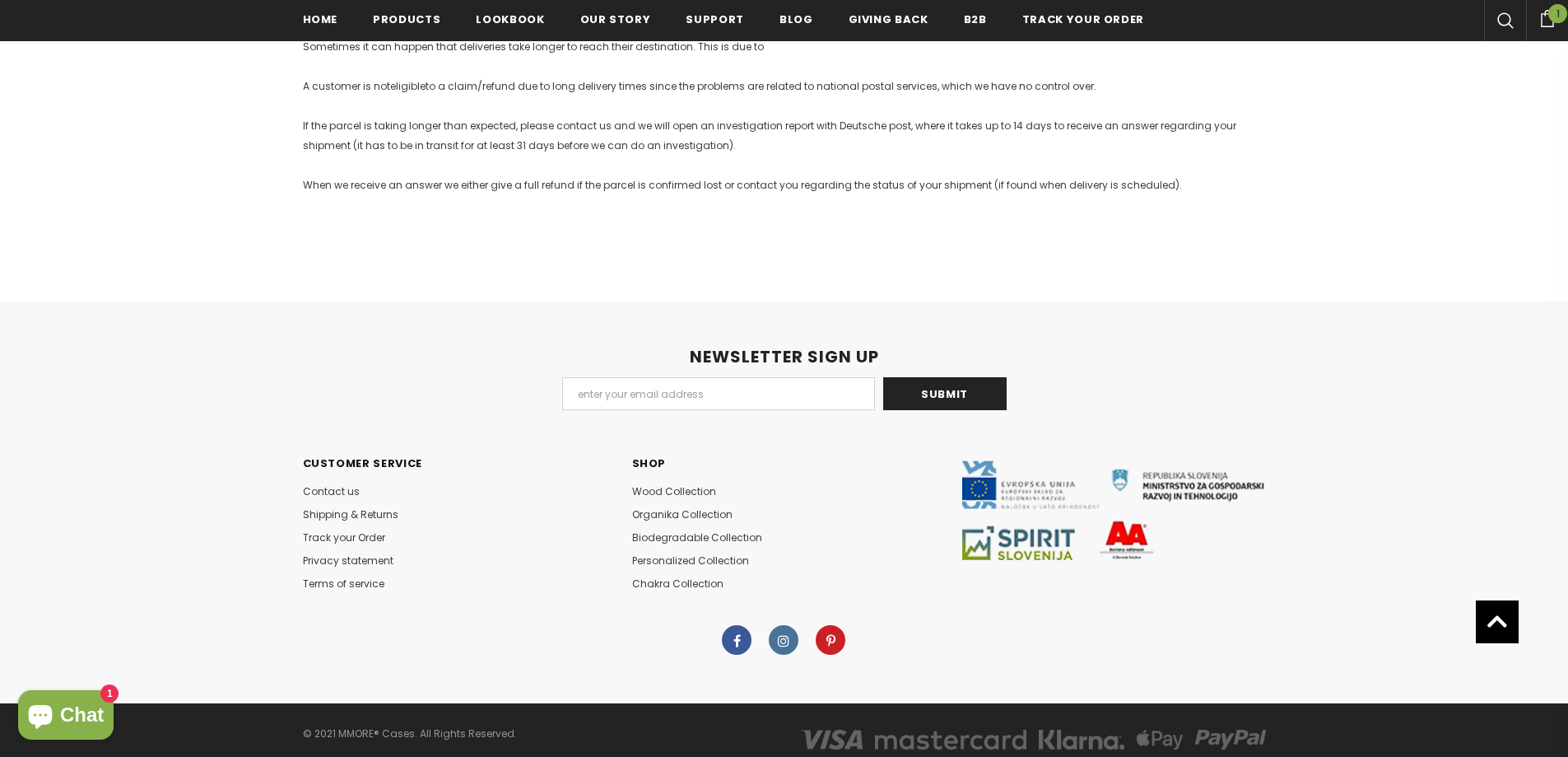
scroll to position [1816, 0]
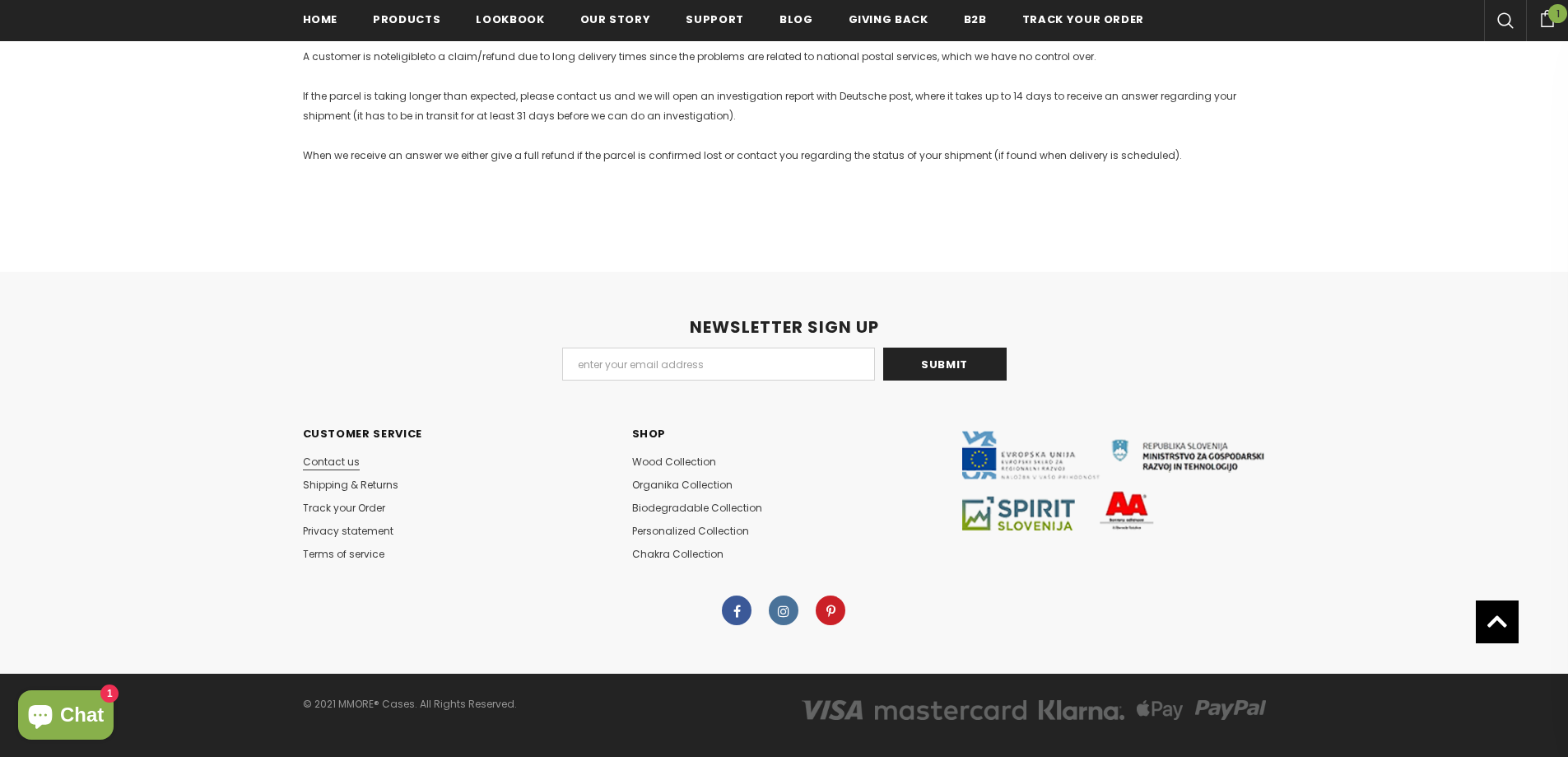
click at [319, 455] on span "Contact us" at bounding box center [331, 462] width 57 height 14
